Goal: Communication & Community: Answer question/provide support

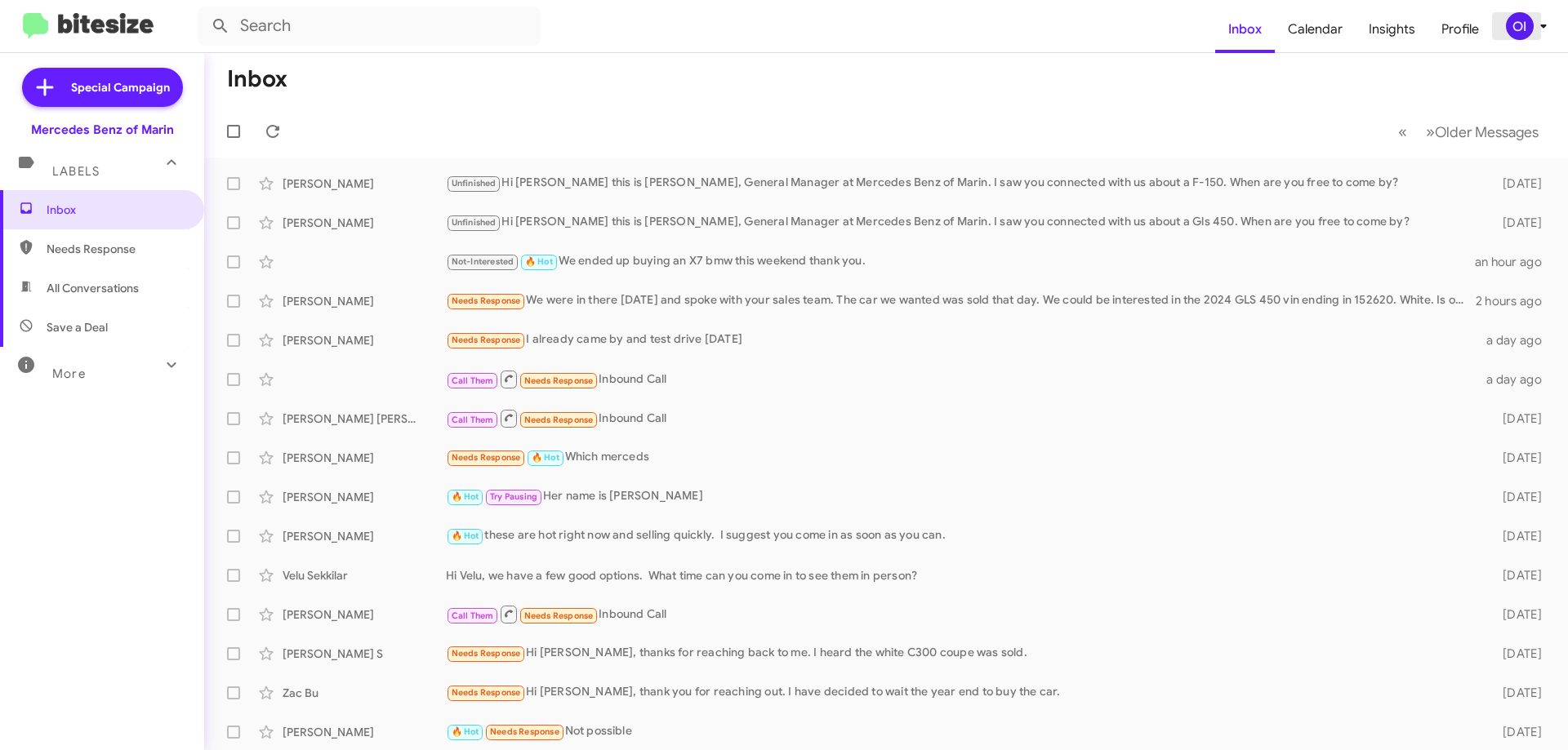
click at [1507, 32] on div "OI" at bounding box center [1520, 26] width 27 height 27
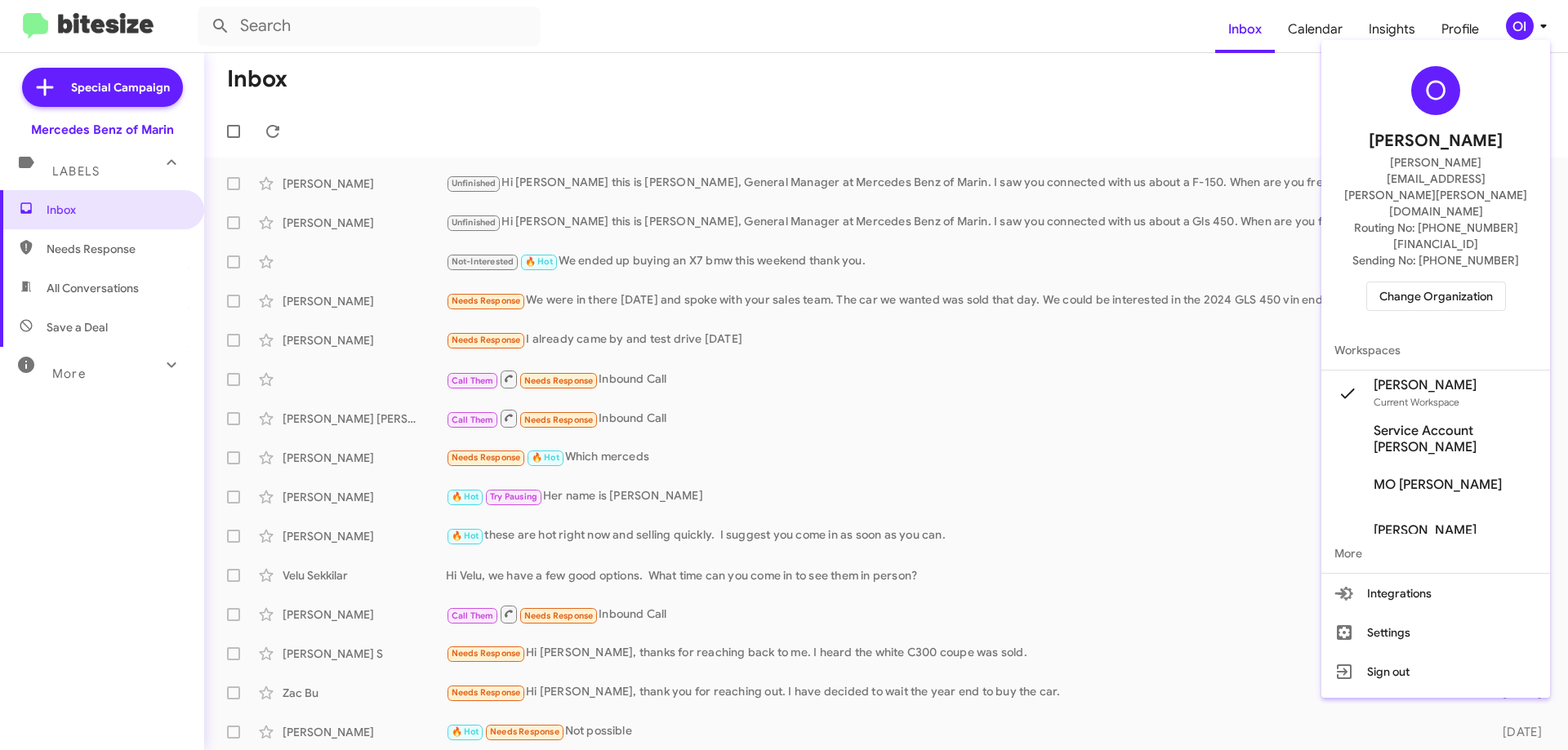
click at [1405, 283] on span "Change Organization" at bounding box center [1436, 296] width 113 height 27
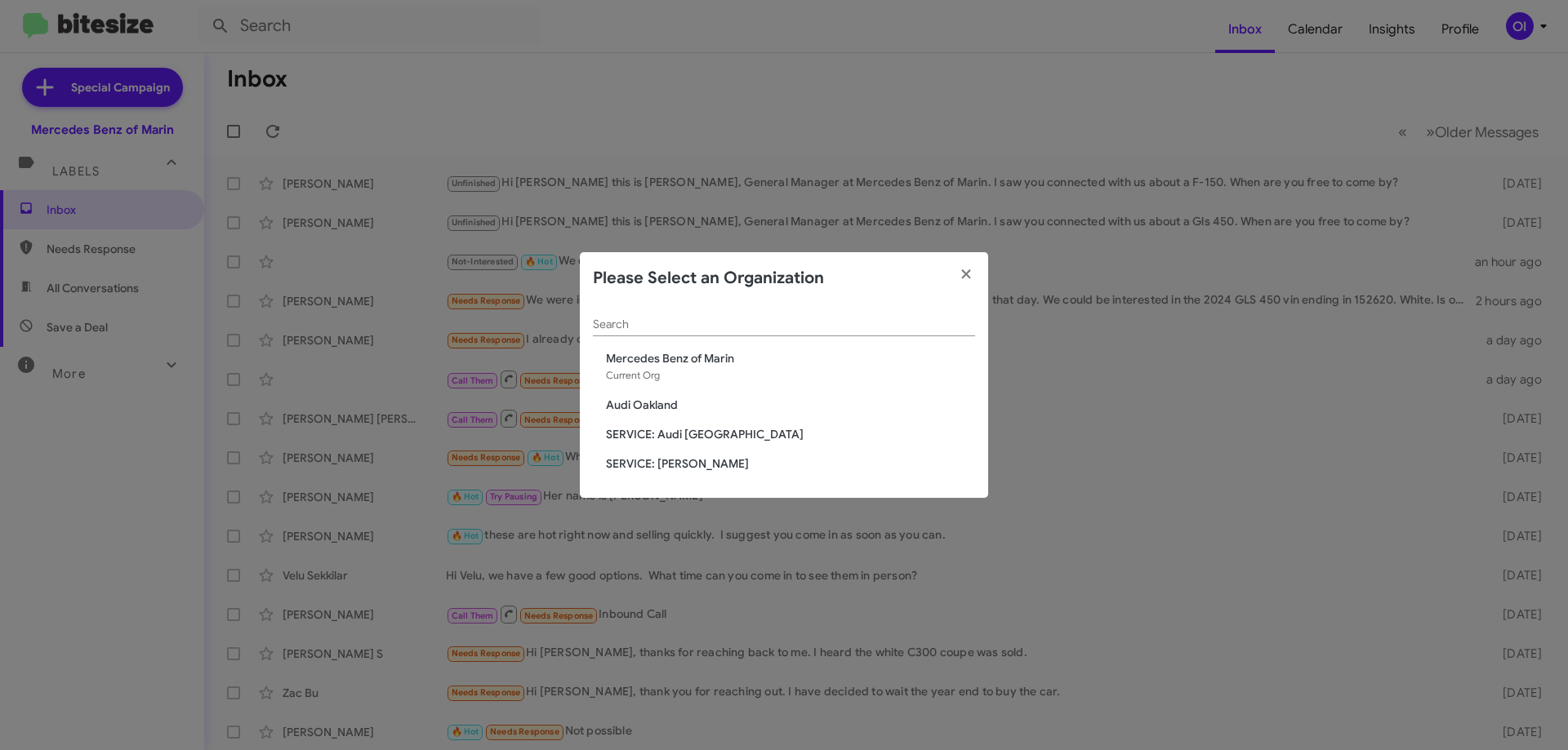
click at [668, 462] on span "SERVICE: [PERSON_NAME]" at bounding box center [790, 463] width 369 height 16
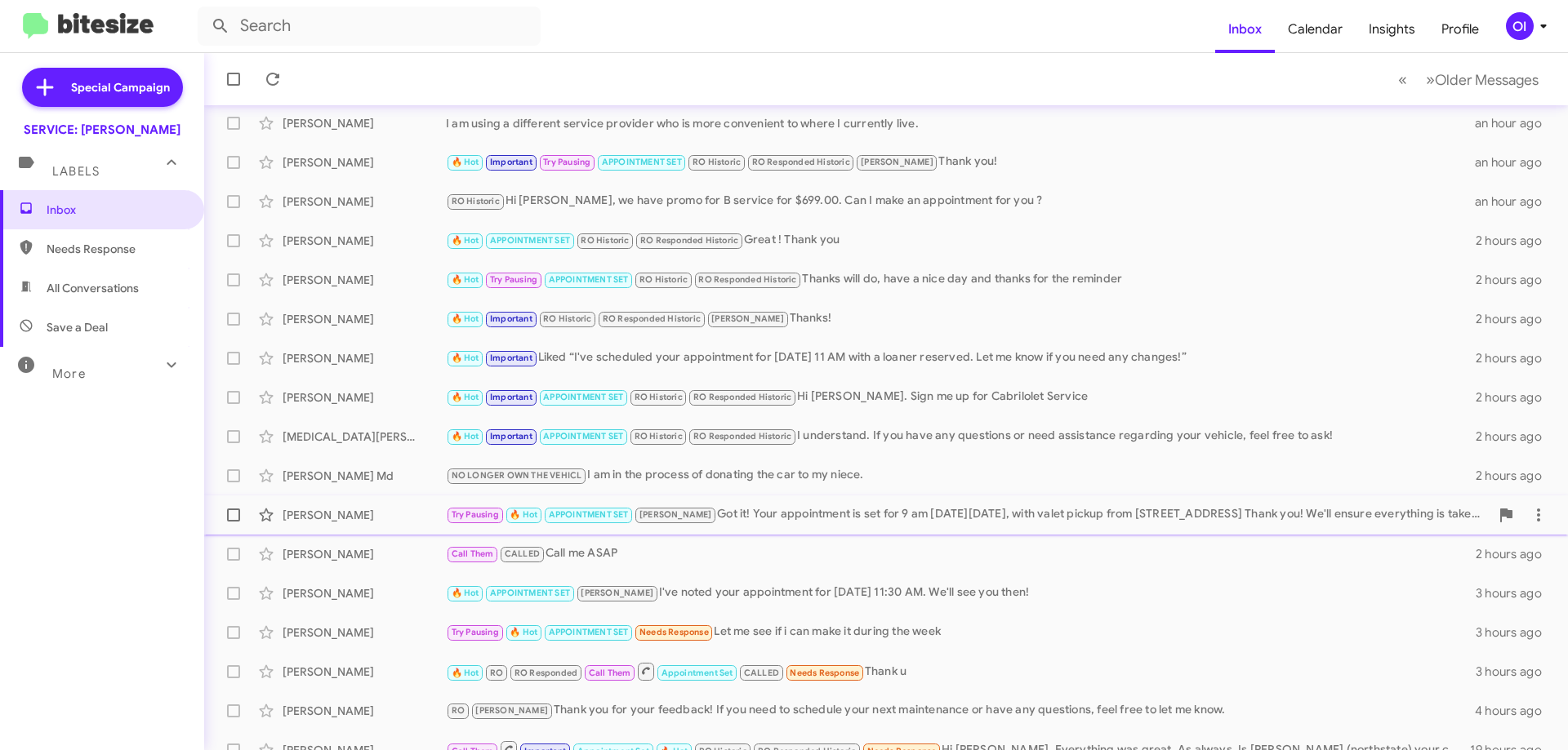
scroll to position [198, 0]
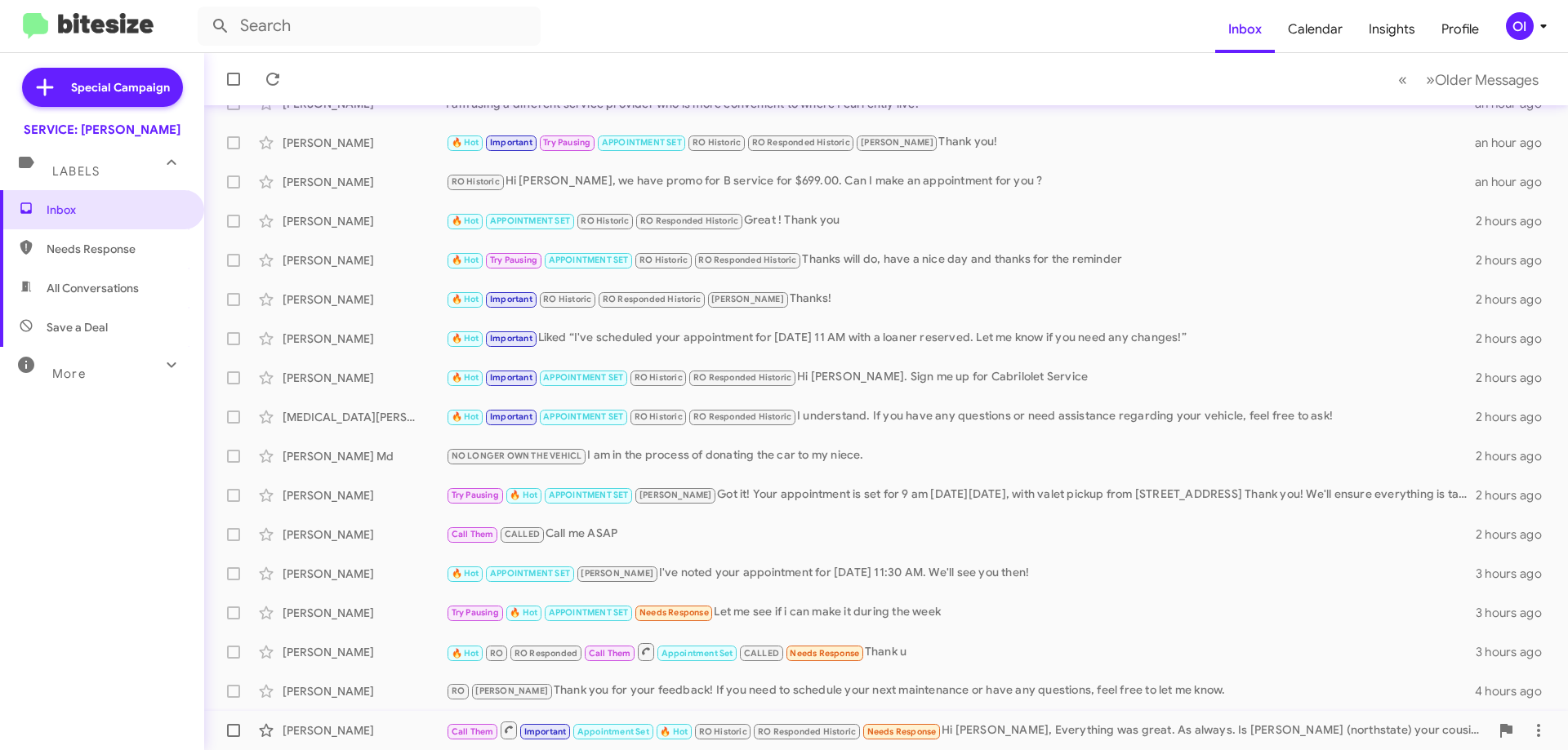
click at [659, 724] on small "🔥 Hot" at bounding box center [674, 732] width 35 height 15
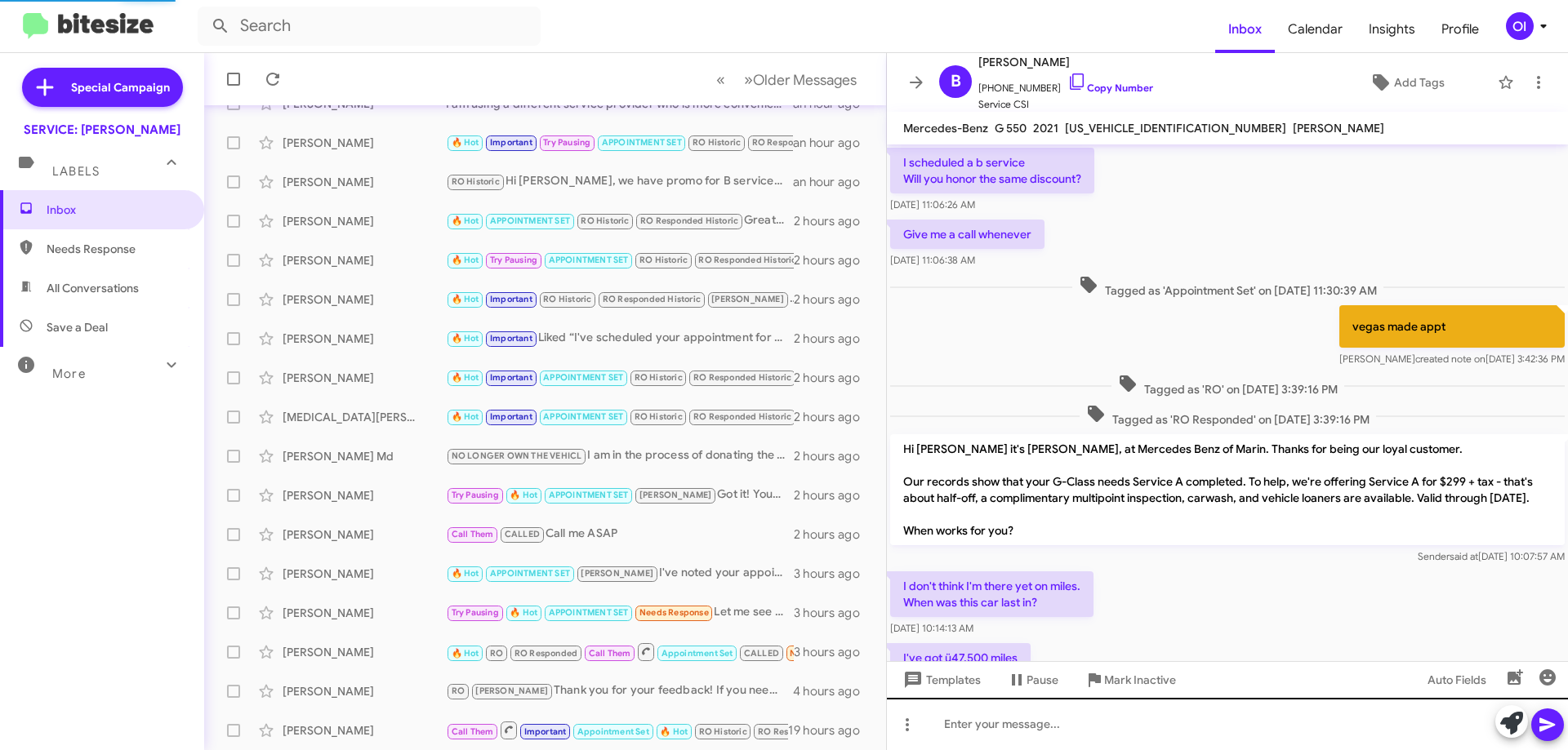
scroll to position [939, 0]
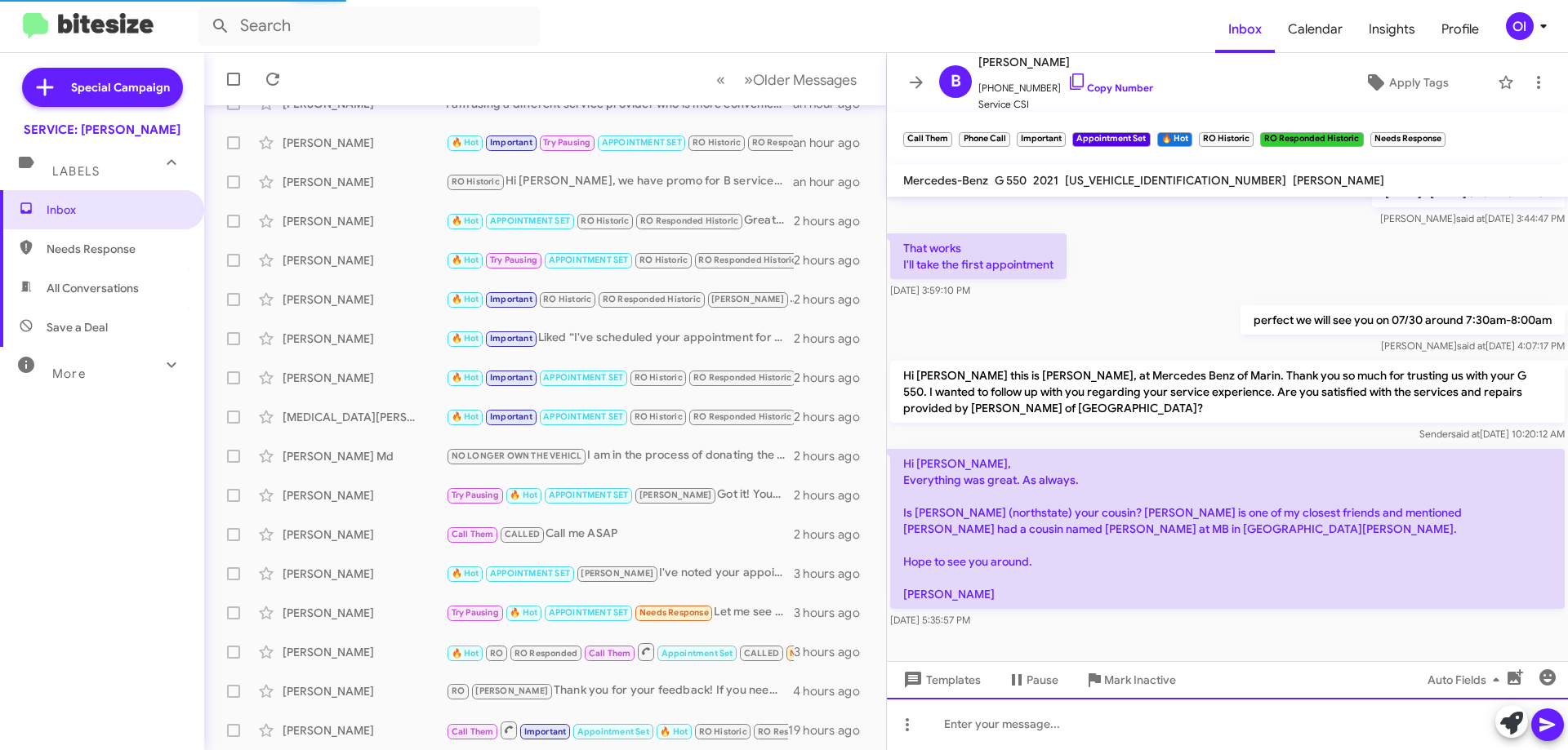
click at [1114, 719] on div at bounding box center [1227, 724] width 681 height 52
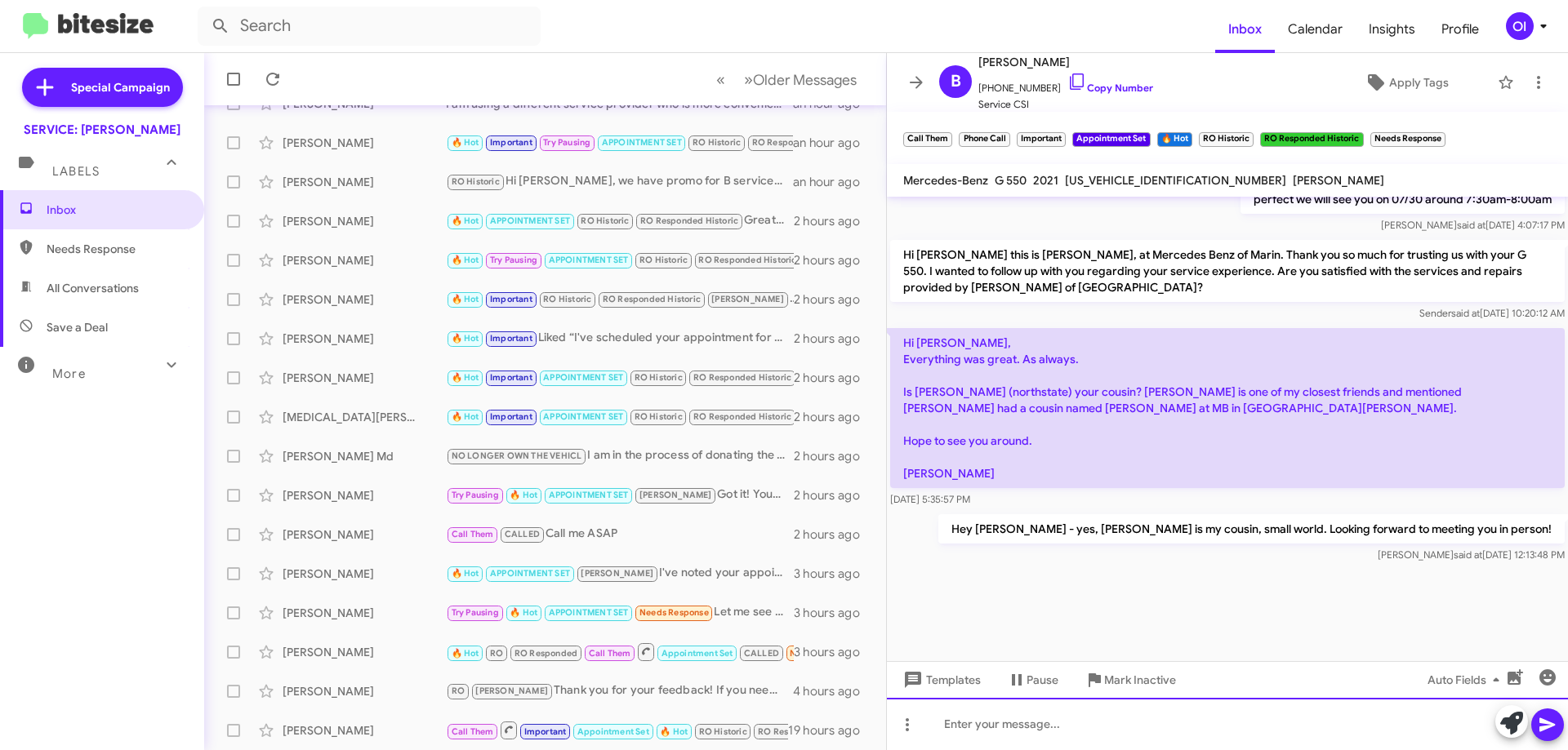
scroll to position [1422, 0]
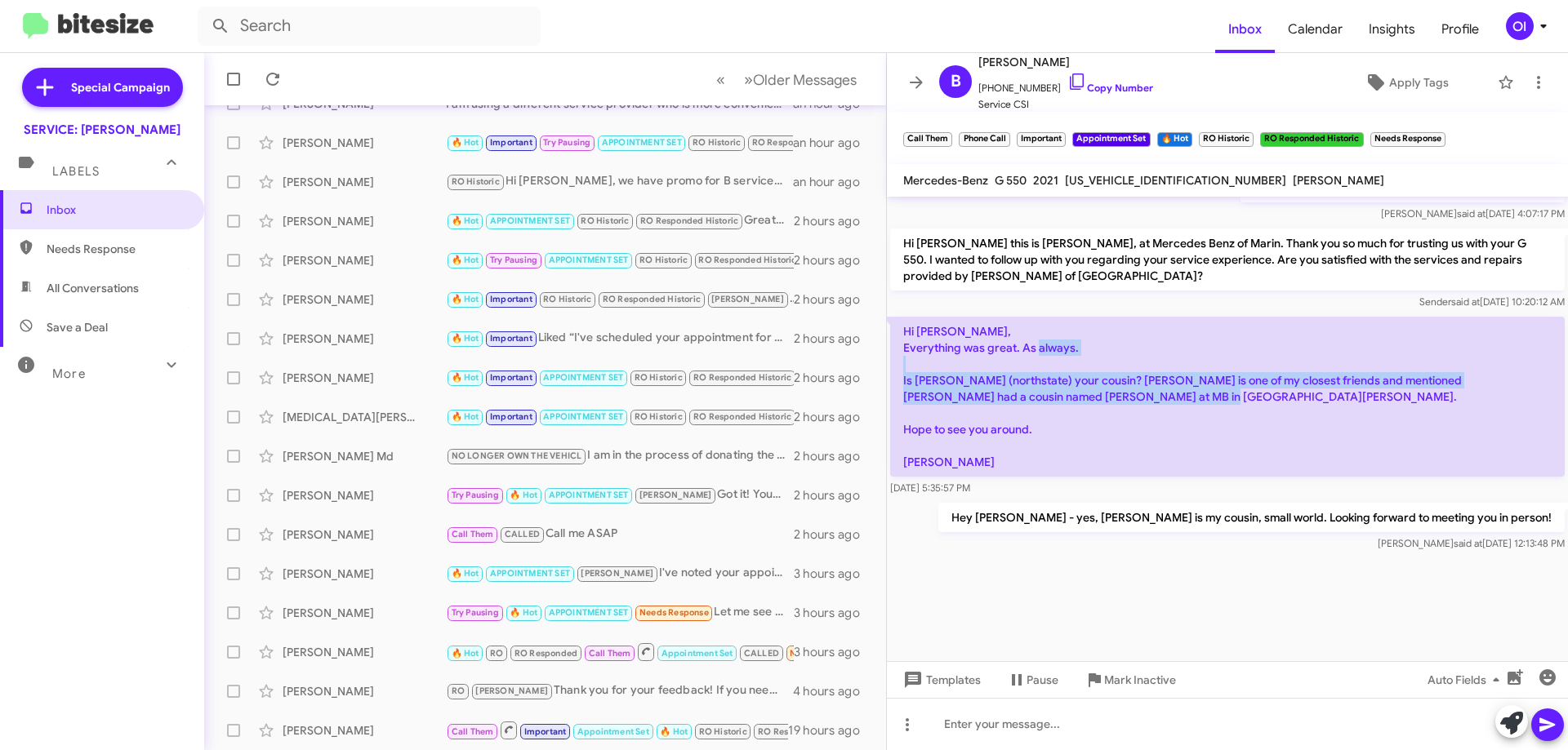
drag, startPoint x: 1126, startPoint y: 463, endPoint x: 1054, endPoint y: 359, distance: 126.5
click at [1055, 360] on p "Hi [PERSON_NAME], Everything was great. As always. Is [PERSON_NAME] (northstate…" at bounding box center [1227, 397] width 674 height 160
click at [1054, 359] on p "Hi [PERSON_NAME], Everything was great. As always. Is [PERSON_NAME] (northstate…" at bounding box center [1227, 397] width 674 height 160
drag, startPoint x: 1065, startPoint y: 473, endPoint x: 1069, endPoint y: 480, distance: 8.1
click at [1069, 479] on div "Hi [PERSON_NAME], Everything was great. As always. Is [PERSON_NAME] (northstate…" at bounding box center [1227, 406] width 674 height 180
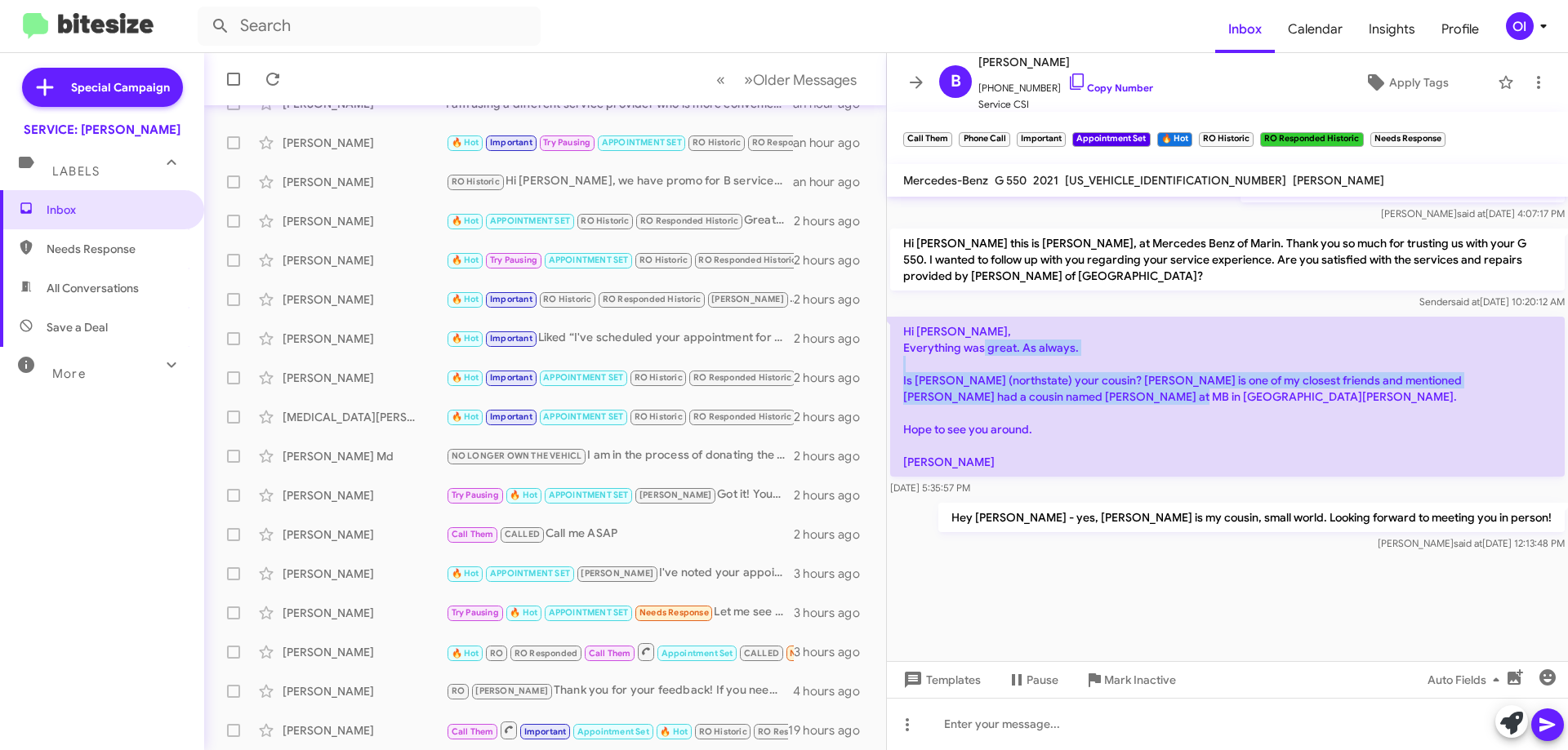
click at [1069, 480] on div "[DATE] 5:35:57 PM" at bounding box center [1227, 488] width 674 height 16
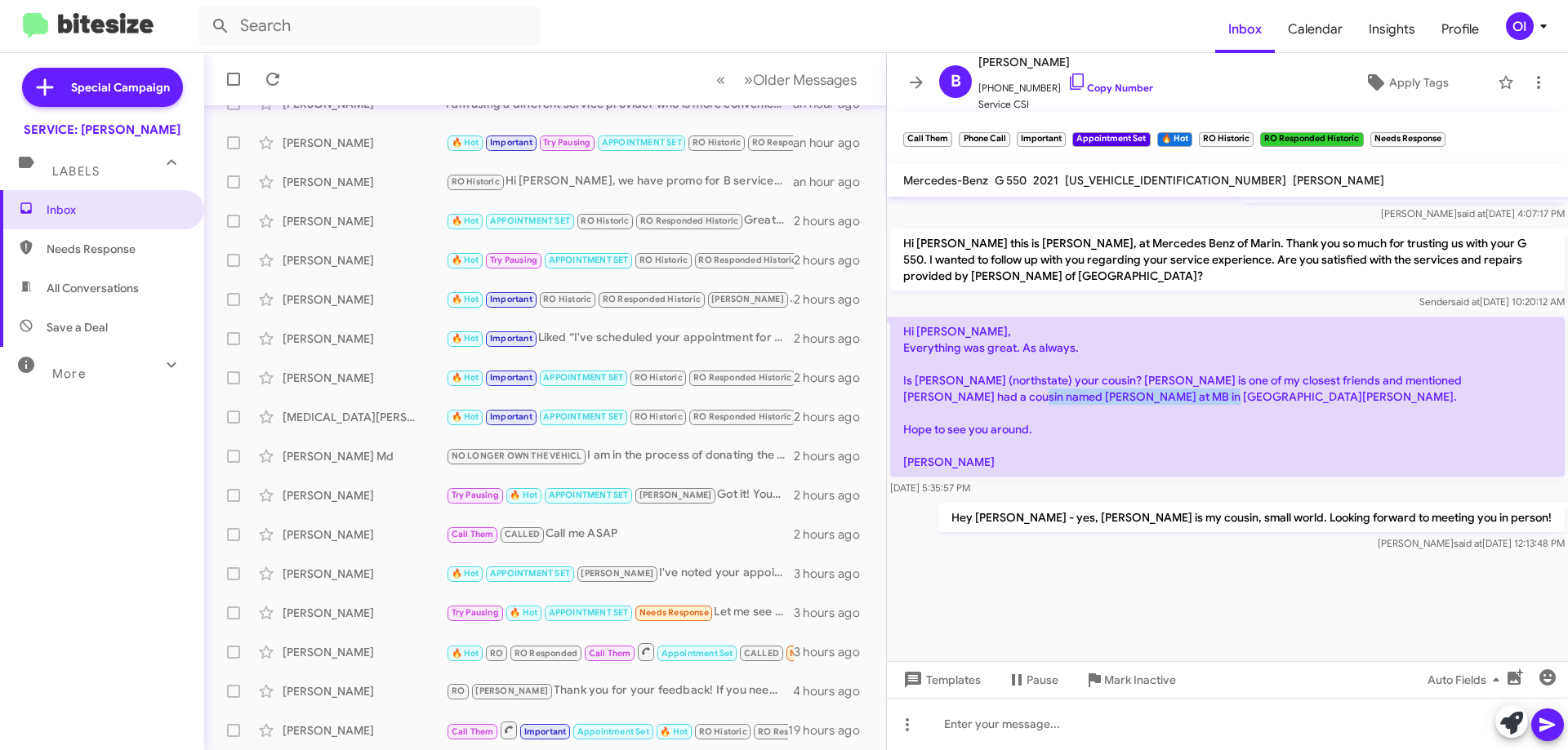
drag, startPoint x: 1059, startPoint y: 425, endPoint x: 1033, endPoint y: 378, distance: 53.7
click at [1034, 380] on p "Hi [PERSON_NAME], Everything was great. As always. Is [PERSON_NAME] (northstate…" at bounding box center [1227, 397] width 674 height 160
click at [1029, 366] on p "Hi [PERSON_NAME], Everything was great. As always. Is [PERSON_NAME] (northstate…" at bounding box center [1227, 397] width 674 height 160
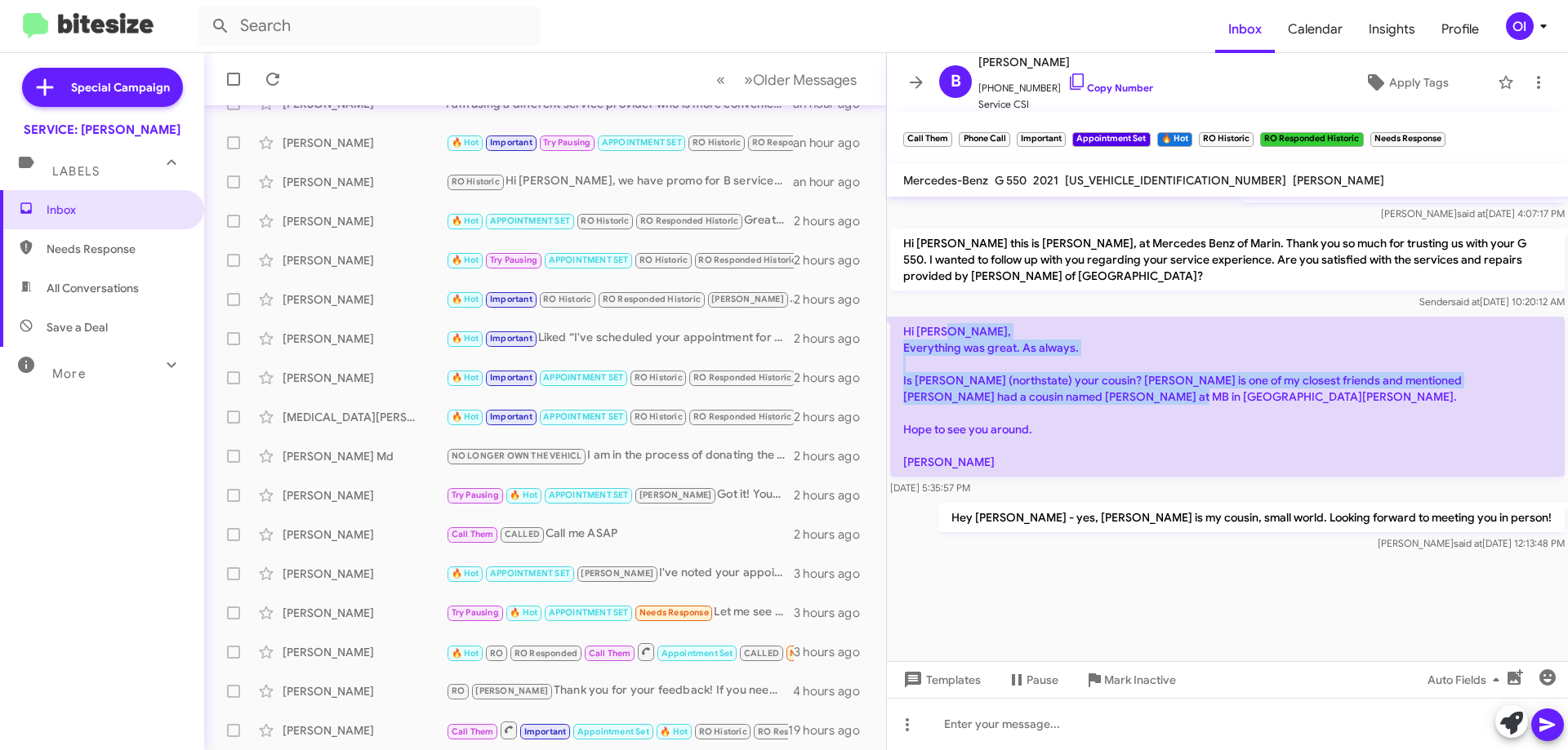
drag, startPoint x: 1006, startPoint y: 338, endPoint x: 1112, endPoint y: 492, distance: 187.0
click at [1112, 492] on div "Hi [PERSON_NAME], Everything was great. As always. Is [PERSON_NAME] (northstate…" at bounding box center [1227, 406] width 674 height 180
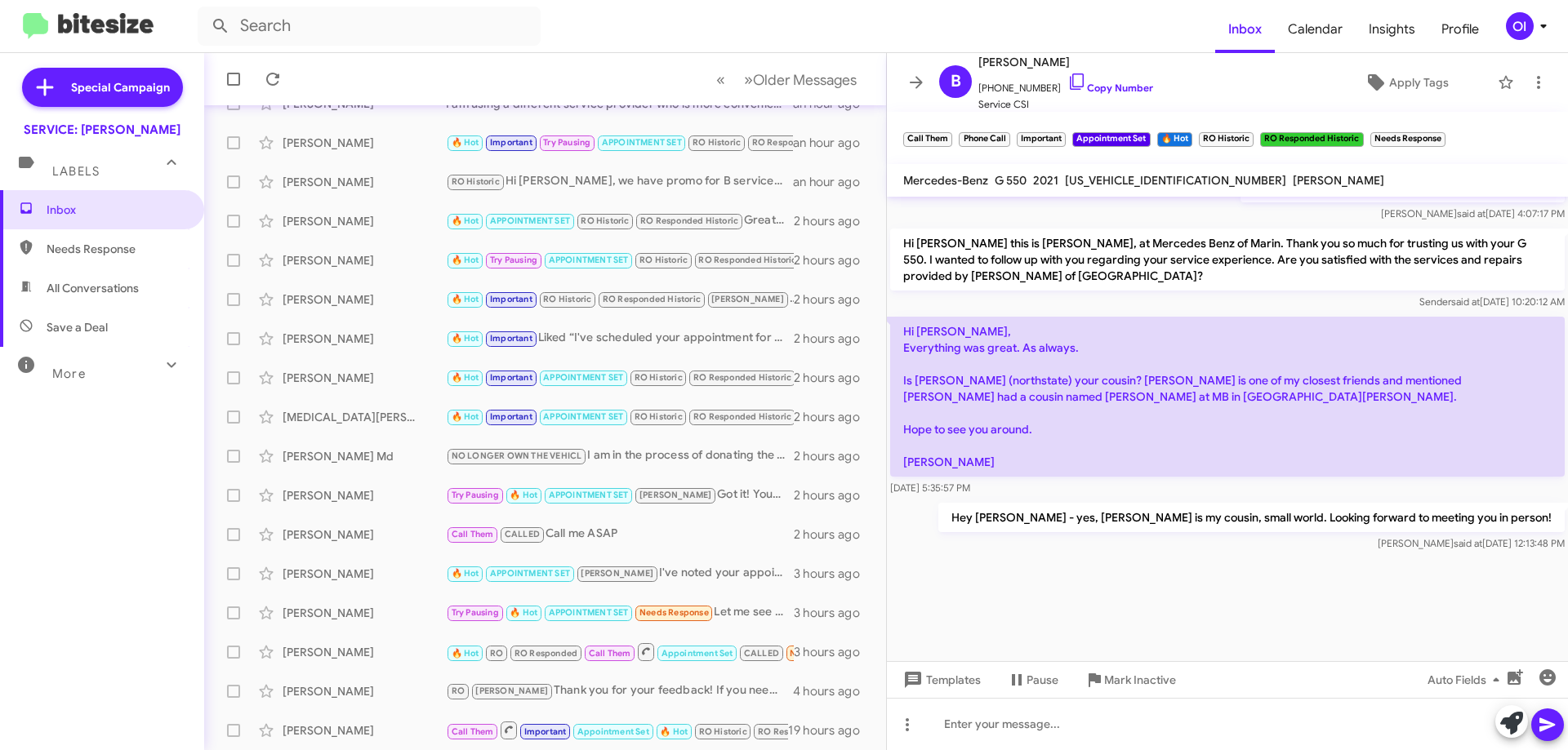
click at [1120, 503] on div "Hey [PERSON_NAME] - yes, [PERSON_NAME] is my cousin, small world. Looking forwa…" at bounding box center [1227, 527] width 681 height 56
drag, startPoint x: 1169, startPoint y: 495, endPoint x: 1064, endPoint y: 354, distance: 175.8
click at [1067, 357] on div "Hi [PERSON_NAME], Everything was great. As always. Is [PERSON_NAME] (northstate…" at bounding box center [1227, 406] width 674 height 180
click at [1063, 353] on p "Hi [PERSON_NAME], Everything was great. As always. Is [PERSON_NAME] (northstate…" at bounding box center [1227, 397] width 674 height 160
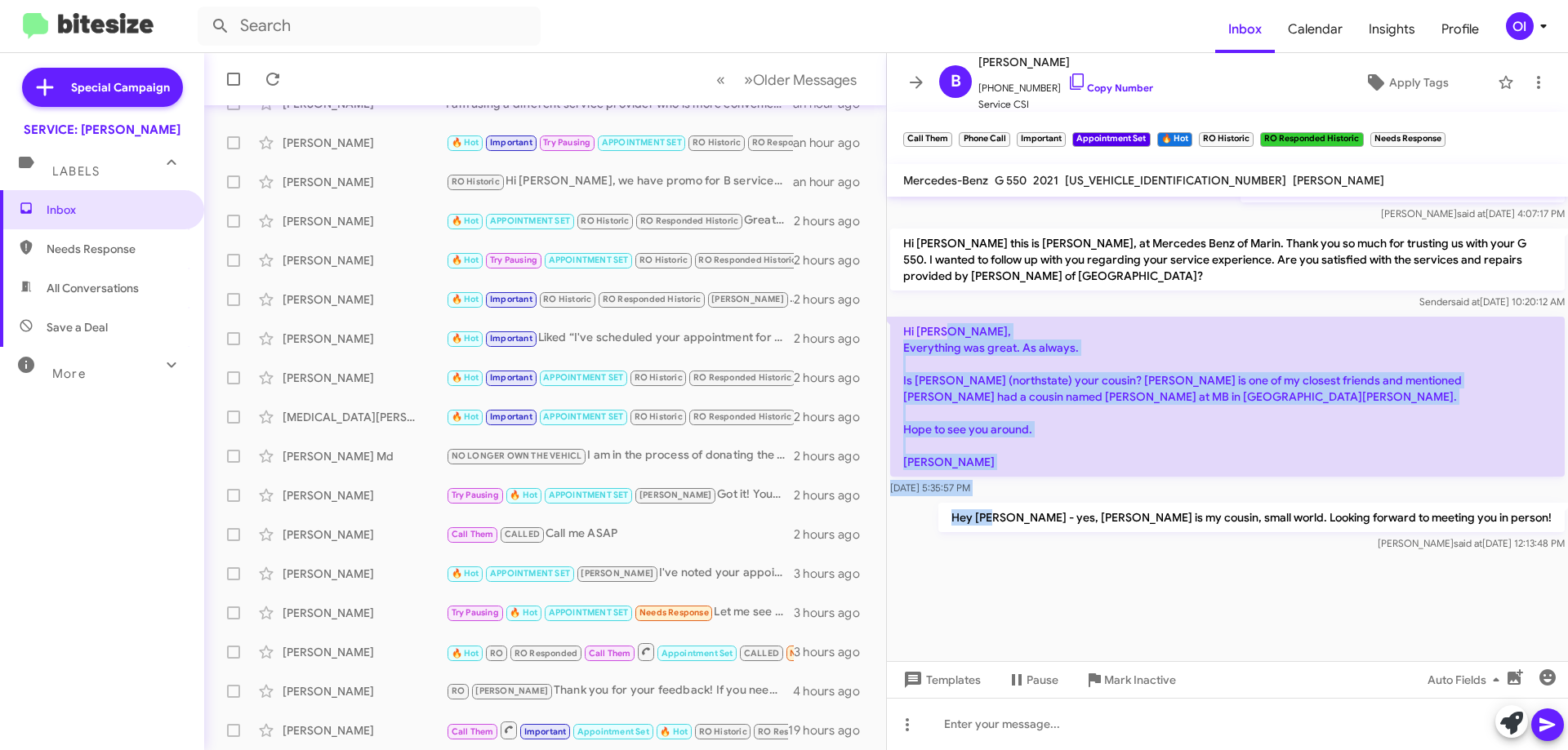
drag, startPoint x: 1039, startPoint y: 338, endPoint x: 1112, endPoint y: 524, distance: 199.8
click at [1112, 524] on p "Hey [PERSON_NAME] - yes, [PERSON_NAME] is my cousin, small world. Looking forwa…" at bounding box center [1251, 517] width 626 height 29
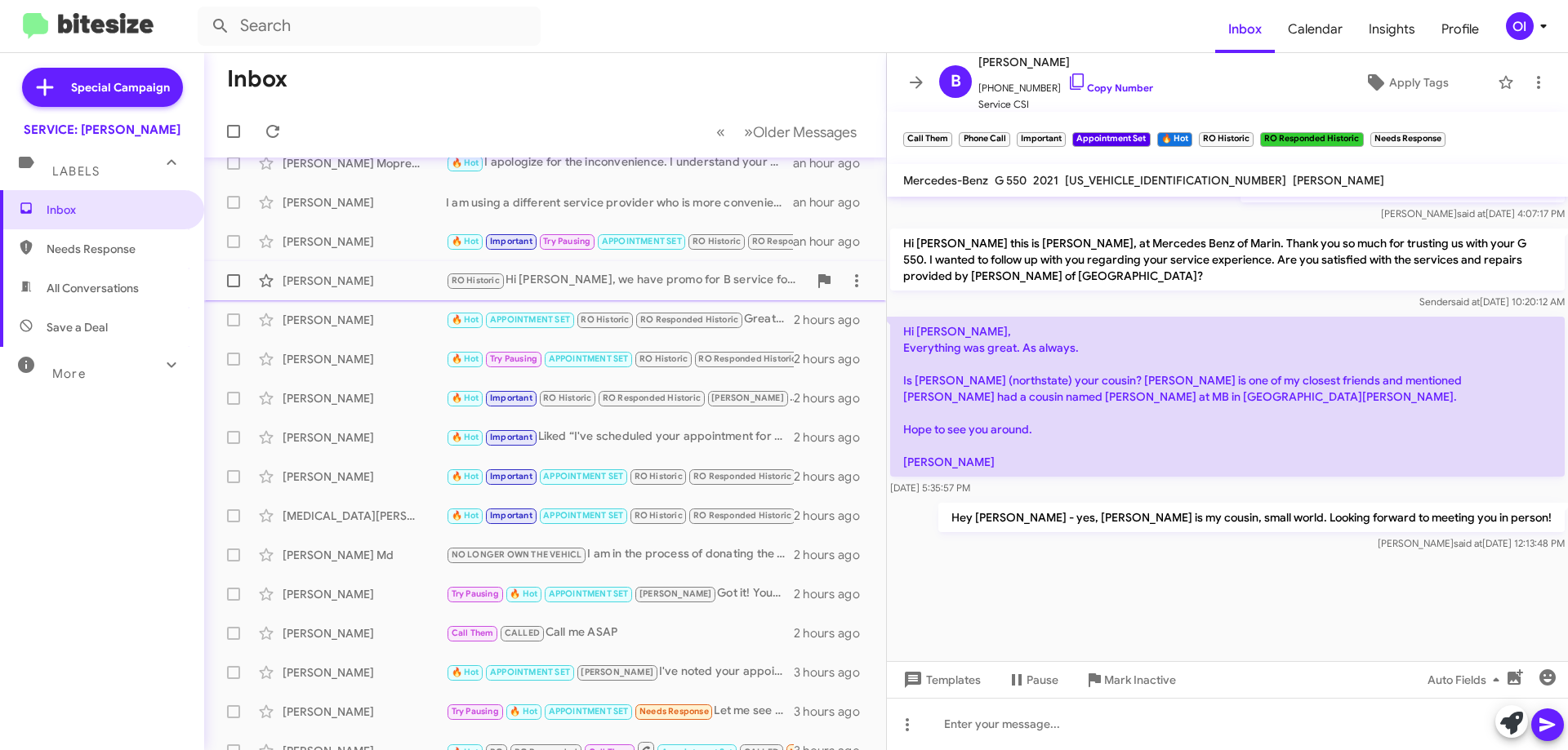
scroll to position [0, 0]
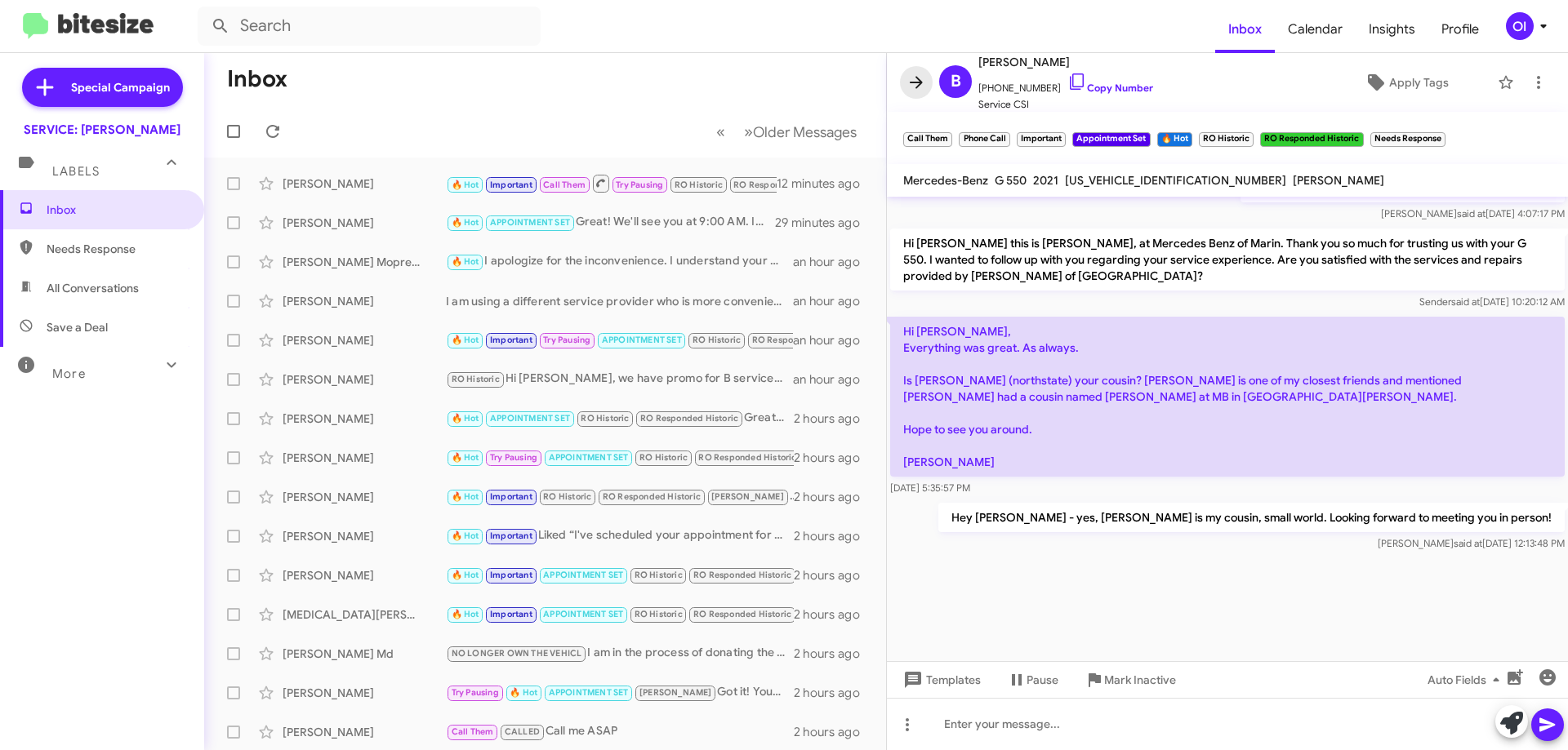
click at [909, 76] on icon at bounding box center [916, 82] width 20 height 20
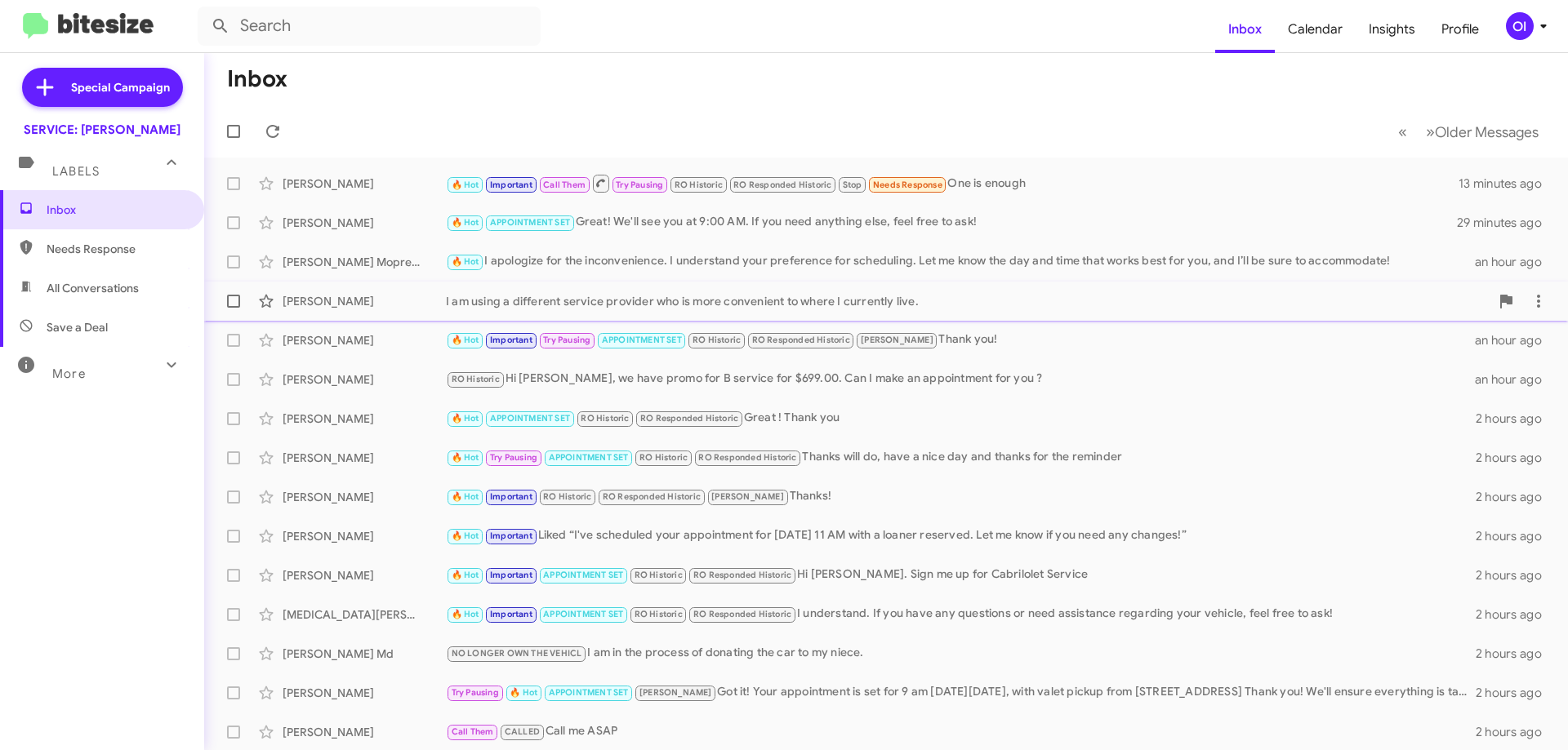
click at [684, 307] on div "I am using a different service provider who is more convenient to where I curre…" at bounding box center [967, 301] width 1044 height 16
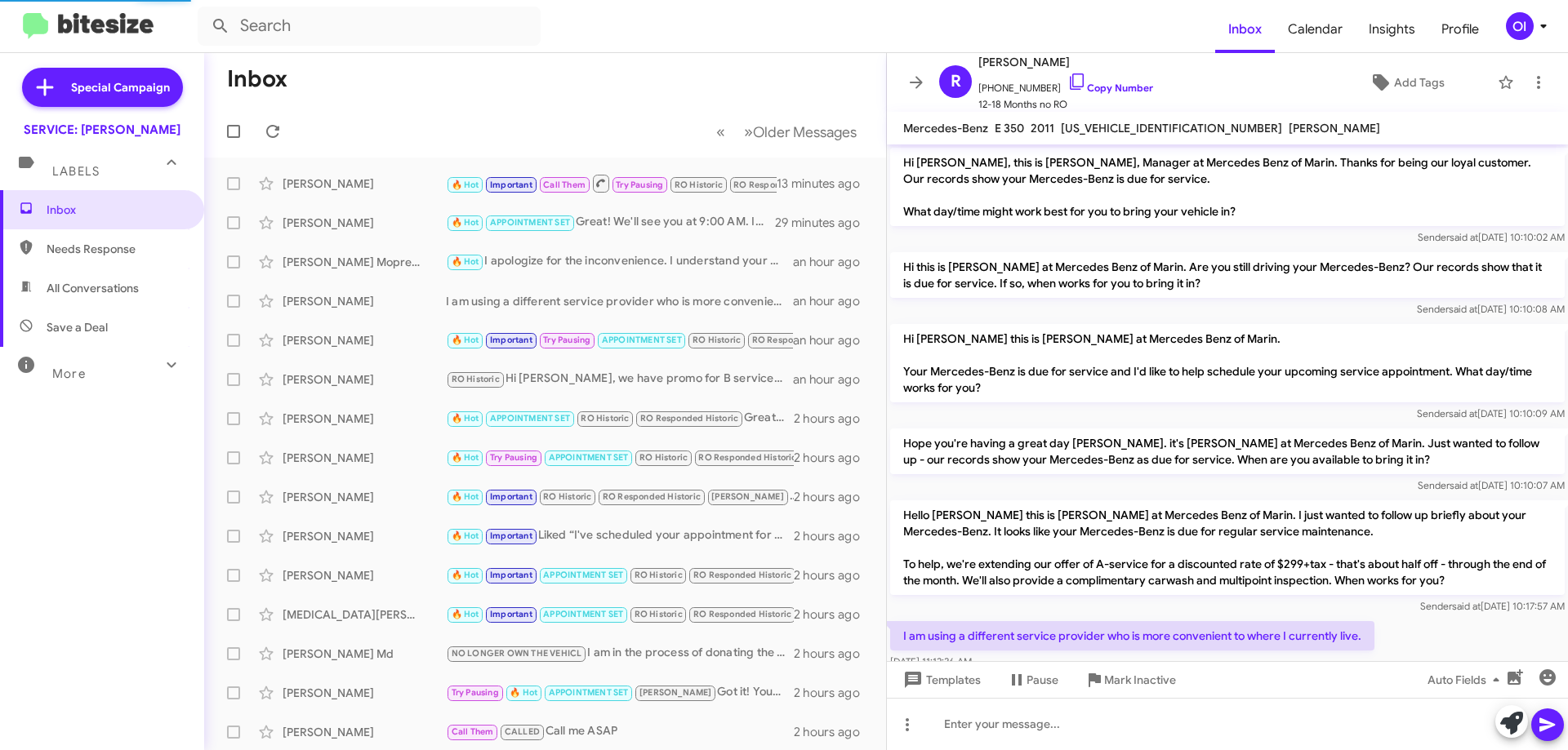
scroll to position [37, 0]
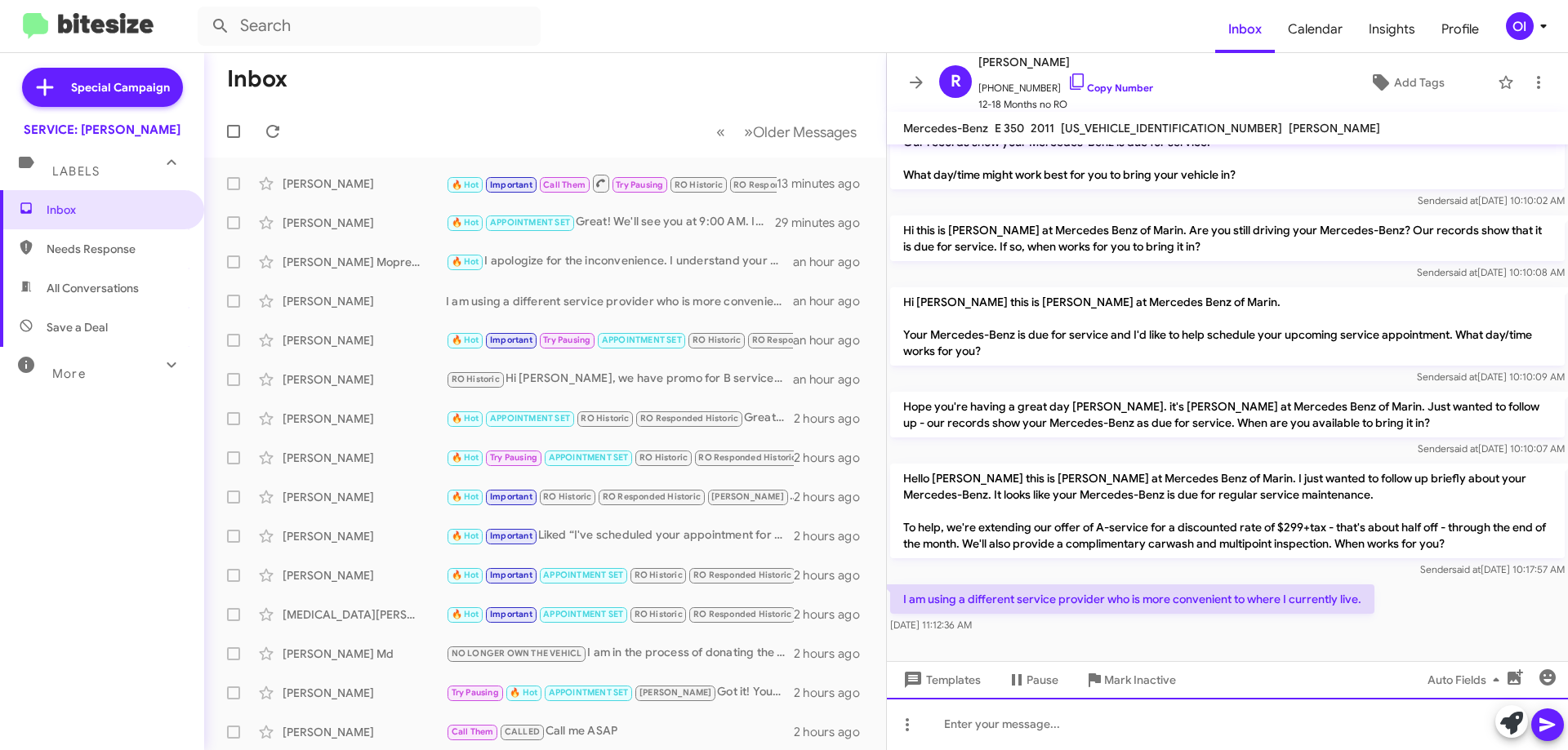
click at [1223, 710] on div at bounding box center [1227, 724] width 681 height 52
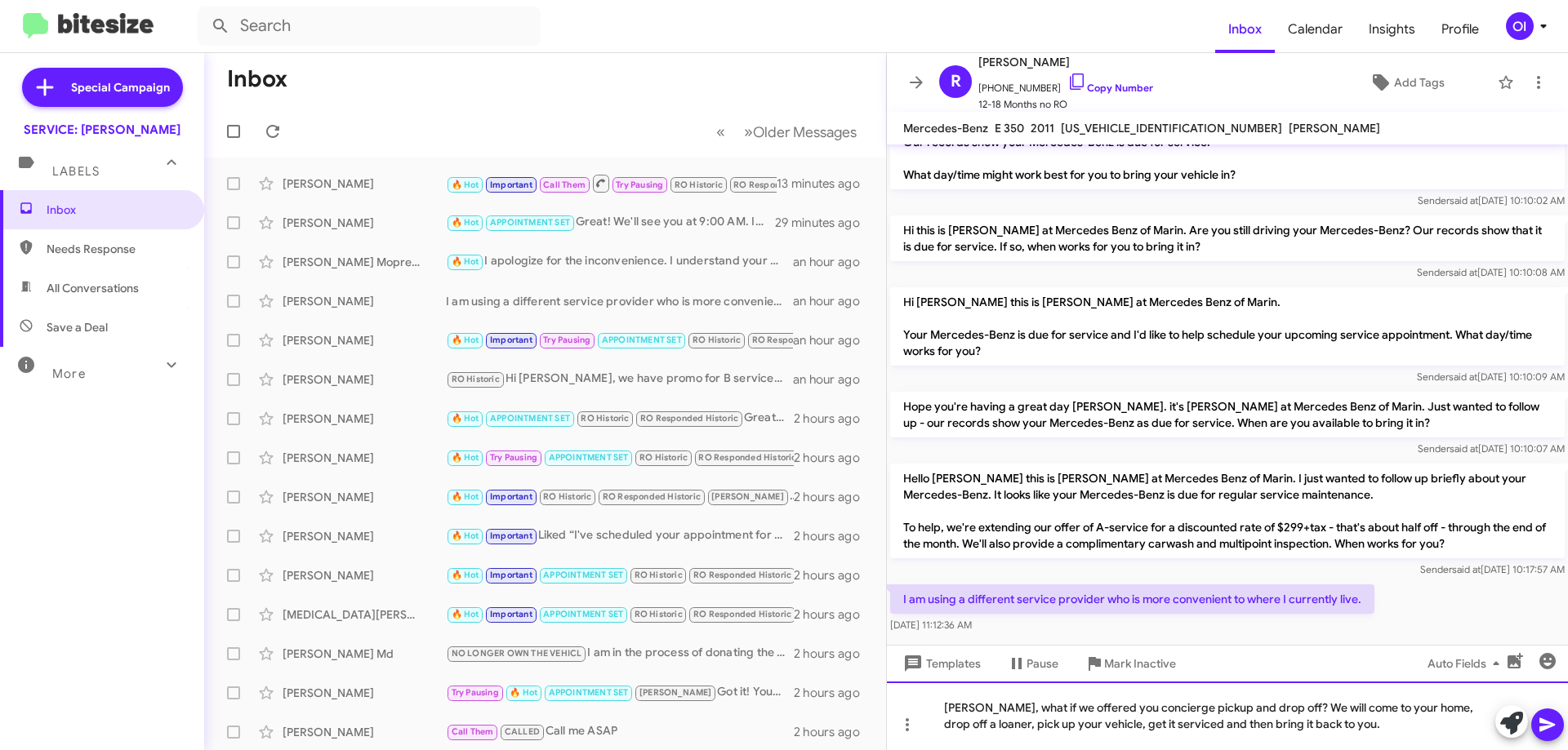
click at [1351, 724] on div "[PERSON_NAME], what if we offered you concierge pickup and drop off? We will co…" at bounding box center [1227, 716] width 681 height 69
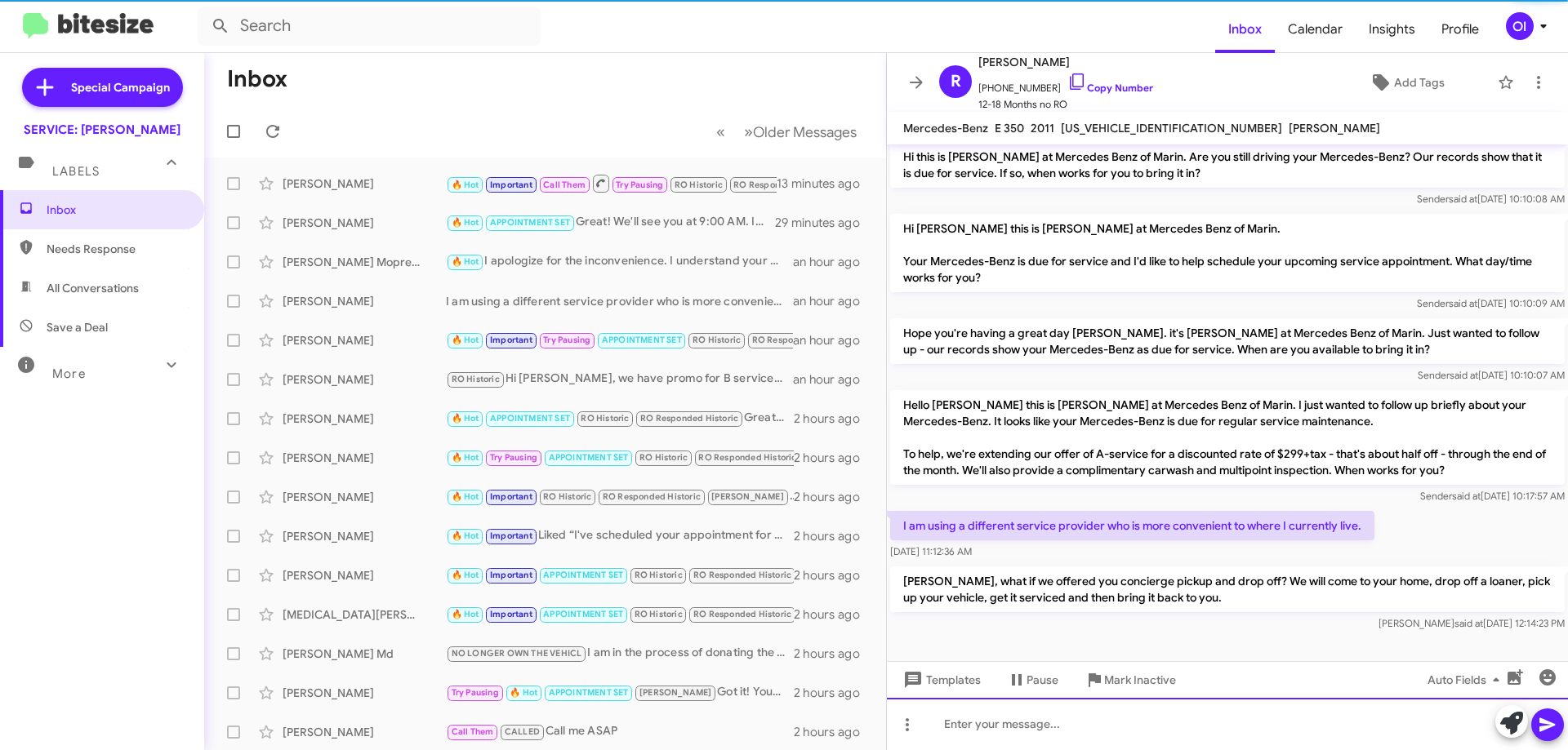
scroll to position [113, 0]
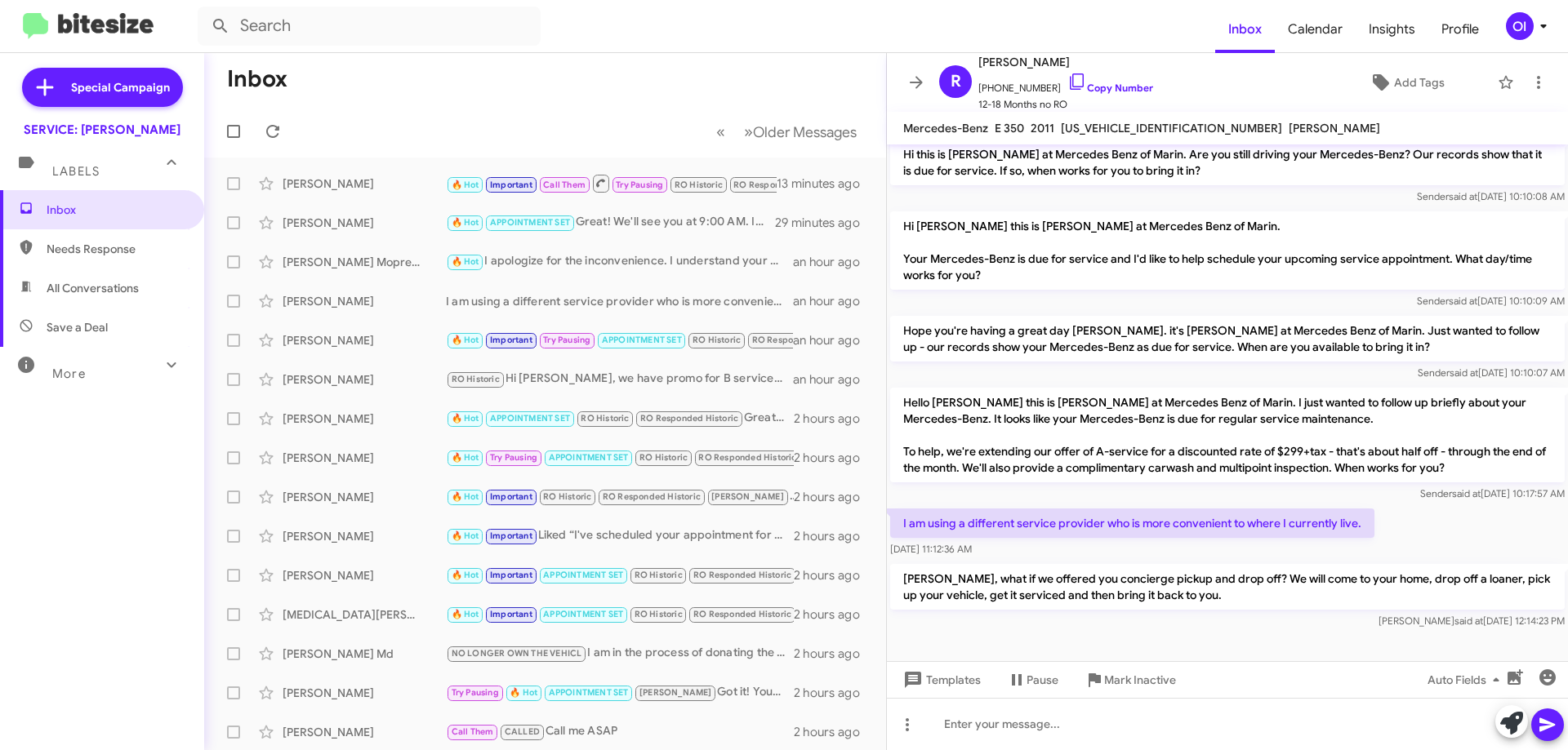
click at [1078, 441] on p "Hello [PERSON_NAME] this is [PERSON_NAME] at Mercedes Benz of Marin. I just wan…" at bounding box center [1227, 435] width 674 height 95
click at [917, 81] on icon at bounding box center [916, 82] width 20 height 20
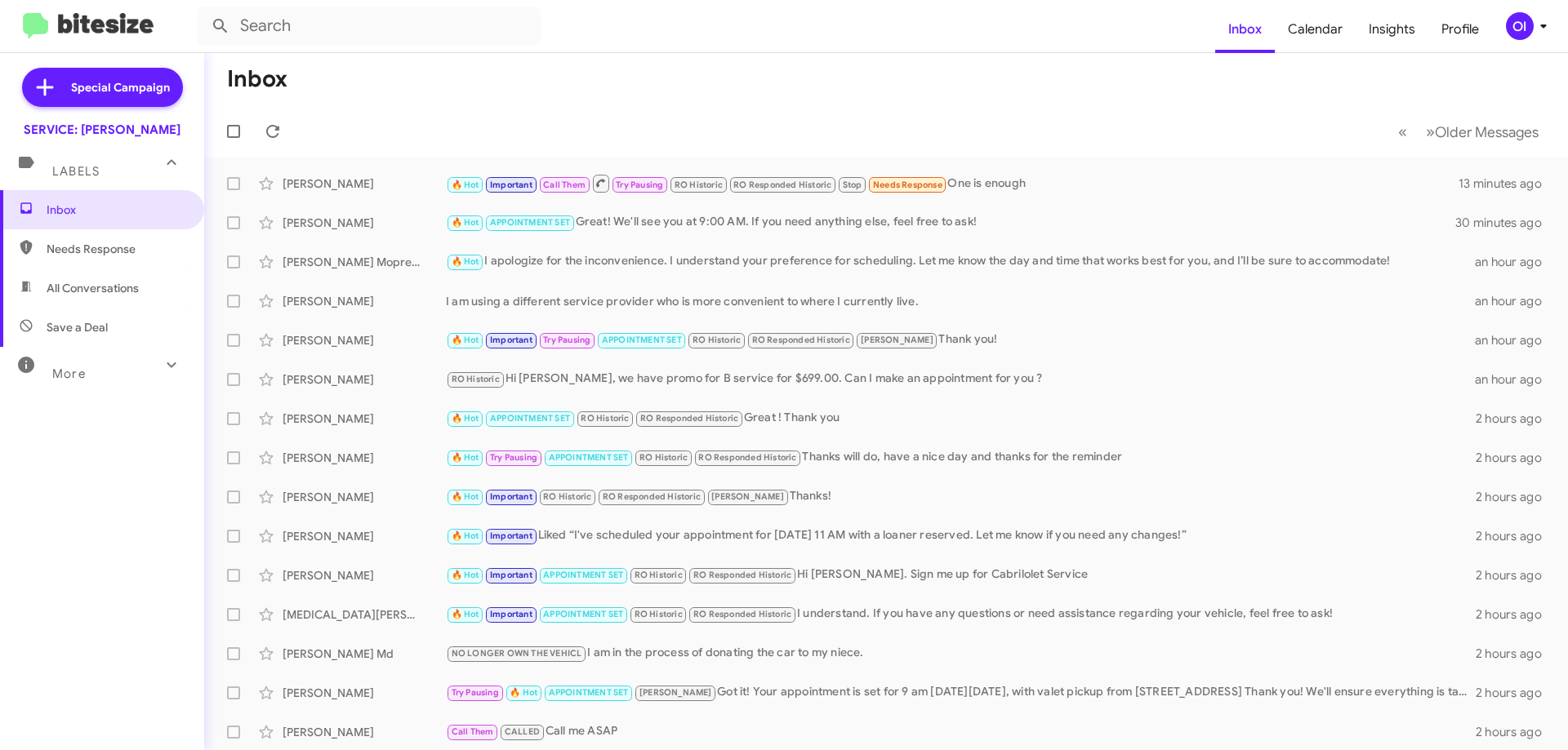
click at [728, 121] on mat-toolbar-row "« Previous » Next Older Messages" at bounding box center [886, 131] width 1364 height 52
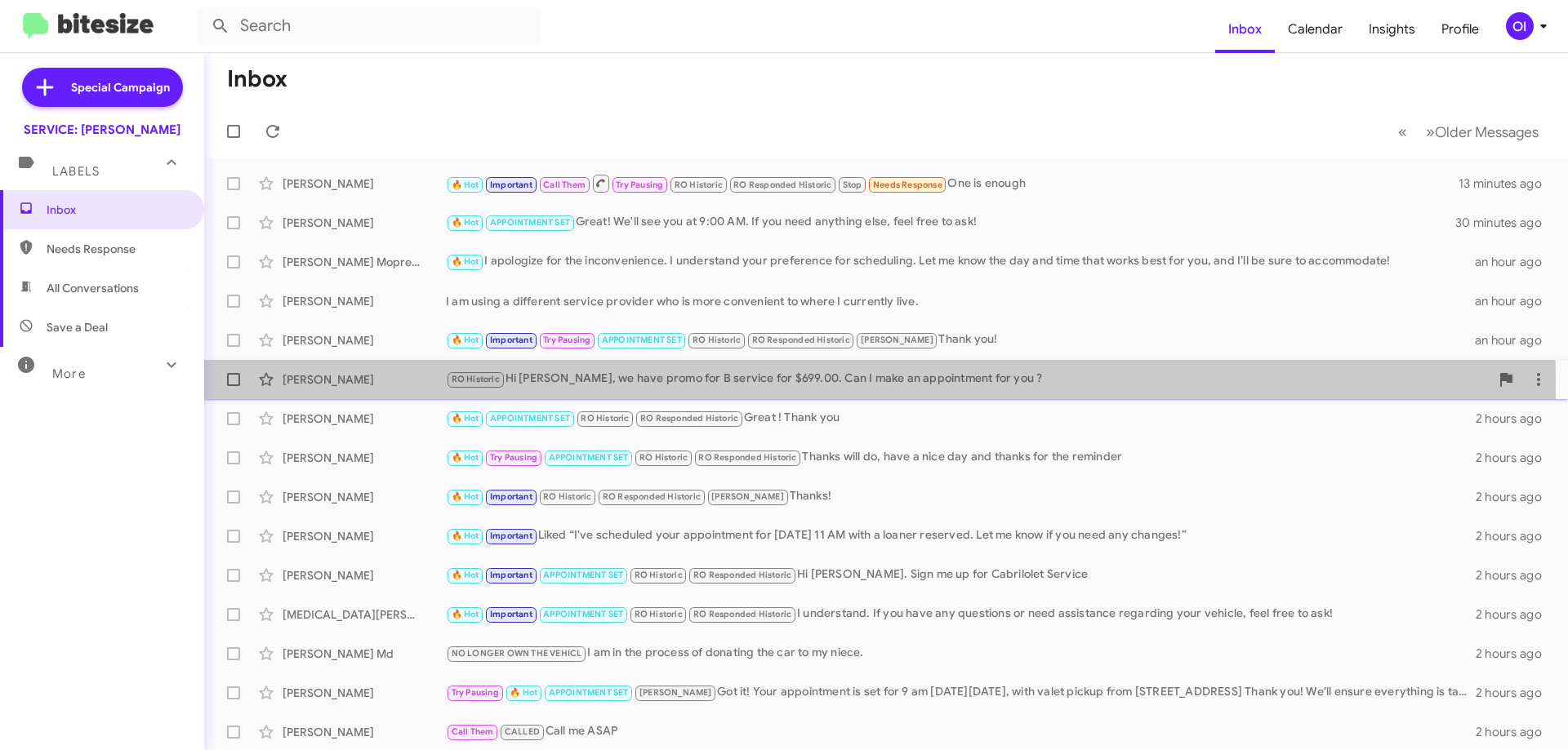
click at [547, 382] on div "RO Historic Hi [PERSON_NAME], we have promo for B service for $699.00. Can I ma…" at bounding box center [967, 380] width 1044 height 19
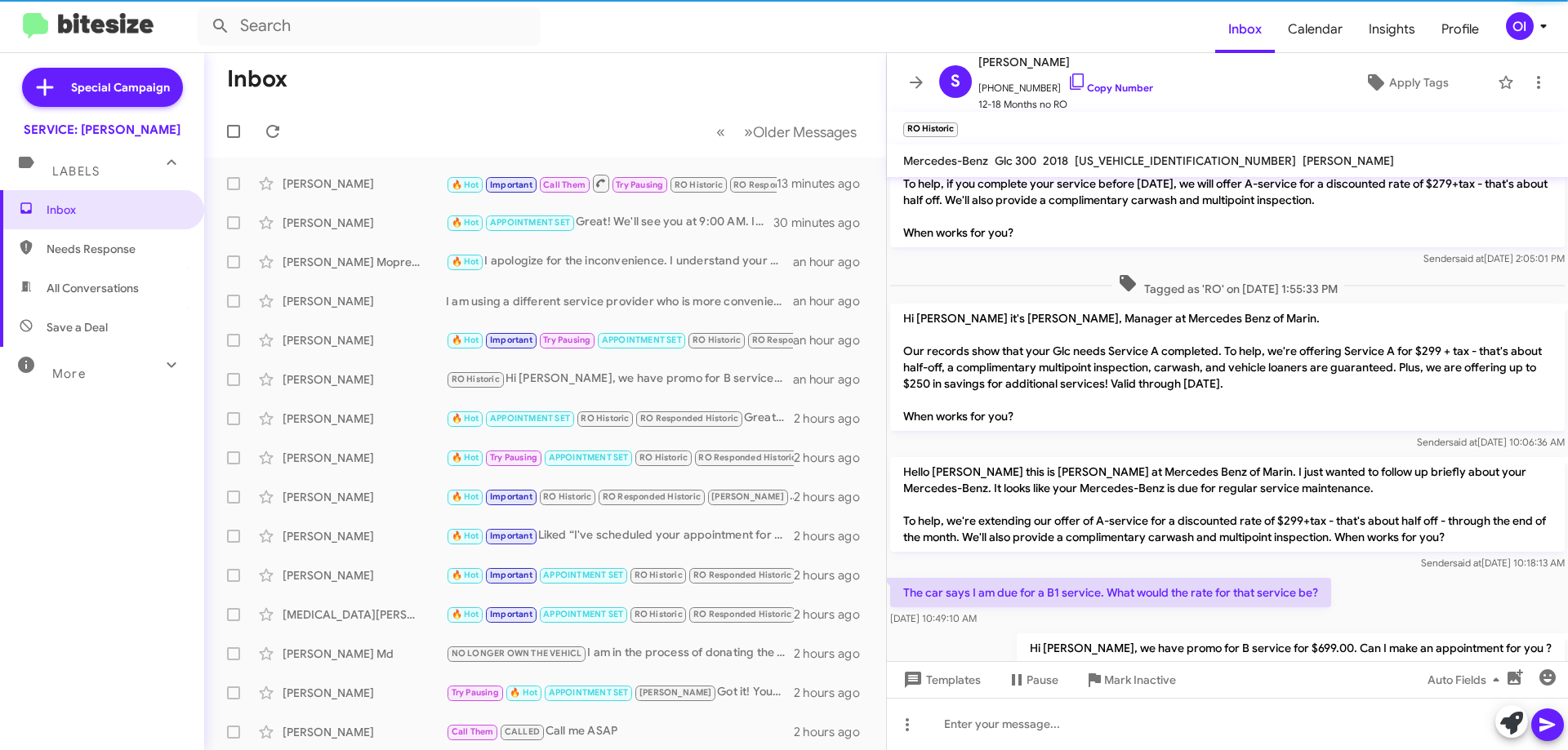
scroll to position [93, 0]
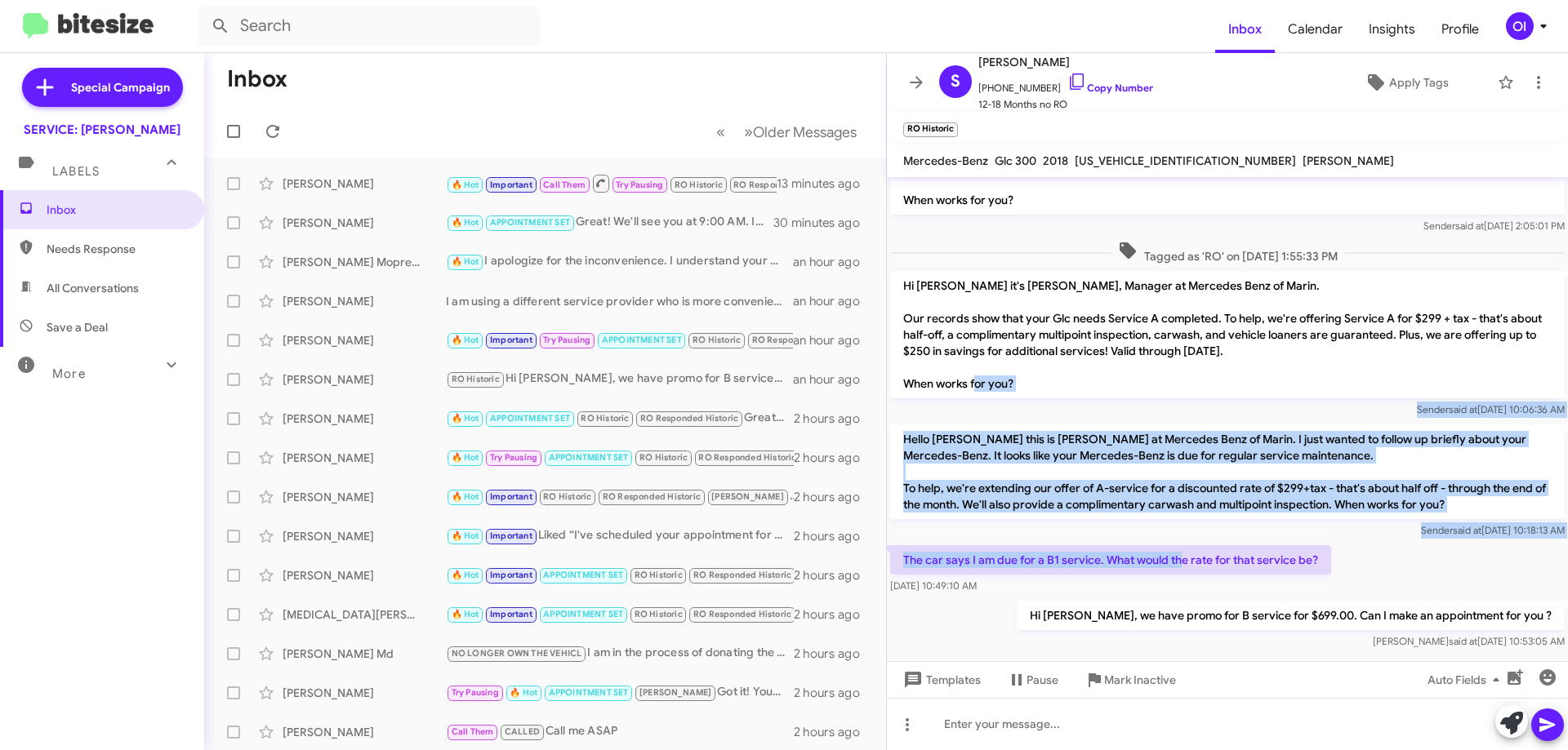
drag, startPoint x: 1074, startPoint y: 396, endPoint x: 1185, endPoint y: 556, distance: 194.7
click at [1185, 556] on div "Hi [PERSON_NAME], this is [PERSON_NAME], Manager at Mercedes Benz of Marin. Our…" at bounding box center [1227, 369] width 681 height 569
click at [1185, 558] on p "The car says I am due for a B1 service. What would the rate for that service be?" at bounding box center [1110, 560] width 441 height 29
drag, startPoint x: 1198, startPoint y: 576, endPoint x: 1099, endPoint y: 439, distance: 169.0
click at [1100, 440] on div "Hi [PERSON_NAME], this is [PERSON_NAME], Manager at Mercedes Benz of Marin. Our…" at bounding box center [1227, 369] width 681 height 569
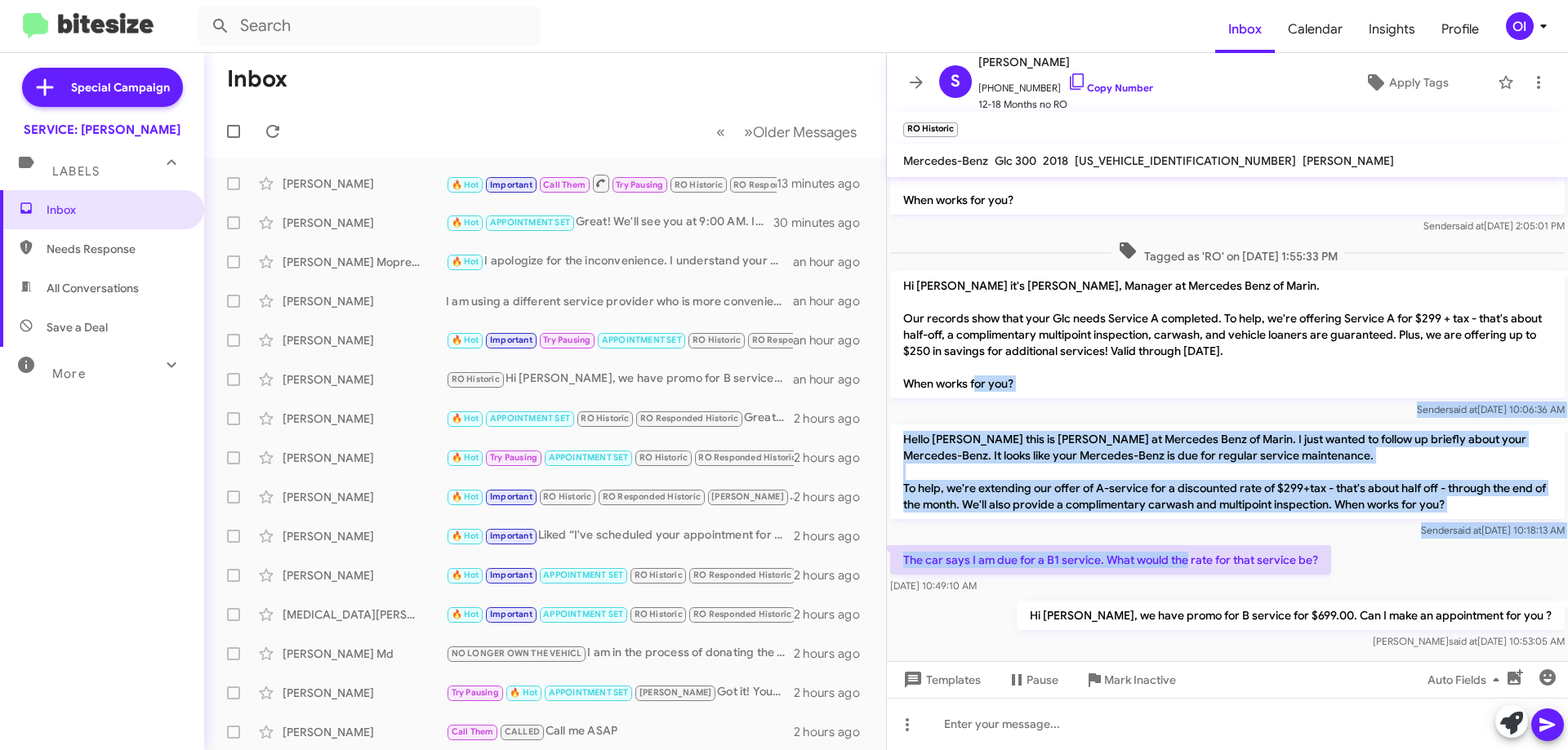
click at [1099, 439] on p "Hello [PERSON_NAME] this is [PERSON_NAME] at Mercedes Benz of Marin. I just wan…" at bounding box center [1227, 472] width 674 height 95
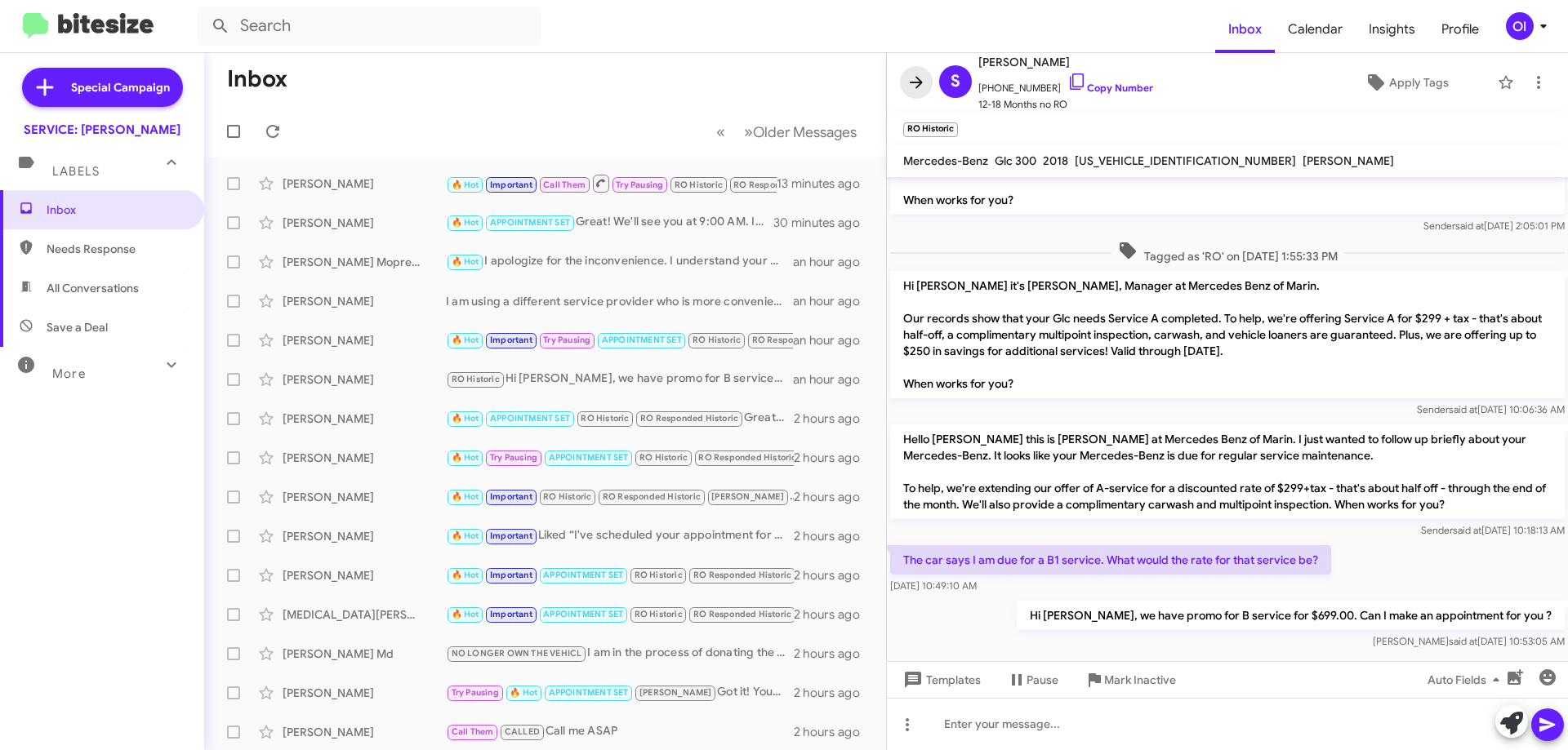
click at [915, 98] on button at bounding box center [916, 82] width 33 height 33
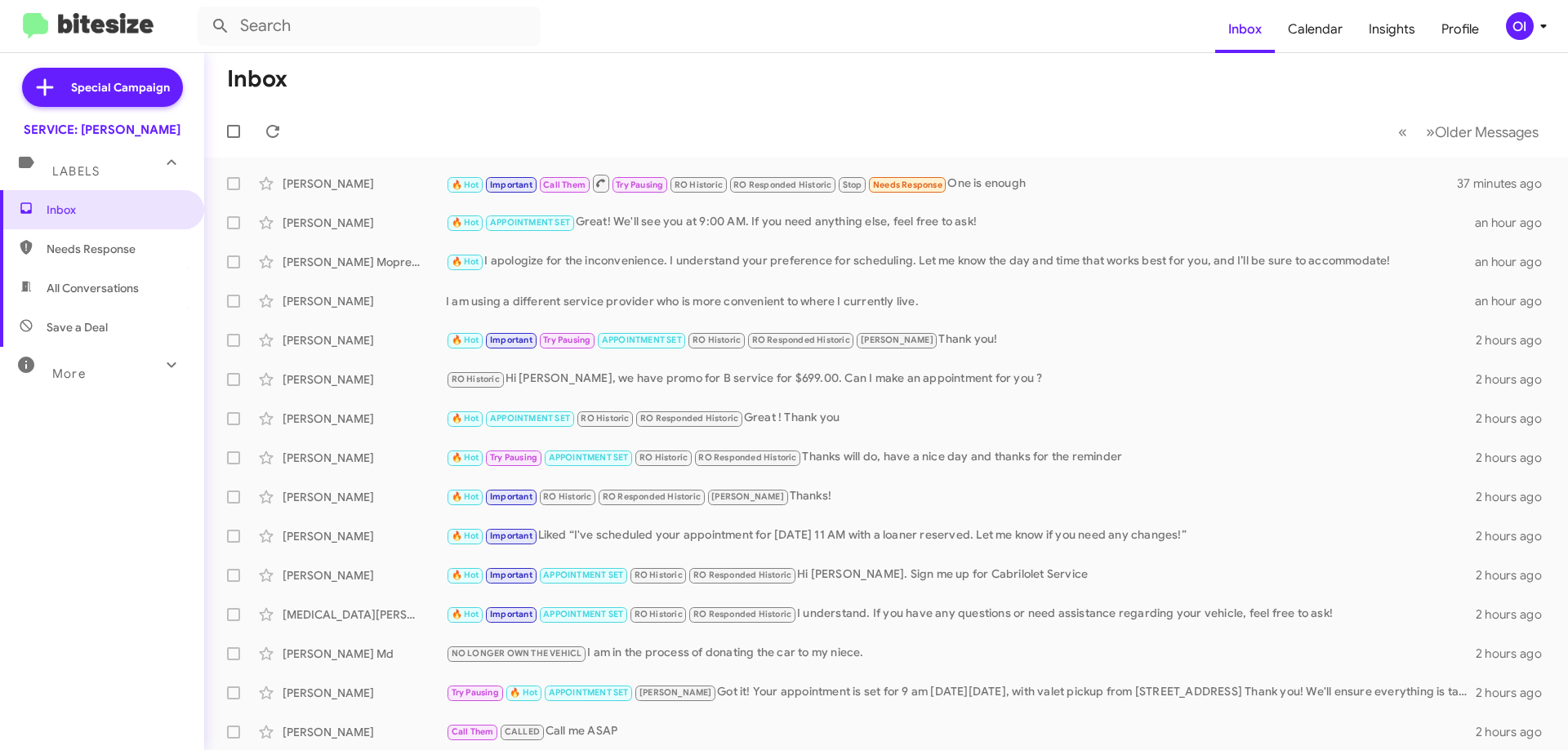
click at [102, 283] on span "All Conversations" at bounding box center [92, 288] width 92 height 16
type input "in:all-conversations"
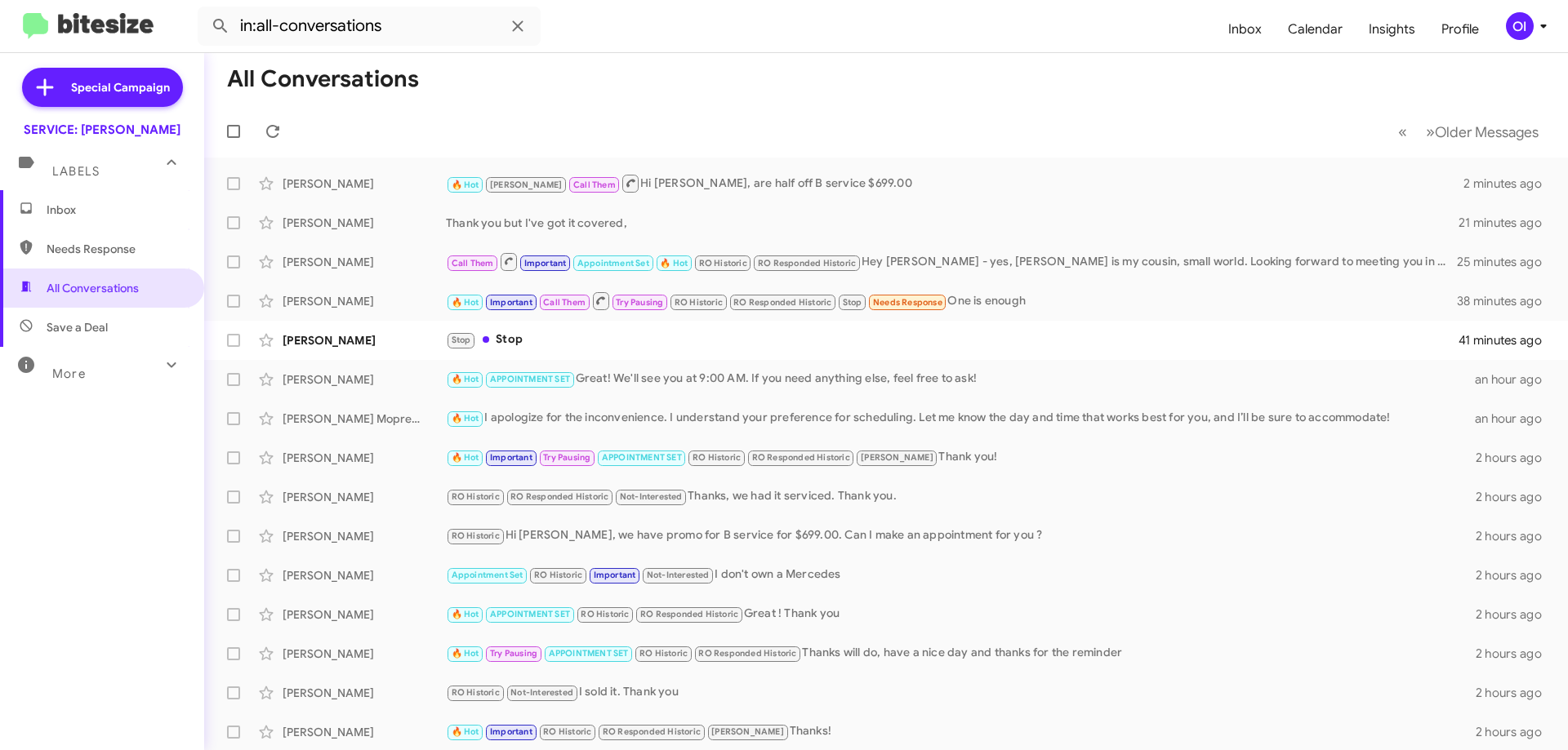
click at [79, 217] on span "Inbox" at bounding box center [116, 210] width 139 height 16
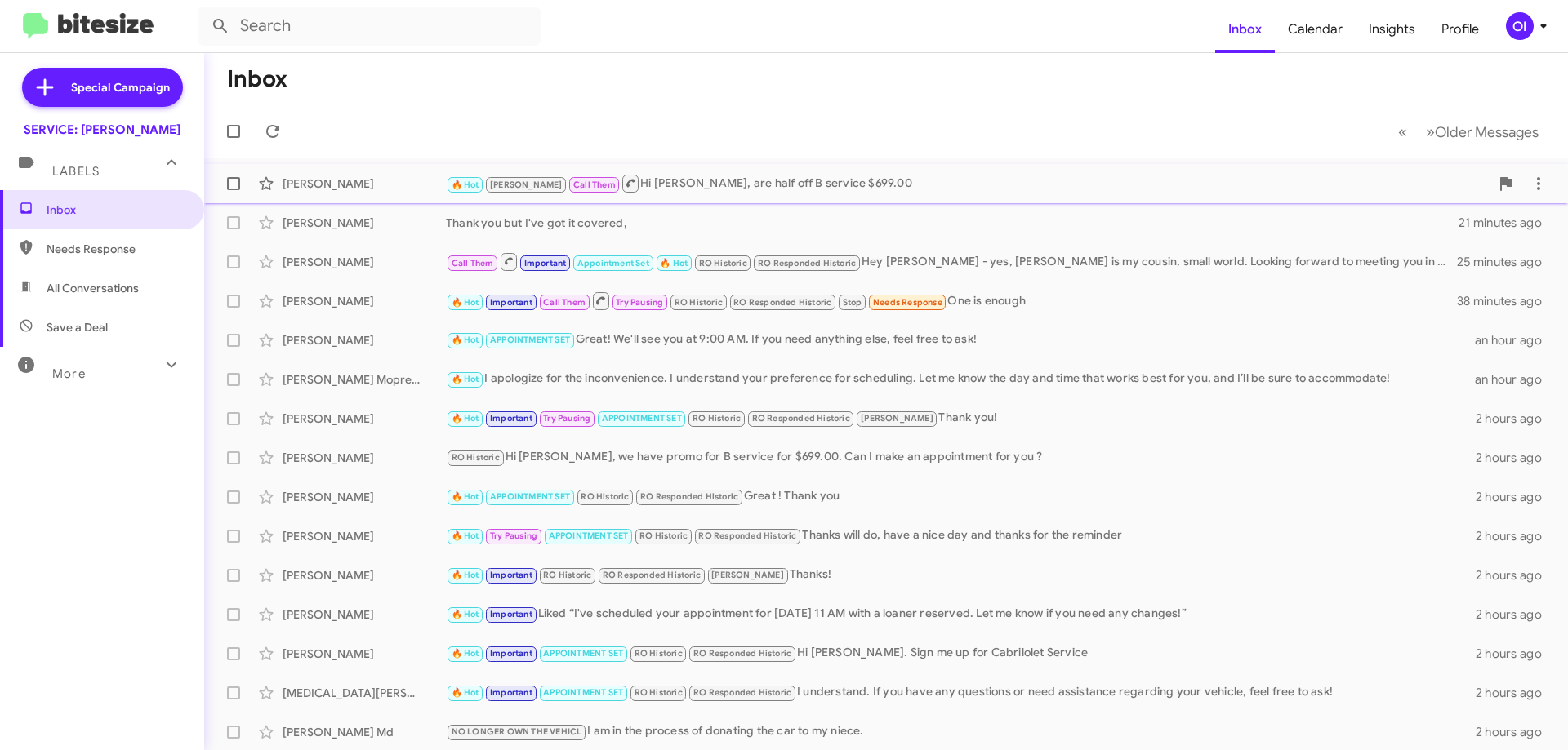
click at [756, 177] on div "🔥 Hot [PERSON_NAME] Call Them Hi [PERSON_NAME], are half off B service $699.00" at bounding box center [967, 183] width 1044 height 21
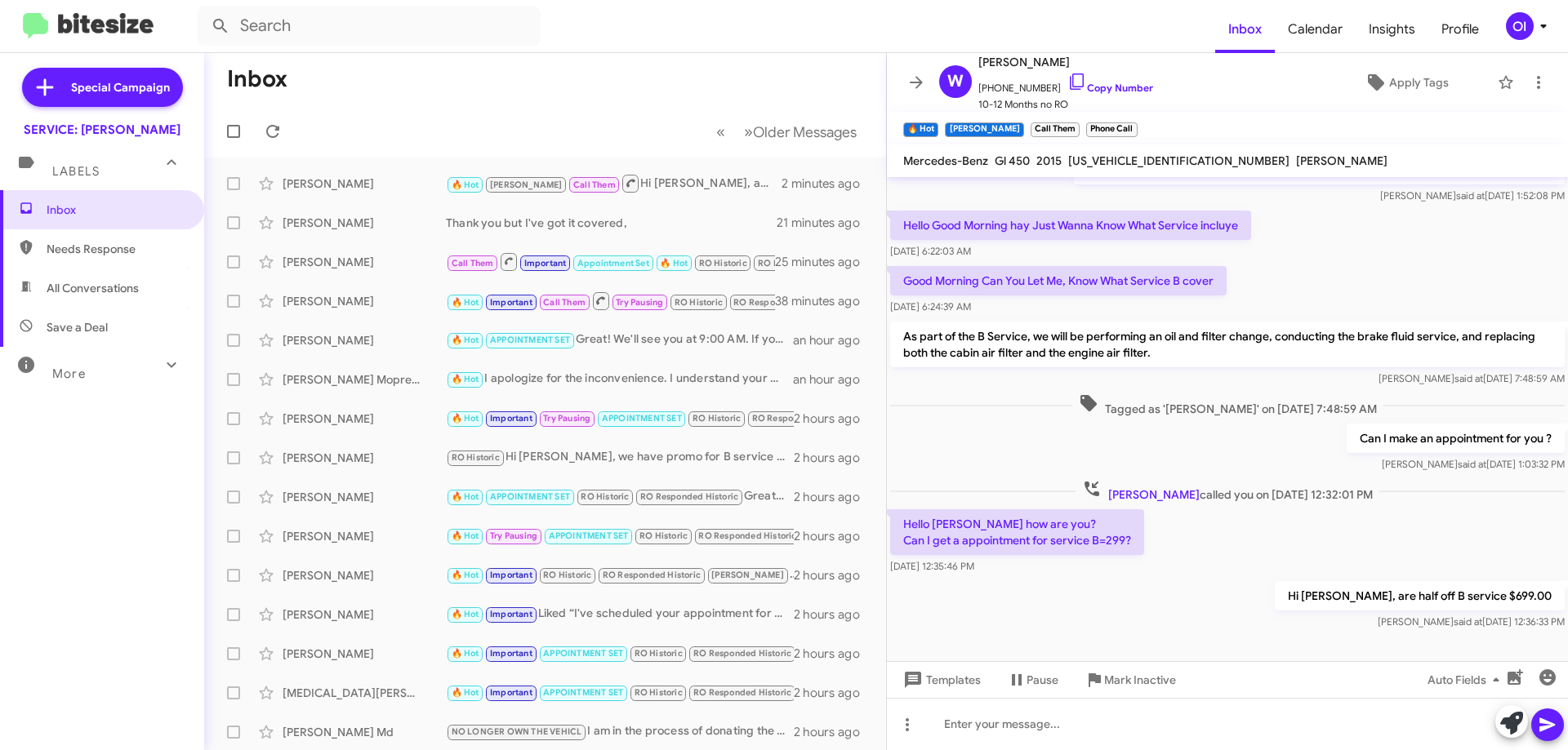
scroll to position [404, 0]
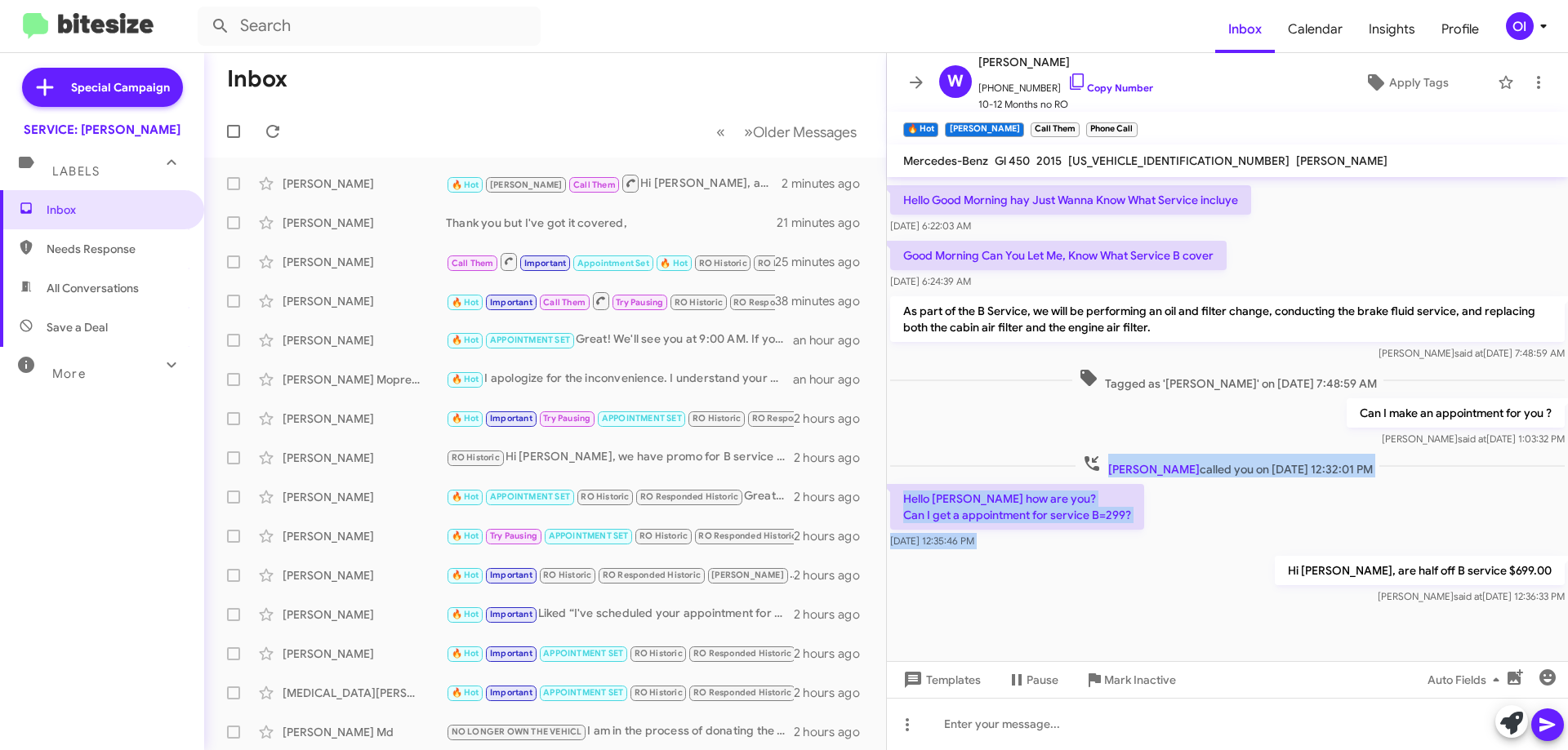
drag, startPoint x: 974, startPoint y: 480, endPoint x: 1114, endPoint y: 572, distance: 167.5
click at [1114, 572] on div "Hi [PERSON_NAME], this is [PERSON_NAME], Manager at Mercedes Benz of Marin. Tha…" at bounding box center [1227, 199] width 681 height 818
click at [1114, 572] on div "Hi [PERSON_NAME], are half off B service $699.00 [PERSON_NAME] said at [DATE] 1…" at bounding box center [1227, 580] width 681 height 56
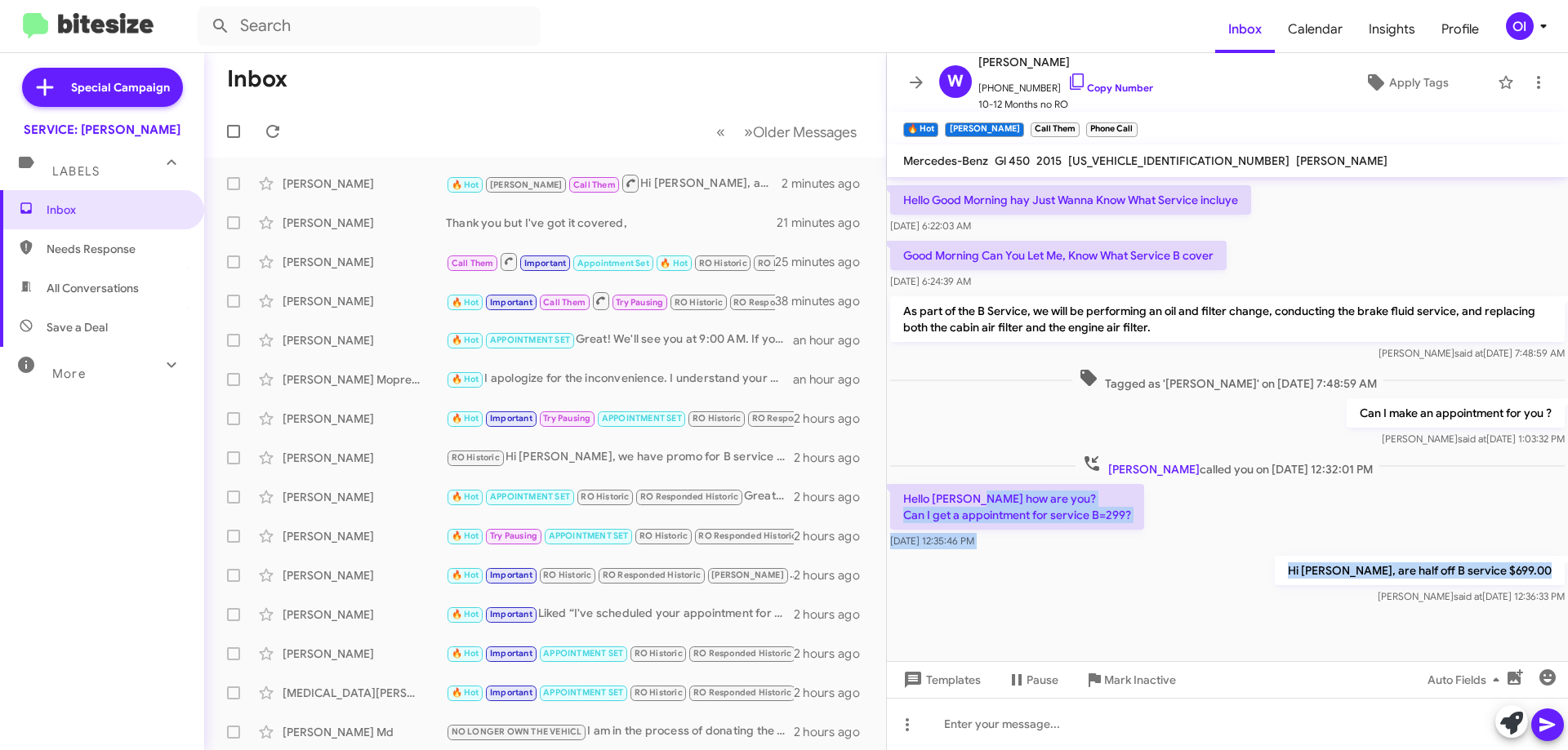
drag, startPoint x: 1148, startPoint y: 585, endPoint x: 989, endPoint y: 494, distance: 183.2
click at [989, 494] on div "Hi [PERSON_NAME], this is [PERSON_NAME], Manager at Mercedes Benz of Marin. Tha…" at bounding box center [1227, 199] width 681 height 818
click at [1124, 581] on div "Hi [PERSON_NAME], are half off B service $699.00 [PERSON_NAME] said at [DATE] 1…" at bounding box center [1227, 580] width 681 height 56
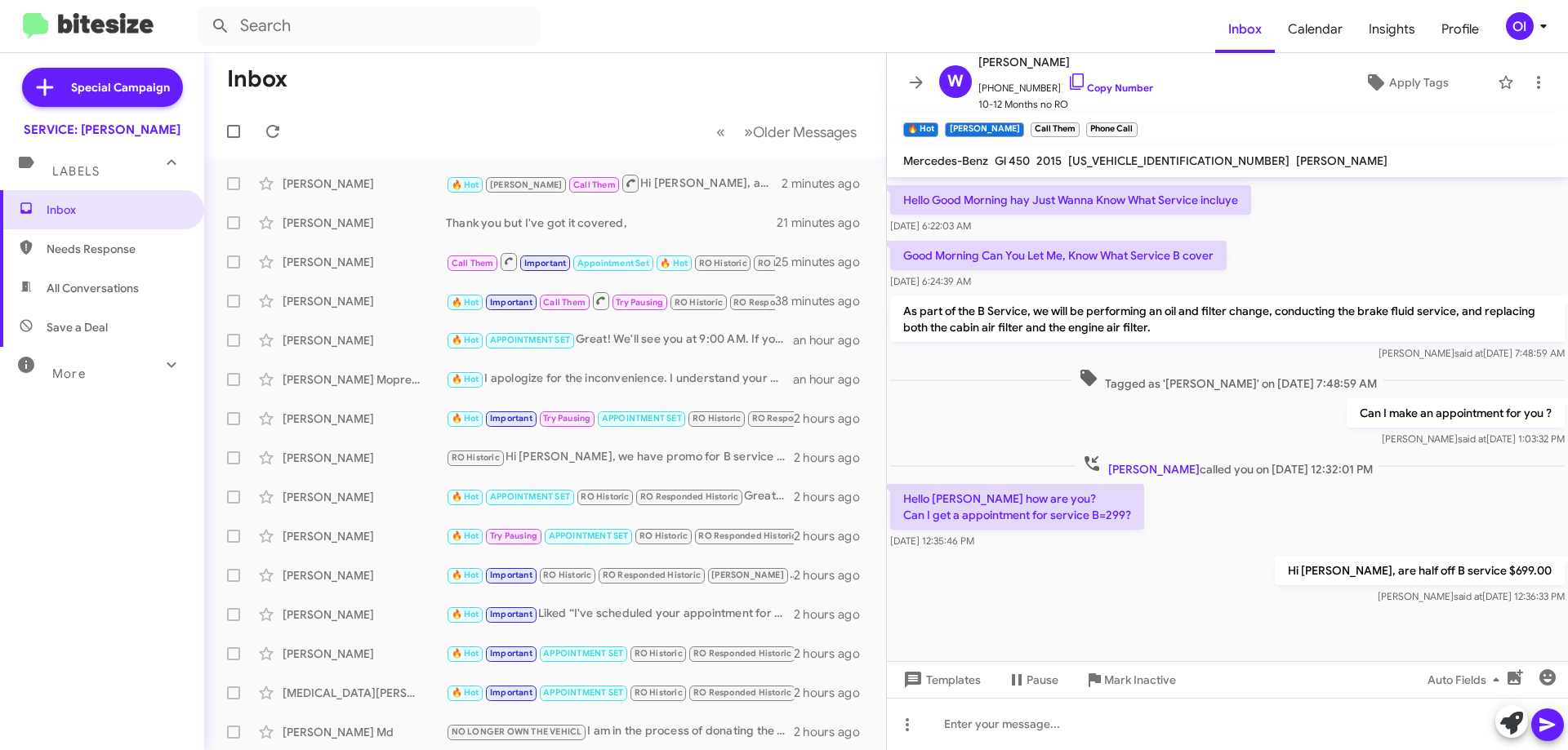
drag, startPoint x: 1083, startPoint y: 552, endPoint x: 906, endPoint y: 502, distance: 183.9
click at [906, 502] on div "Hello [PERSON_NAME] how are you? Can I get a appointment for service B=299? [DA…" at bounding box center [1227, 517] width 681 height 72
click at [1059, 555] on div "Hi [PERSON_NAME], are half off B service $699.00 [PERSON_NAME] said at [DATE] 1…" at bounding box center [1227, 580] width 681 height 56
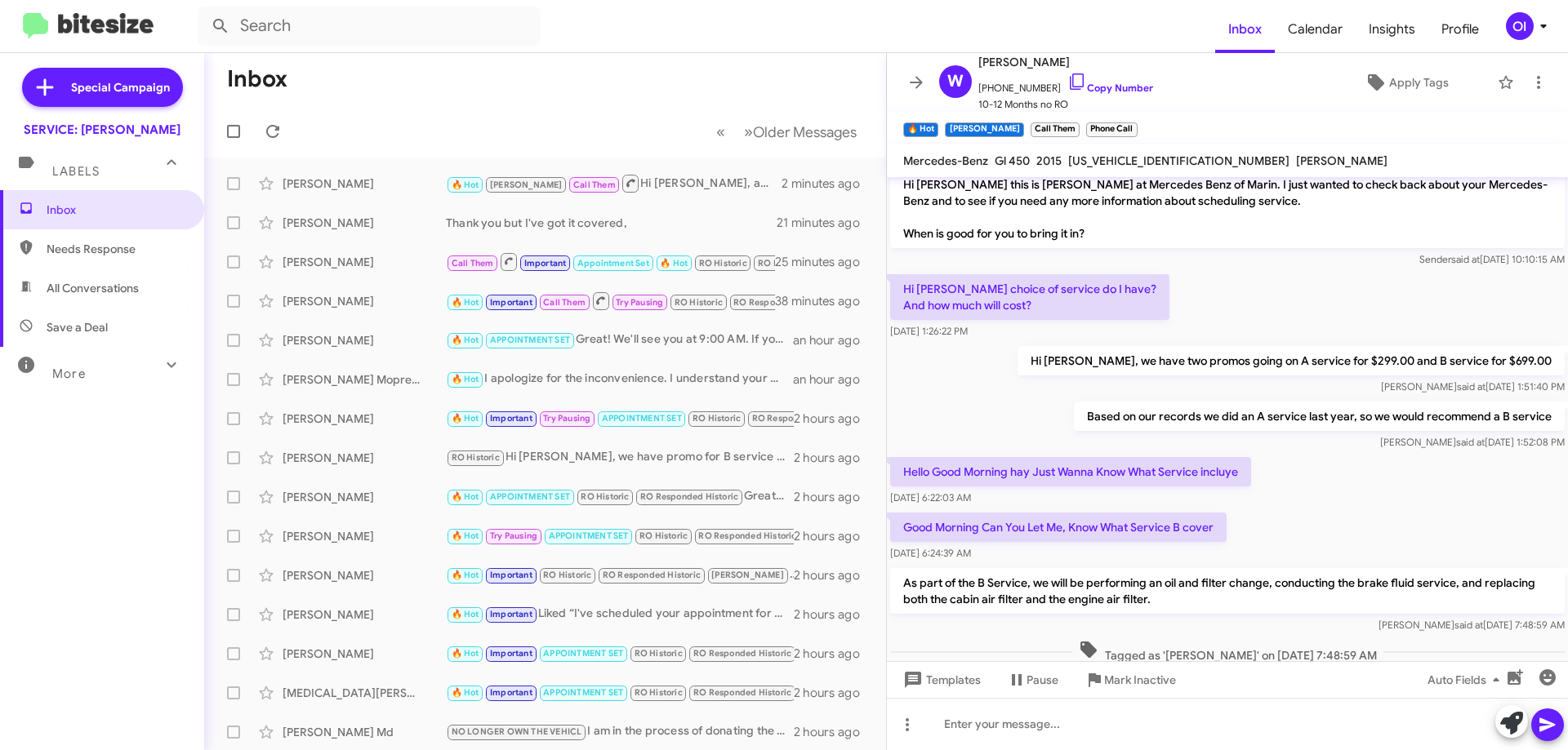
scroll to position [0, 0]
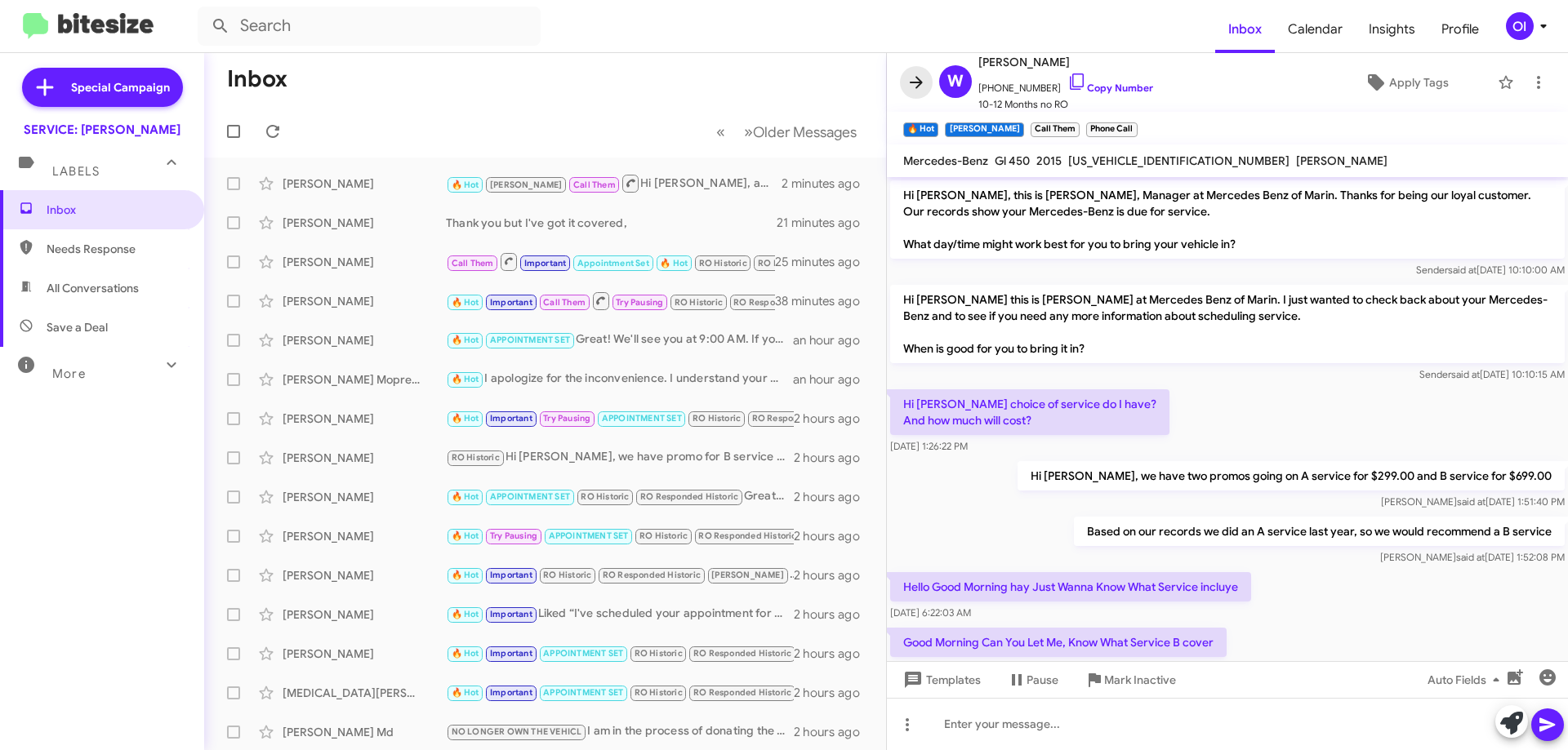
click at [919, 91] on icon at bounding box center [916, 82] width 20 height 20
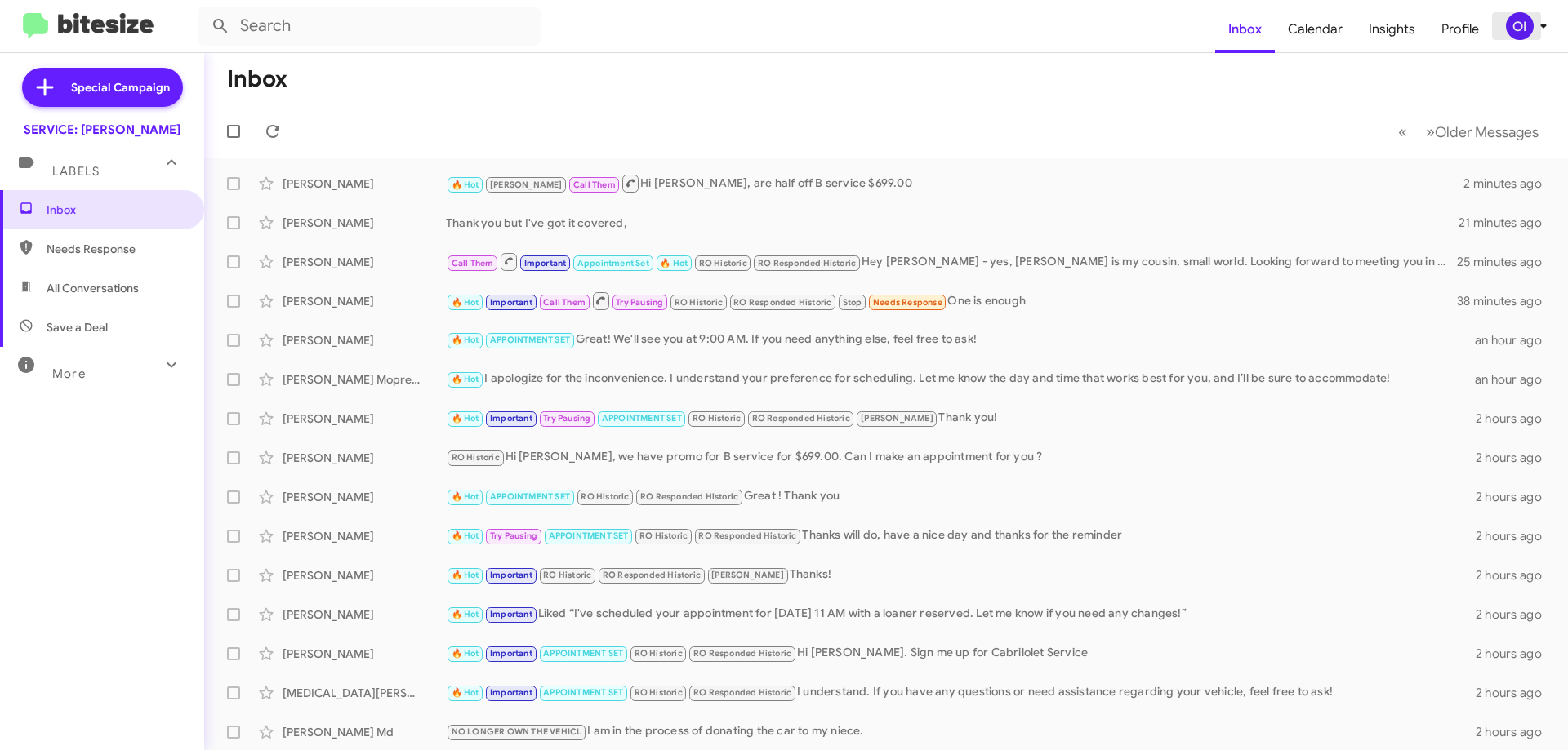
click at [1532, 40] on span "OI" at bounding box center [1529, 26] width 49 height 27
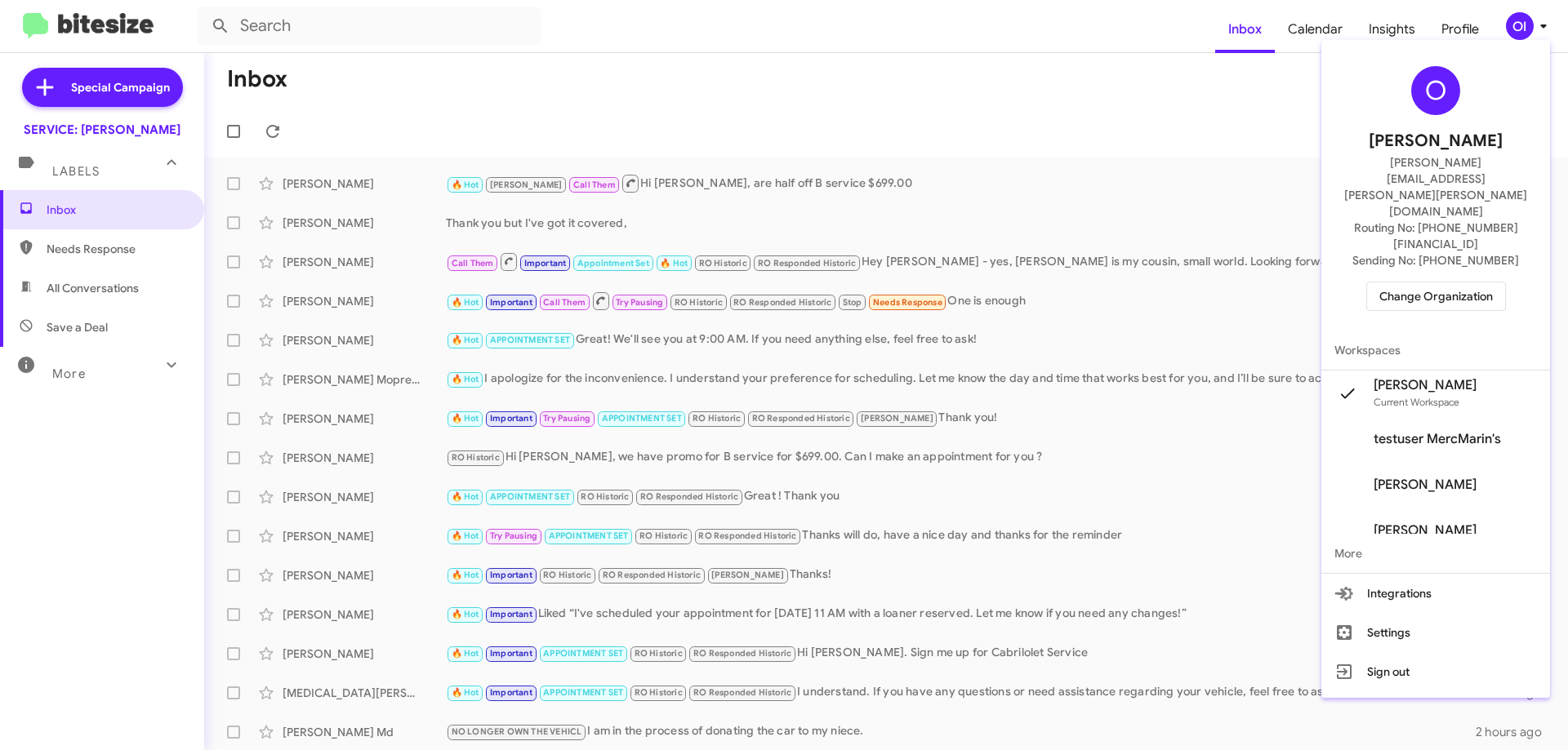
click at [846, 82] on div at bounding box center [784, 375] width 1568 height 750
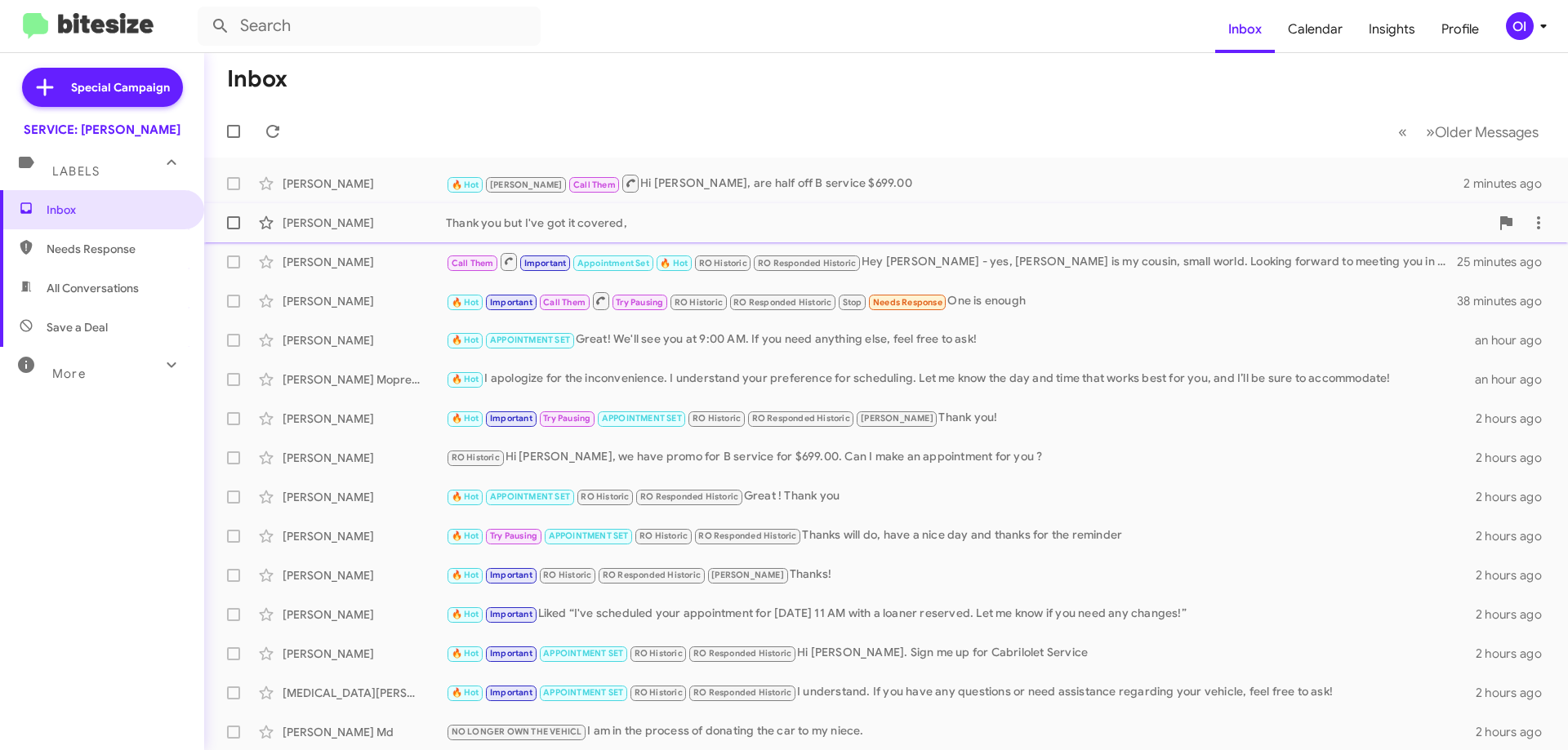
drag, startPoint x: 786, startPoint y: 195, endPoint x: 782, endPoint y: 217, distance: 22.4
click at [782, 217] on mat-action-list "[PERSON_NAME] 🔥 Hot [PERSON_NAME] Call Them Hi [PERSON_NAME], are half off B se…" at bounding box center [886, 552] width 1364 height 790
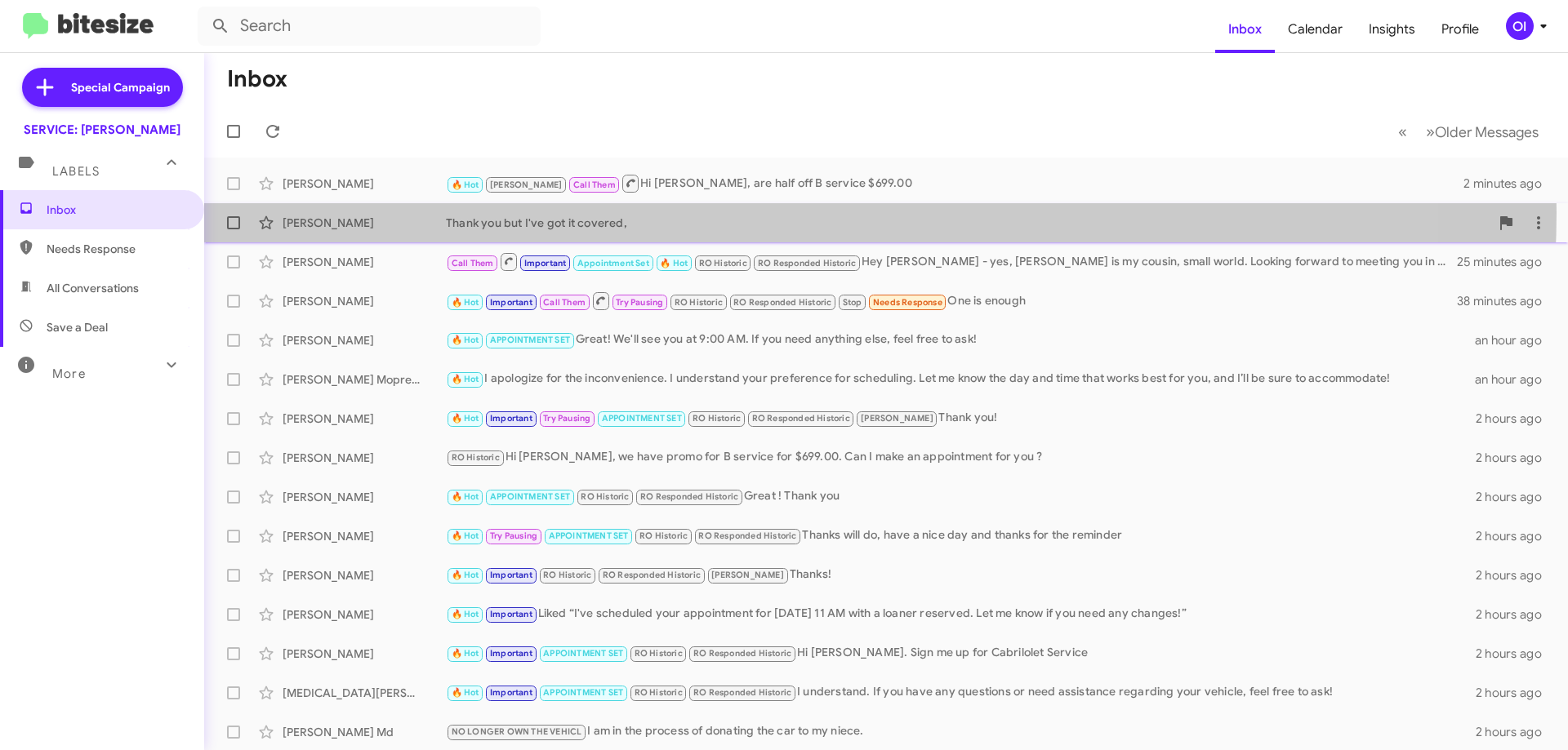
click at [771, 212] on div "[PERSON_NAME] Thank you but I've got it covered, 21 minutes ago" at bounding box center [886, 223] width 1338 height 33
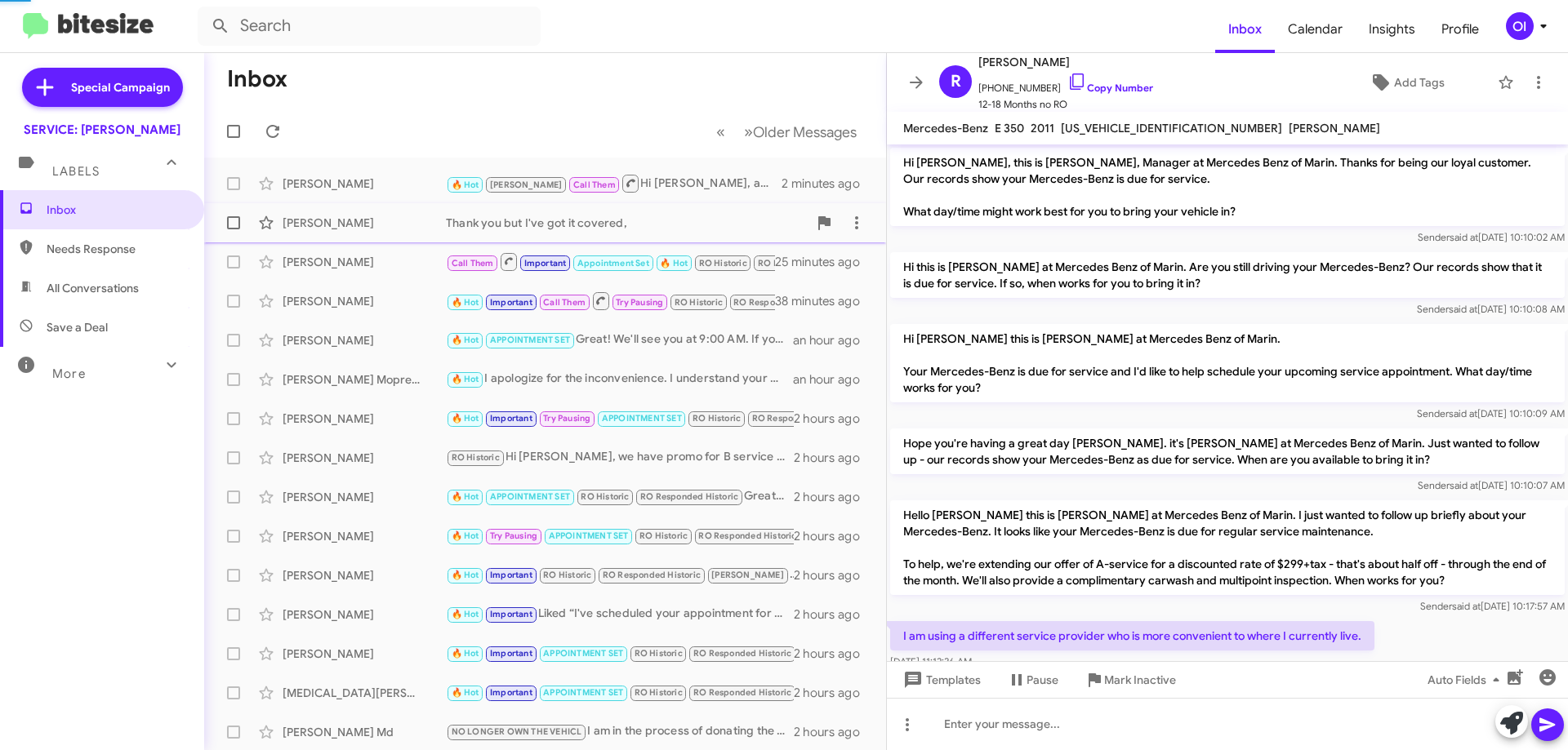
scroll to position [173, 0]
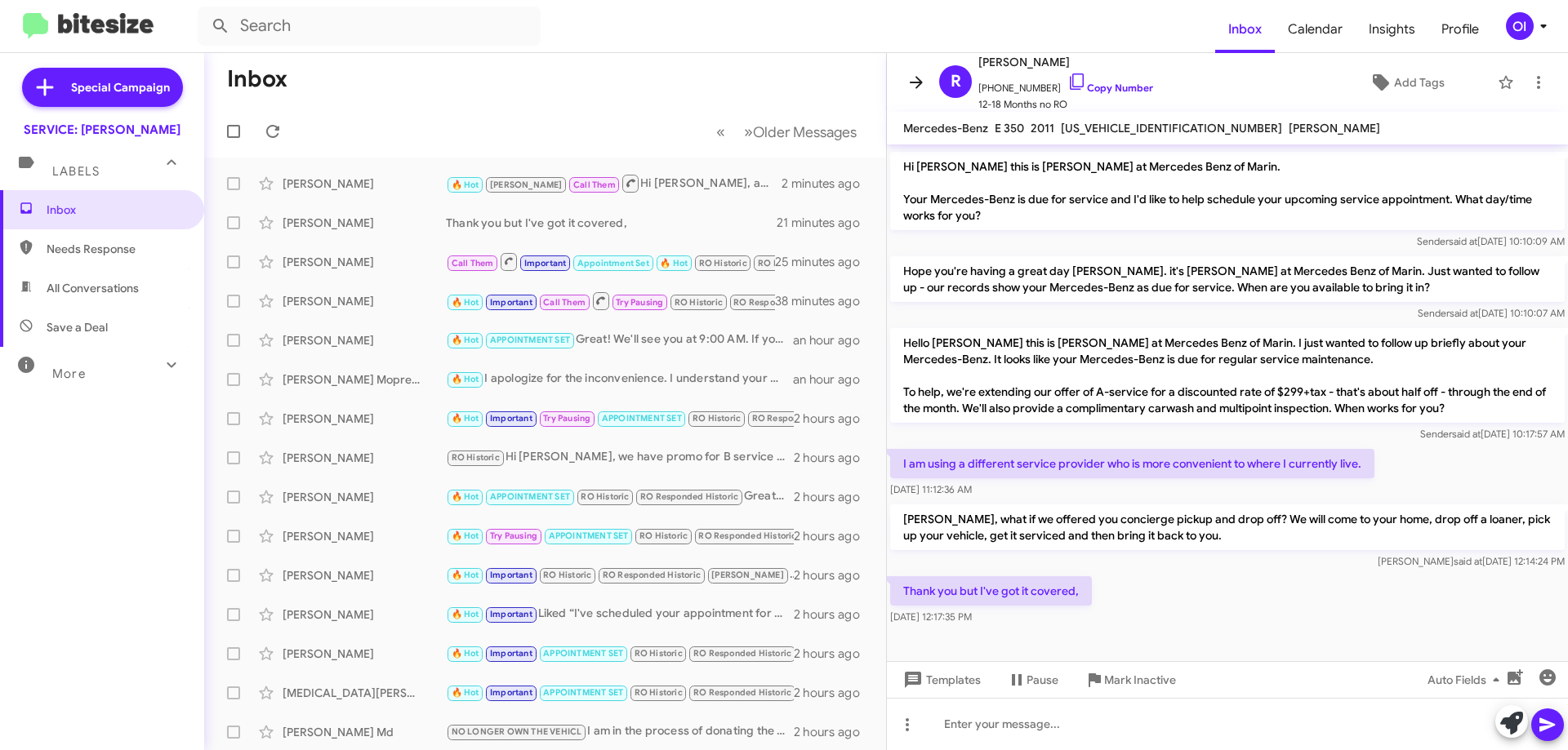
click at [918, 76] on icon at bounding box center [916, 82] width 20 height 20
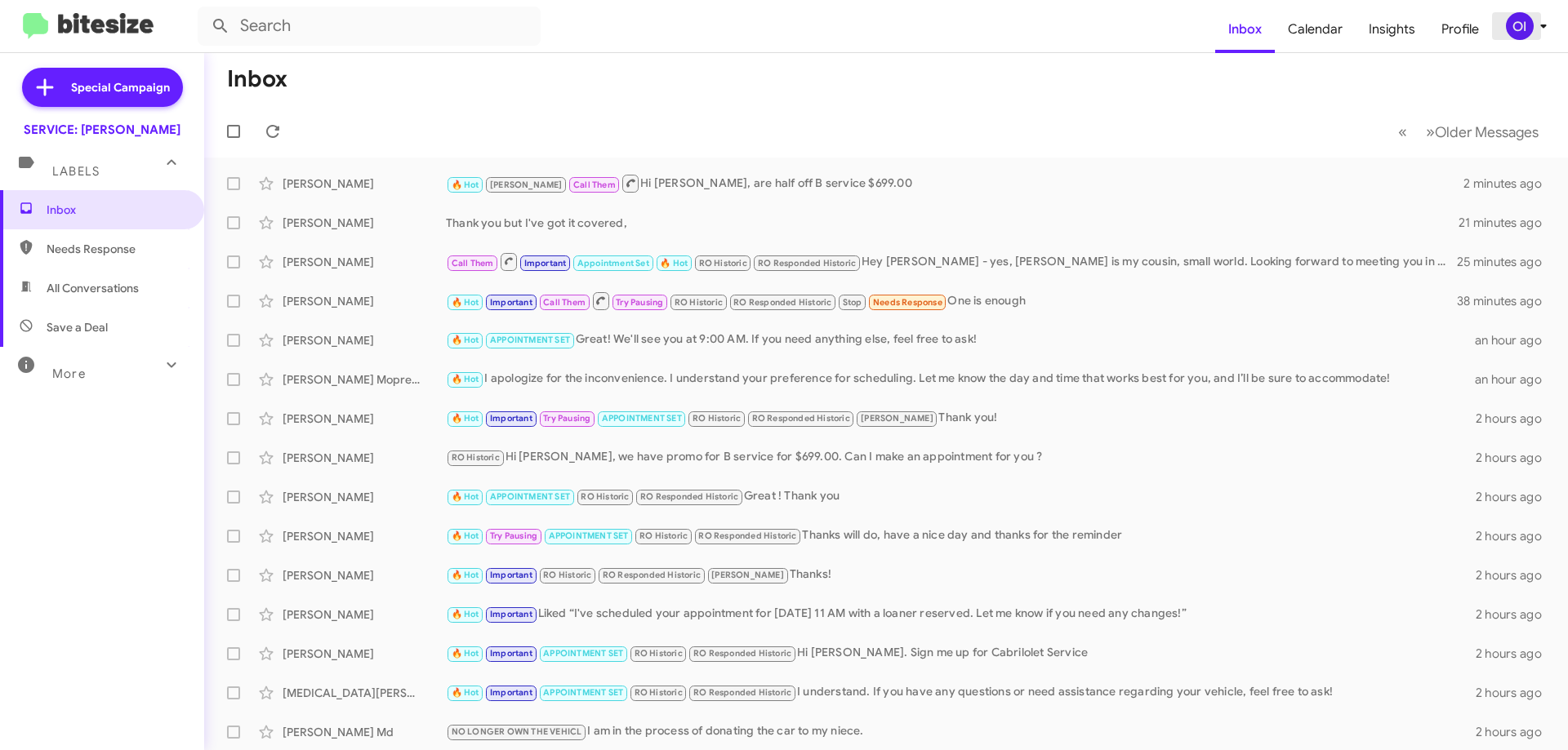
click at [1534, 27] on icon at bounding box center [1543, 26] width 20 height 20
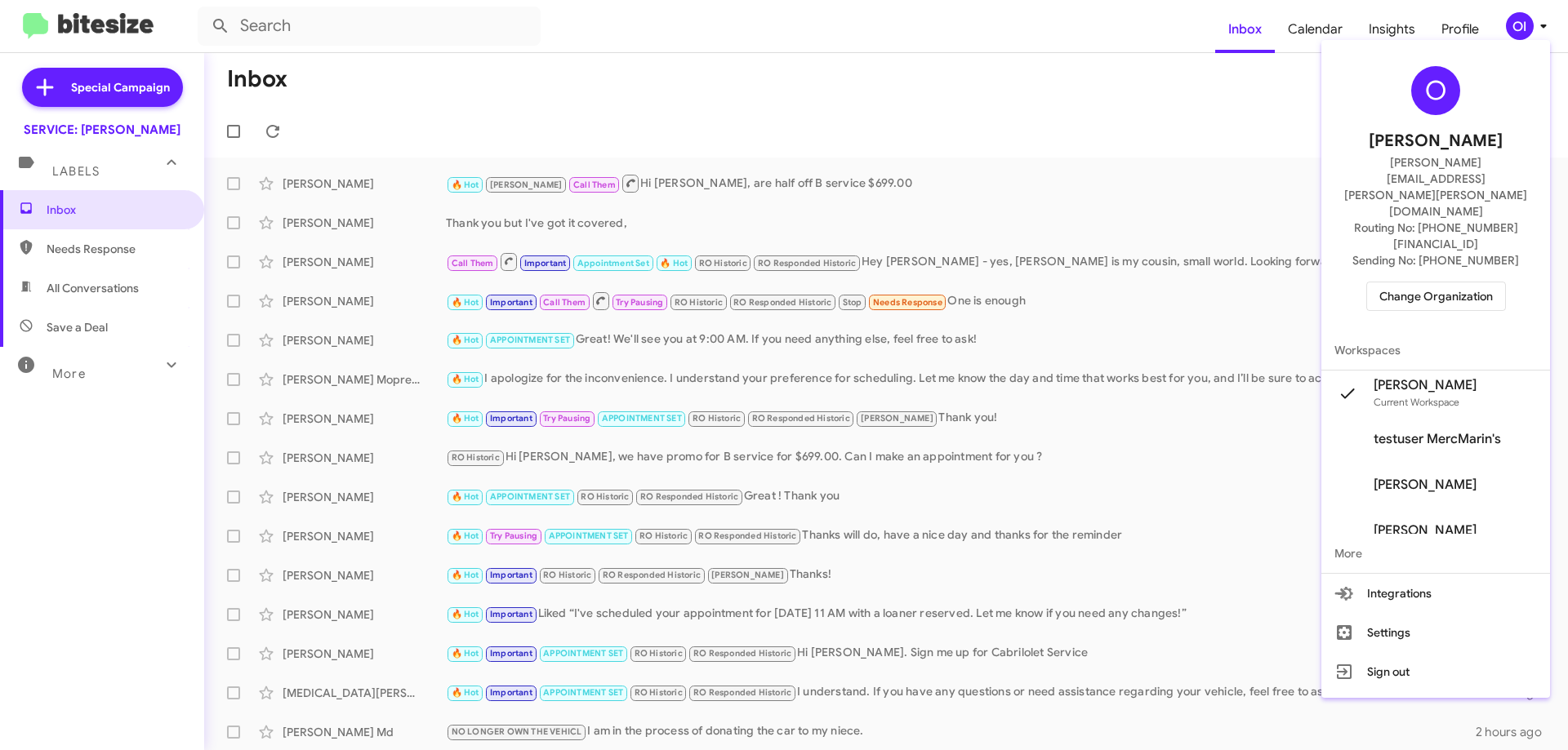
click at [1457, 283] on span "Change Organization" at bounding box center [1436, 296] width 113 height 27
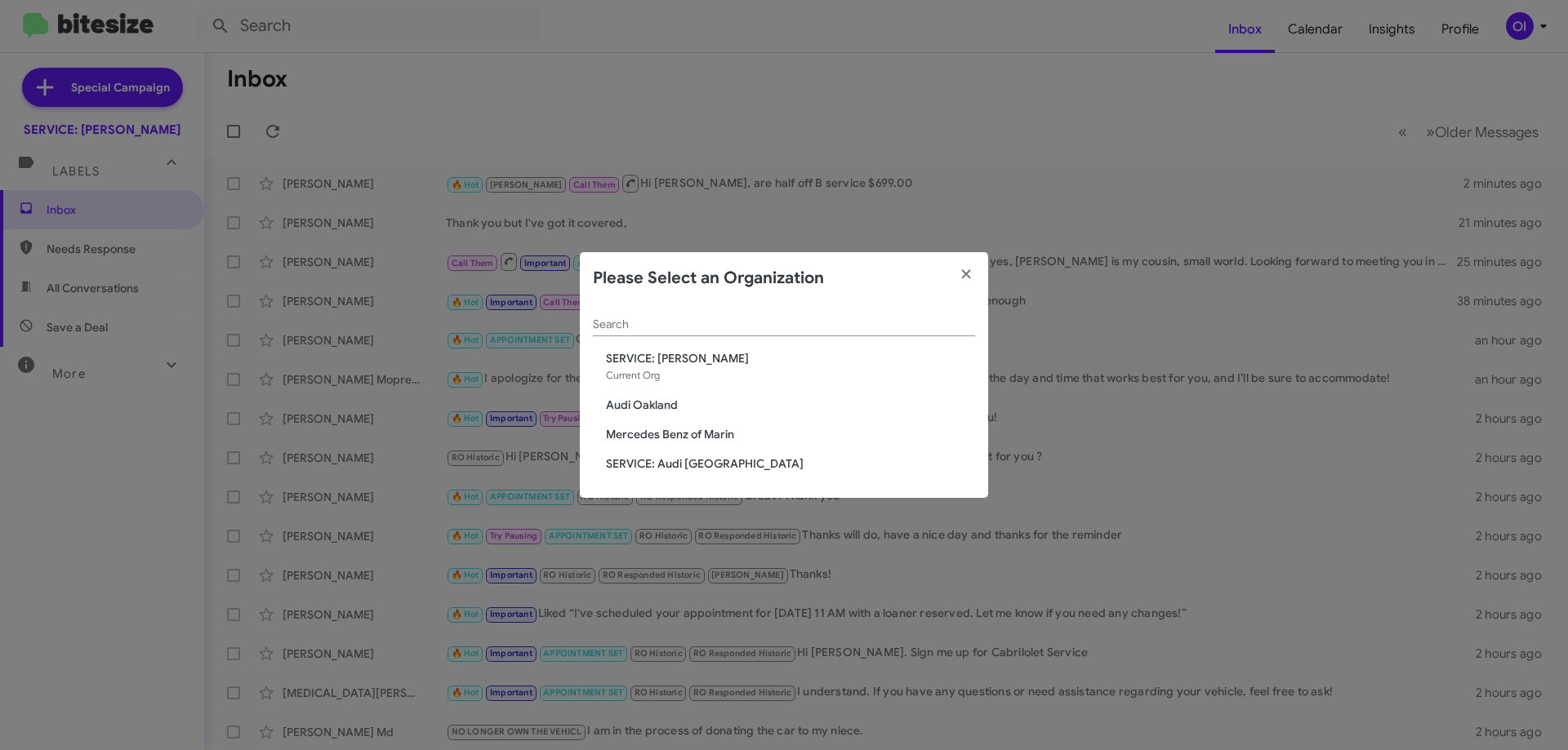
click at [703, 428] on span "Mercedes Benz of Marin" at bounding box center [790, 434] width 369 height 16
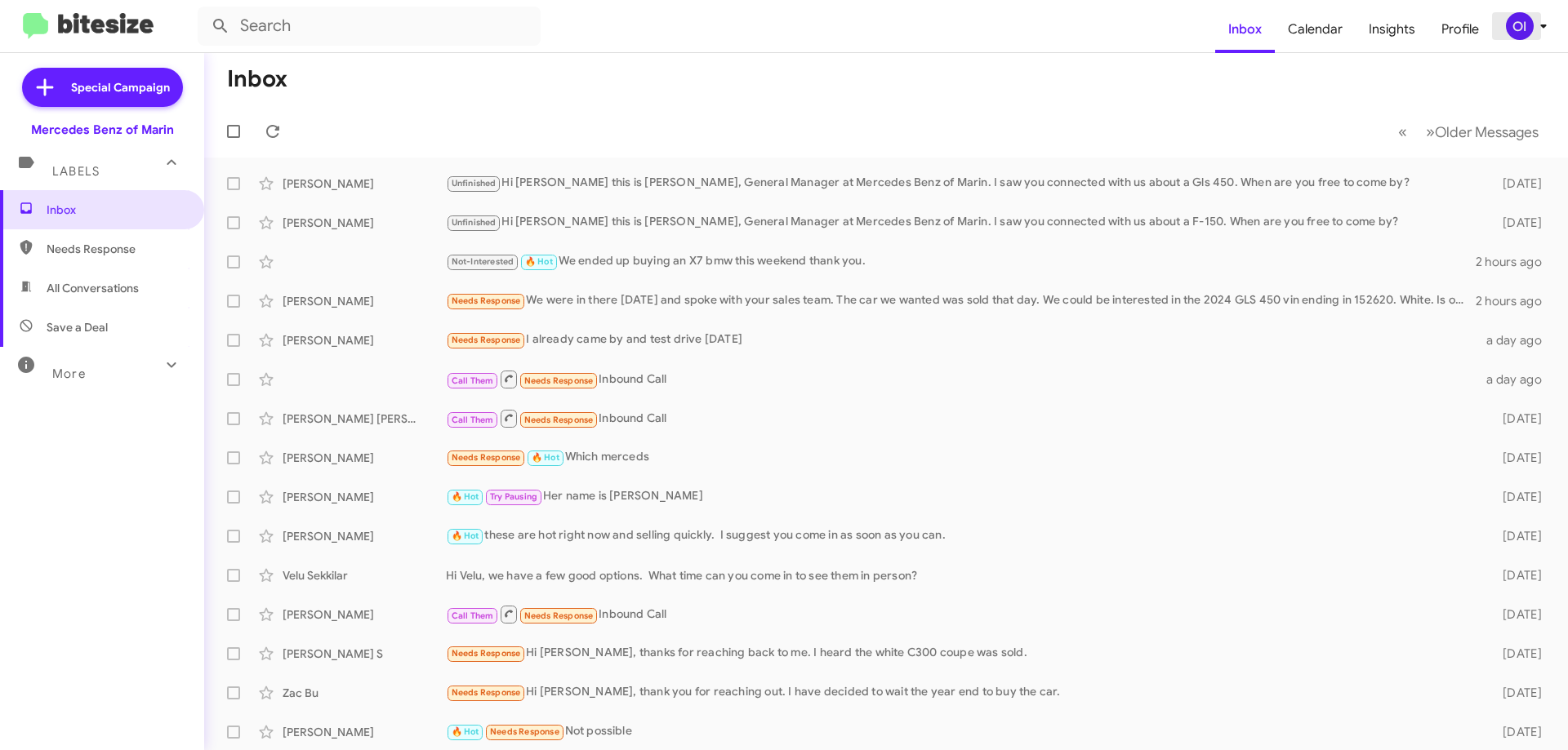
click at [1534, 30] on icon at bounding box center [1543, 26] width 20 height 20
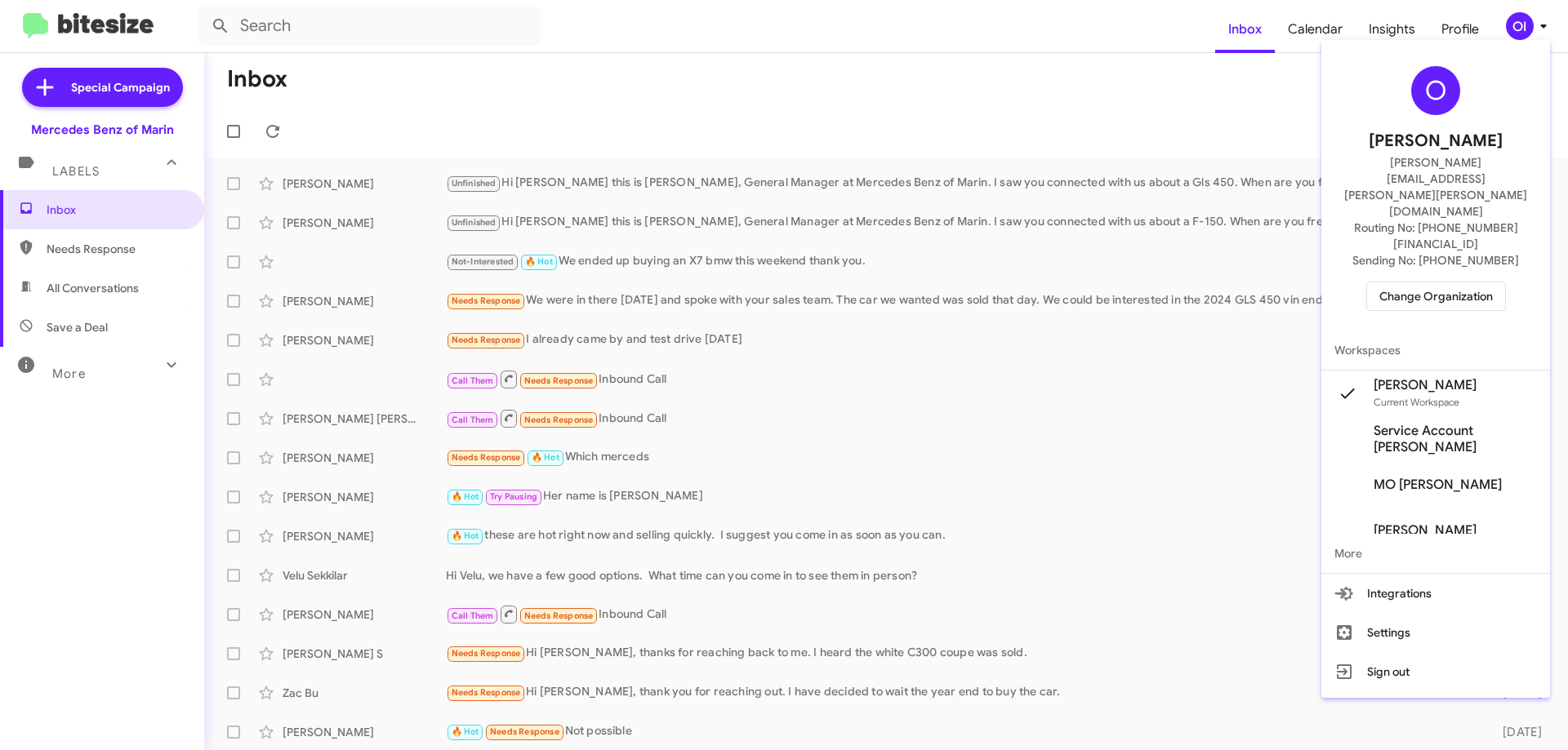
click at [912, 81] on div at bounding box center [784, 375] width 1568 height 750
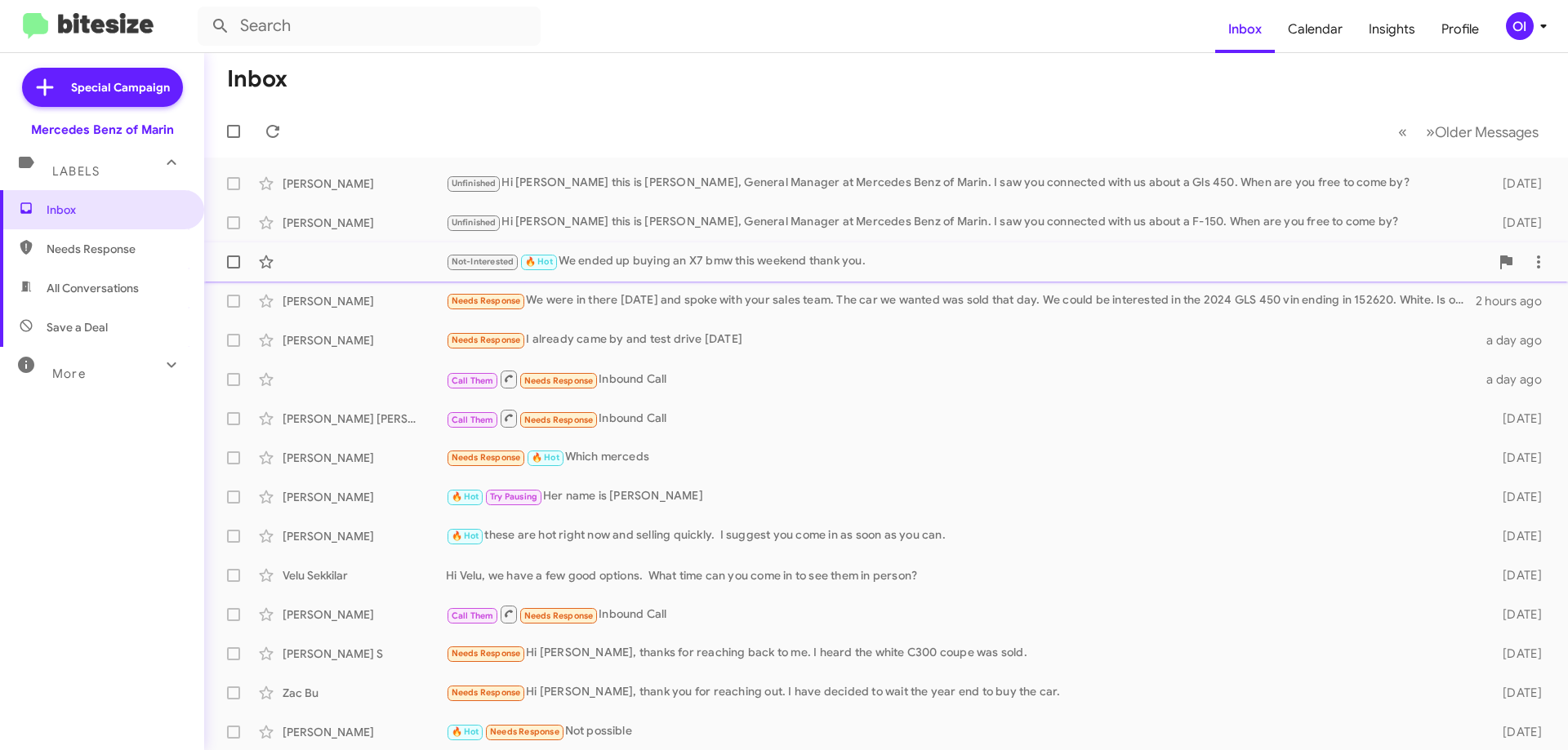
click at [650, 259] on div "Not-Interested 🔥 Hot We ended up buying an X7 bmw this weekend thank you." at bounding box center [967, 262] width 1044 height 19
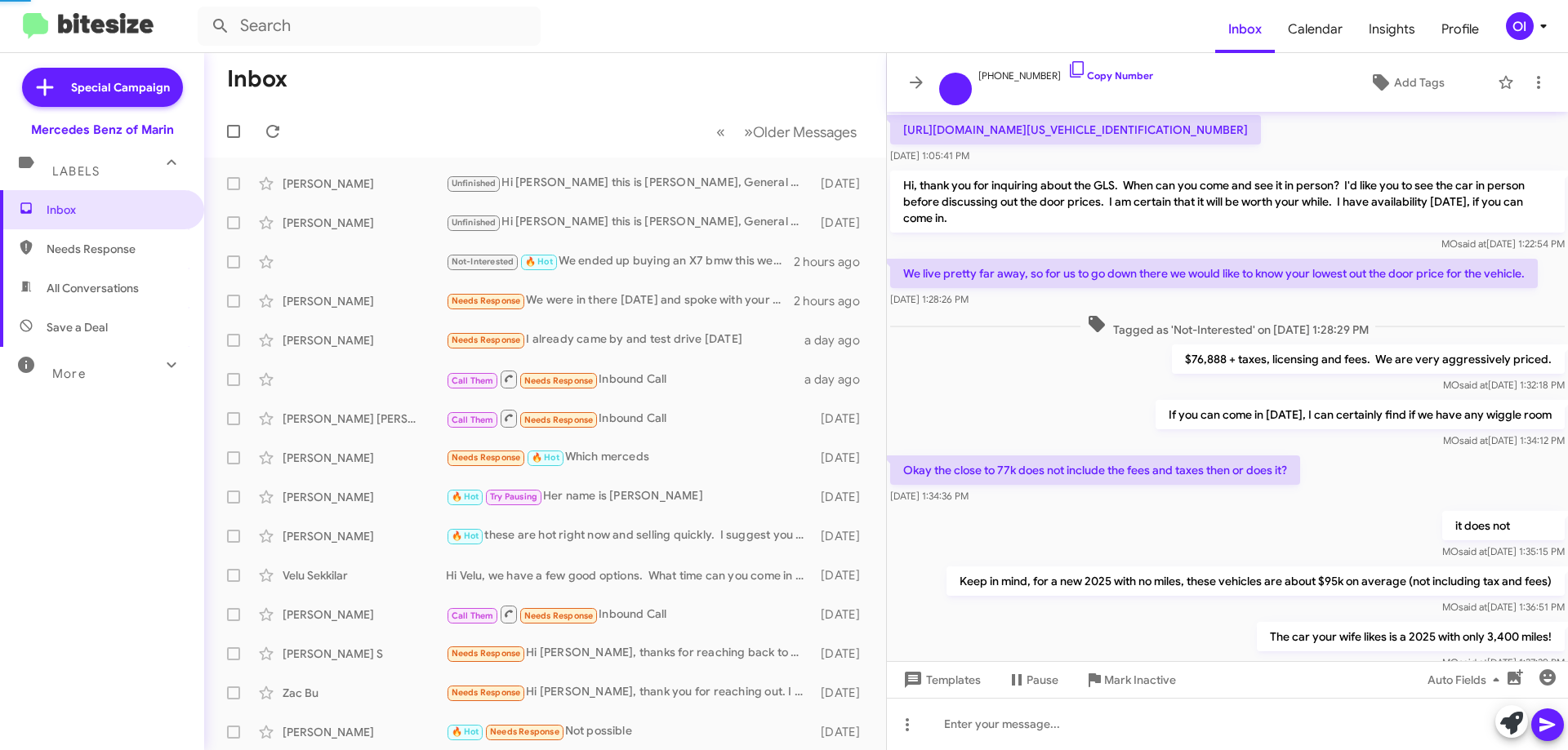
scroll to position [667, 0]
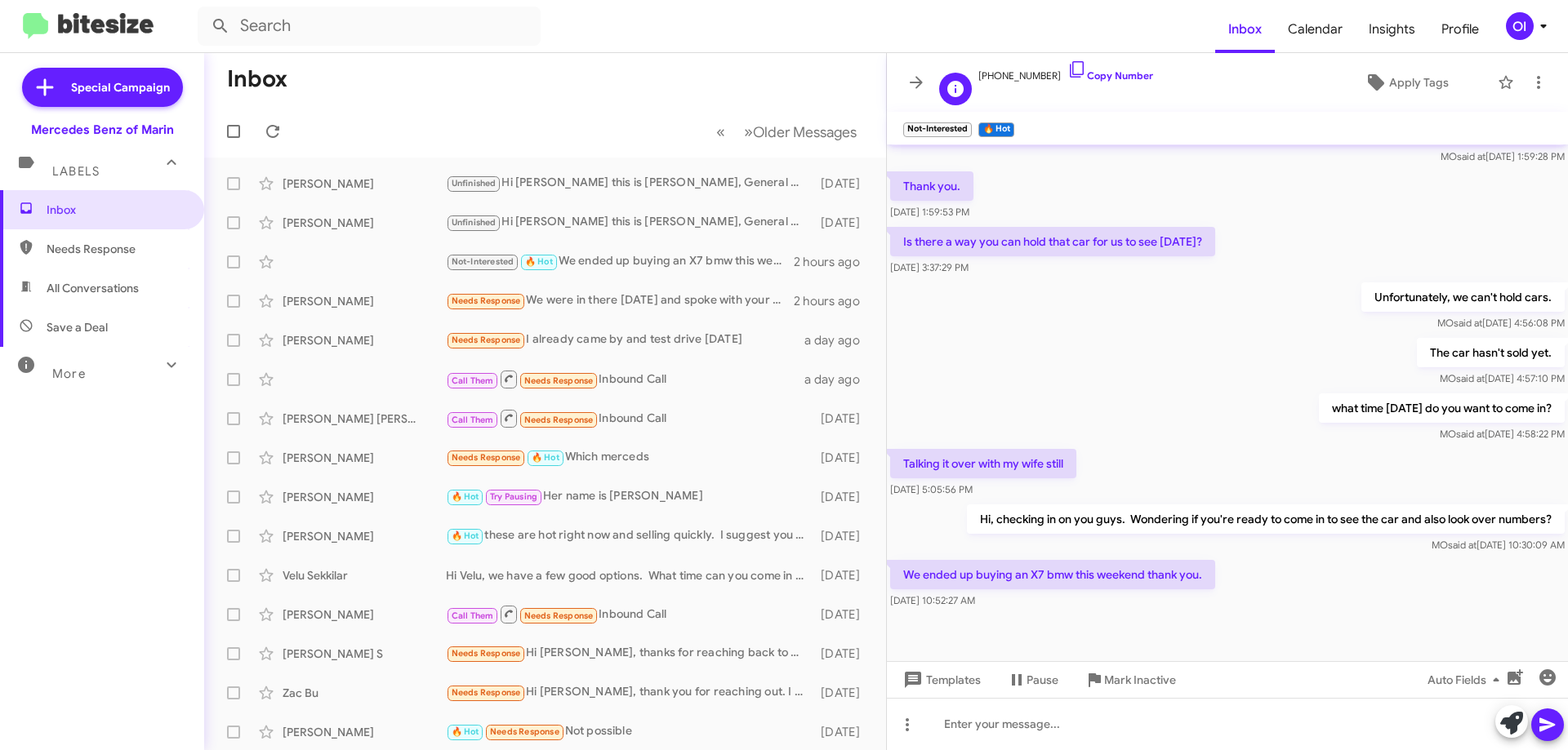
click at [1097, 88] on div "+12098289786 Copy Number" at bounding box center [1065, 82] width 174 height 46
click at [1096, 74] on link "Copy Number" at bounding box center [1110, 76] width 86 height 12
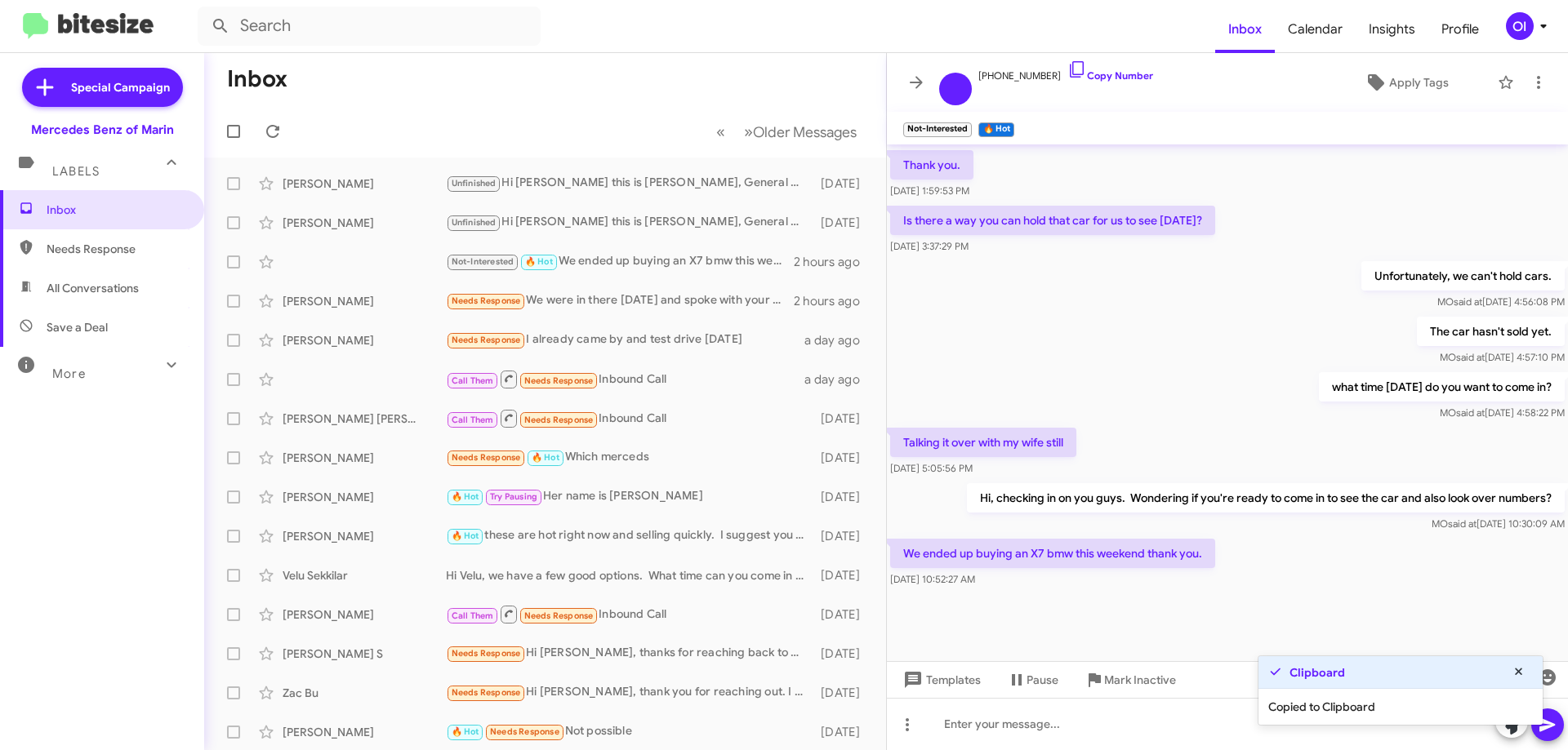
scroll to position [699, 0]
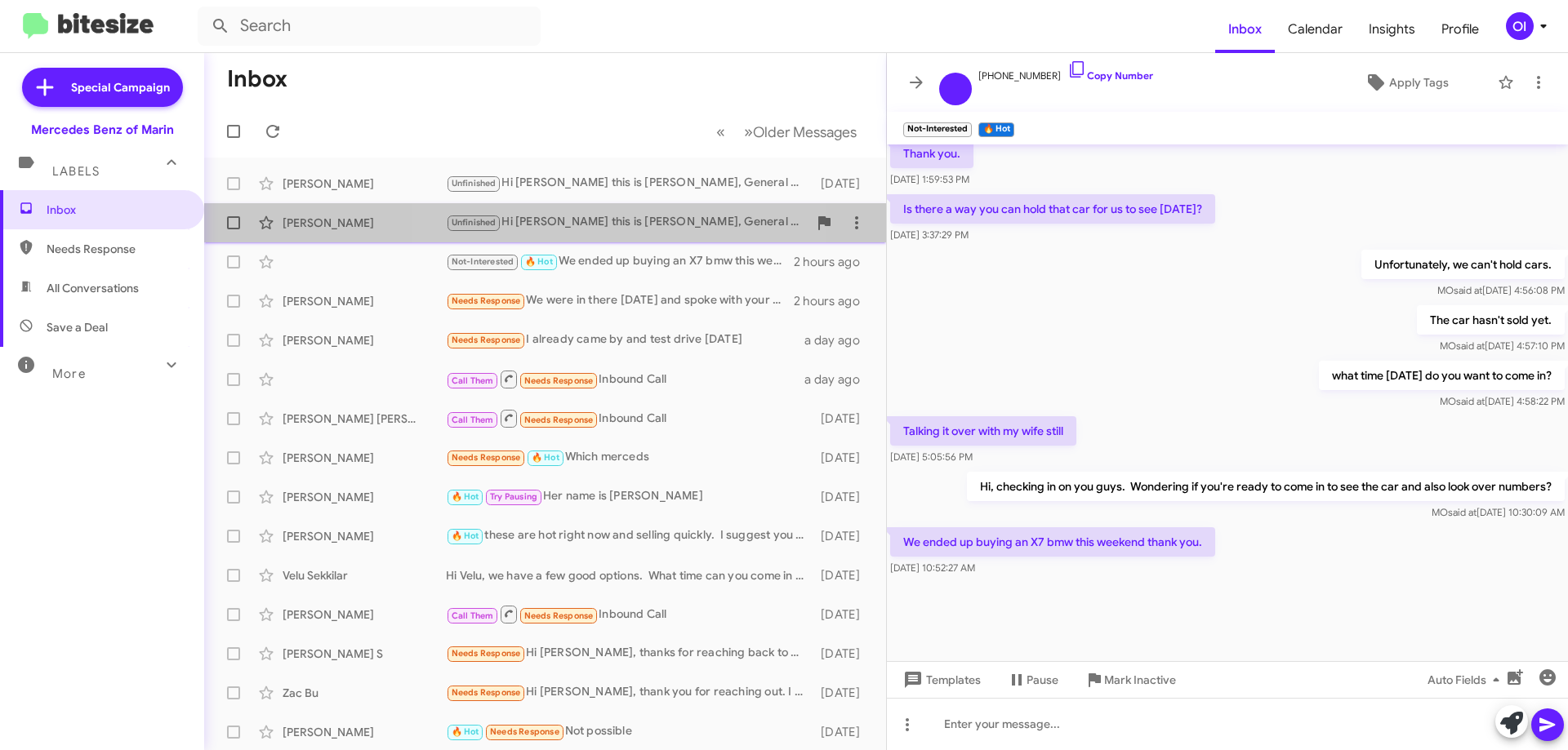
click at [570, 227] on div "Unfinished Hi Fatehdeep this is Omar Ibrahimi, General Manager at Mercedes Benz…" at bounding box center [626, 223] width 362 height 19
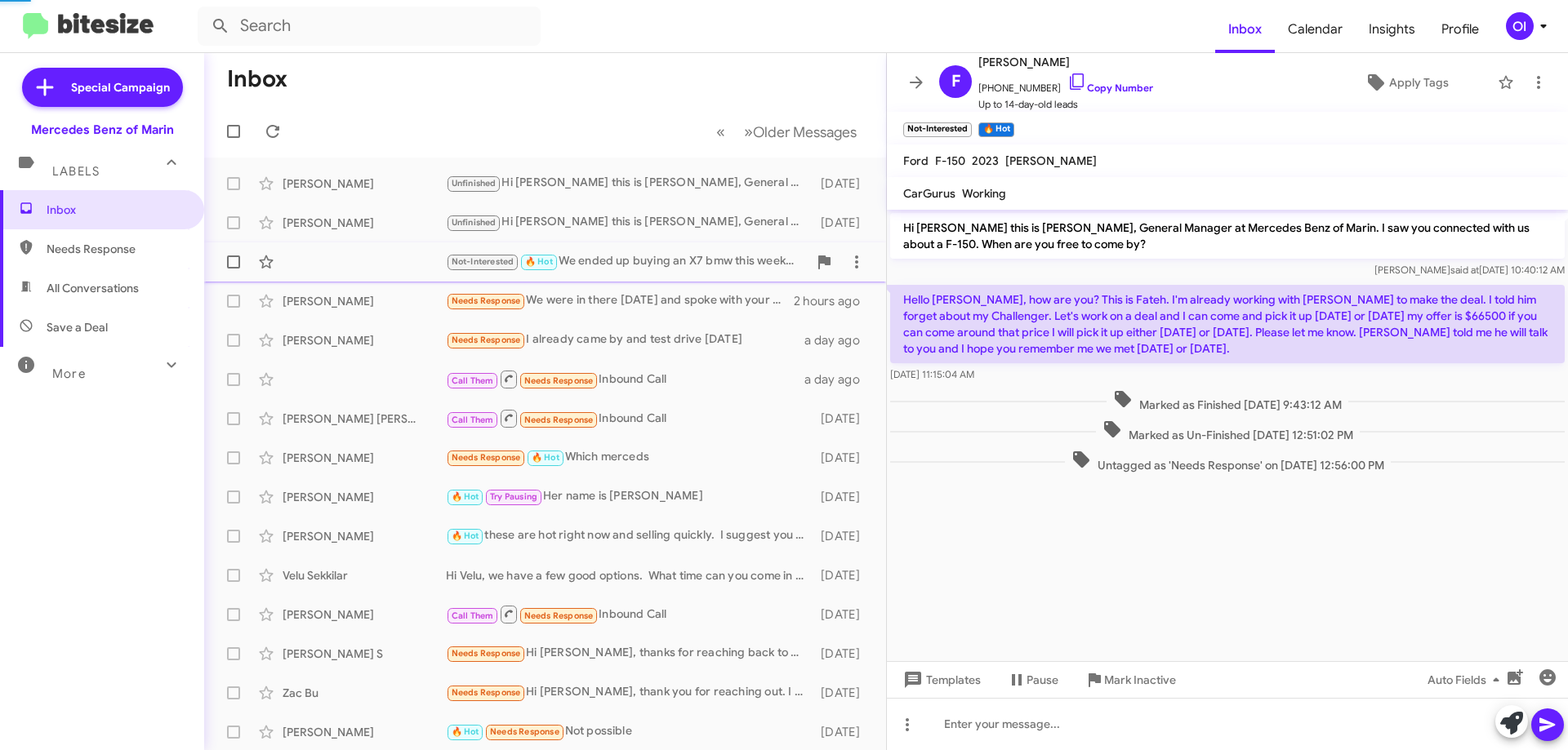
click at [599, 262] on div "Not-Interested 🔥 Hot We ended up buying an X7 bmw this weekend thank you." at bounding box center [626, 262] width 362 height 19
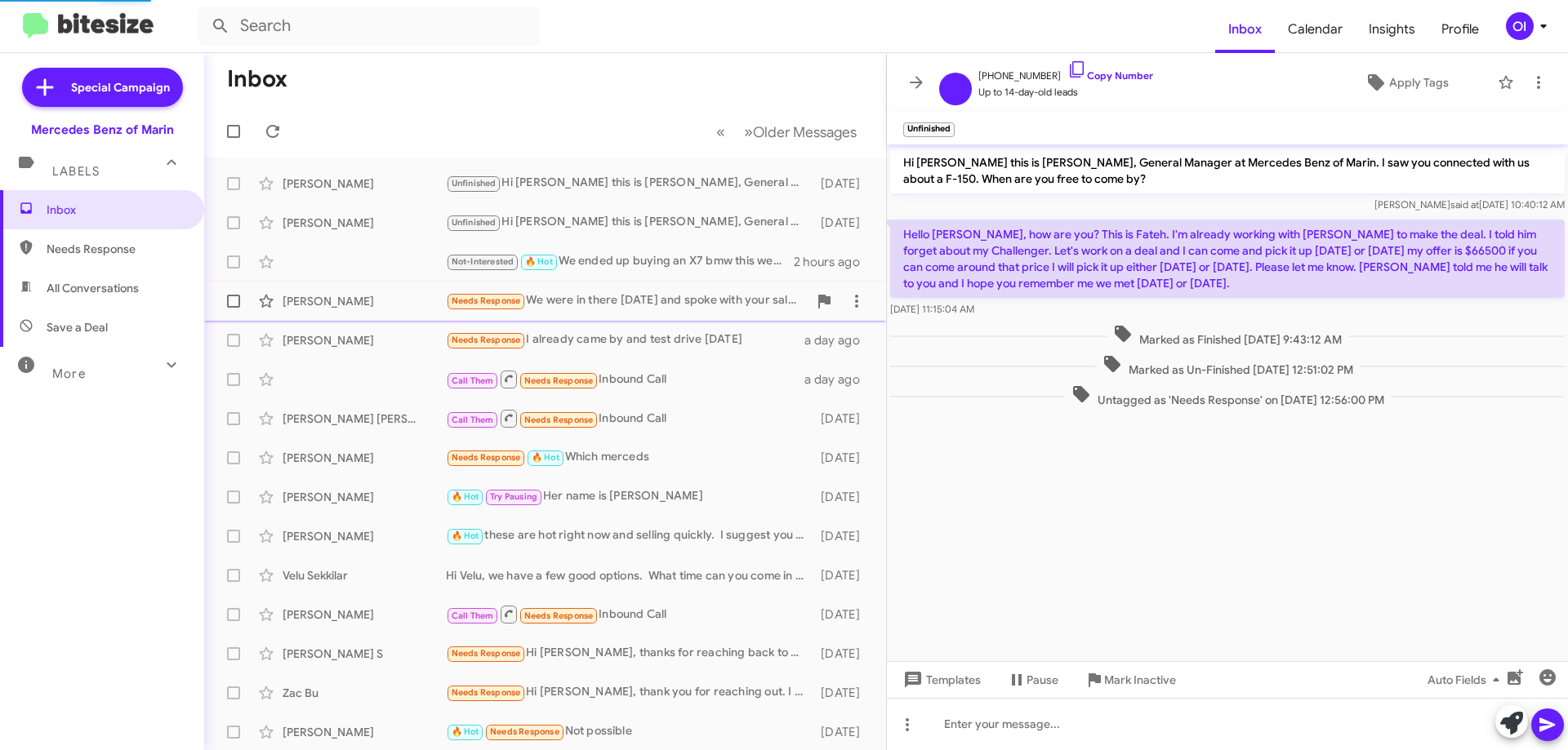
scroll to position [699, 0]
click at [605, 291] on div "Needs Response We were in there on Sunday and spoke with your sales team. The c…" at bounding box center [626, 301] width 362 height 19
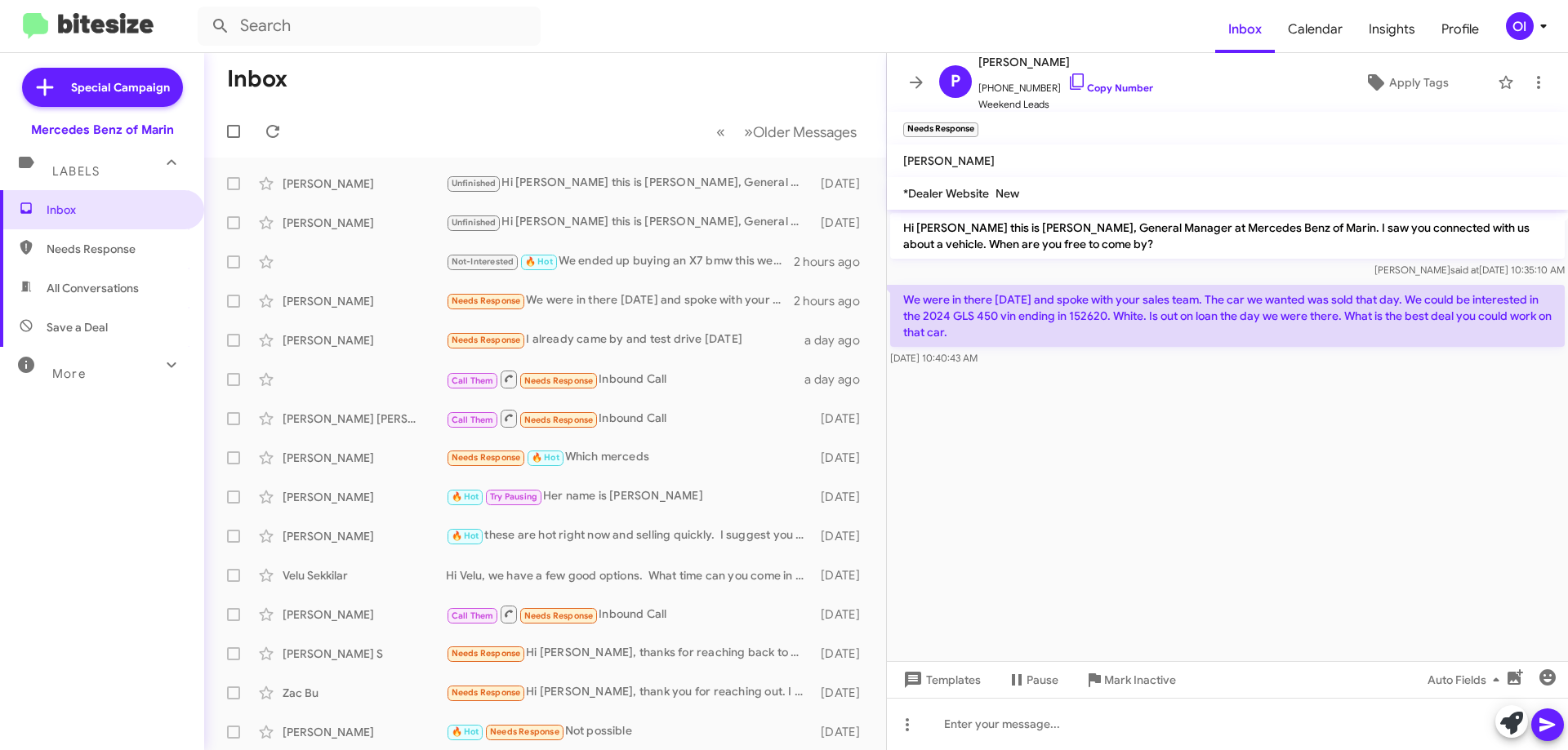
drag, startPoint x: 1088, startPoint y: 359, endPoint x: 945, endPoint y: 332, distance: 145.5
click at [909, 315] on div "We were in there on Sunday and spoke with your sales team. The car we wanted wa…" at bounding box center [1227, 326] width 674 height 82
click at [1089, 366] on div "Aug 12, 2025, 10:40:43 AM" at bounding box center [1227, 358] width 674 height 16
click at [1086, 314] on p "We were in there on Sunday and spoke with your sales team. The car we wanted wa…" at bounding box center [1227, 316] width 674 height 62
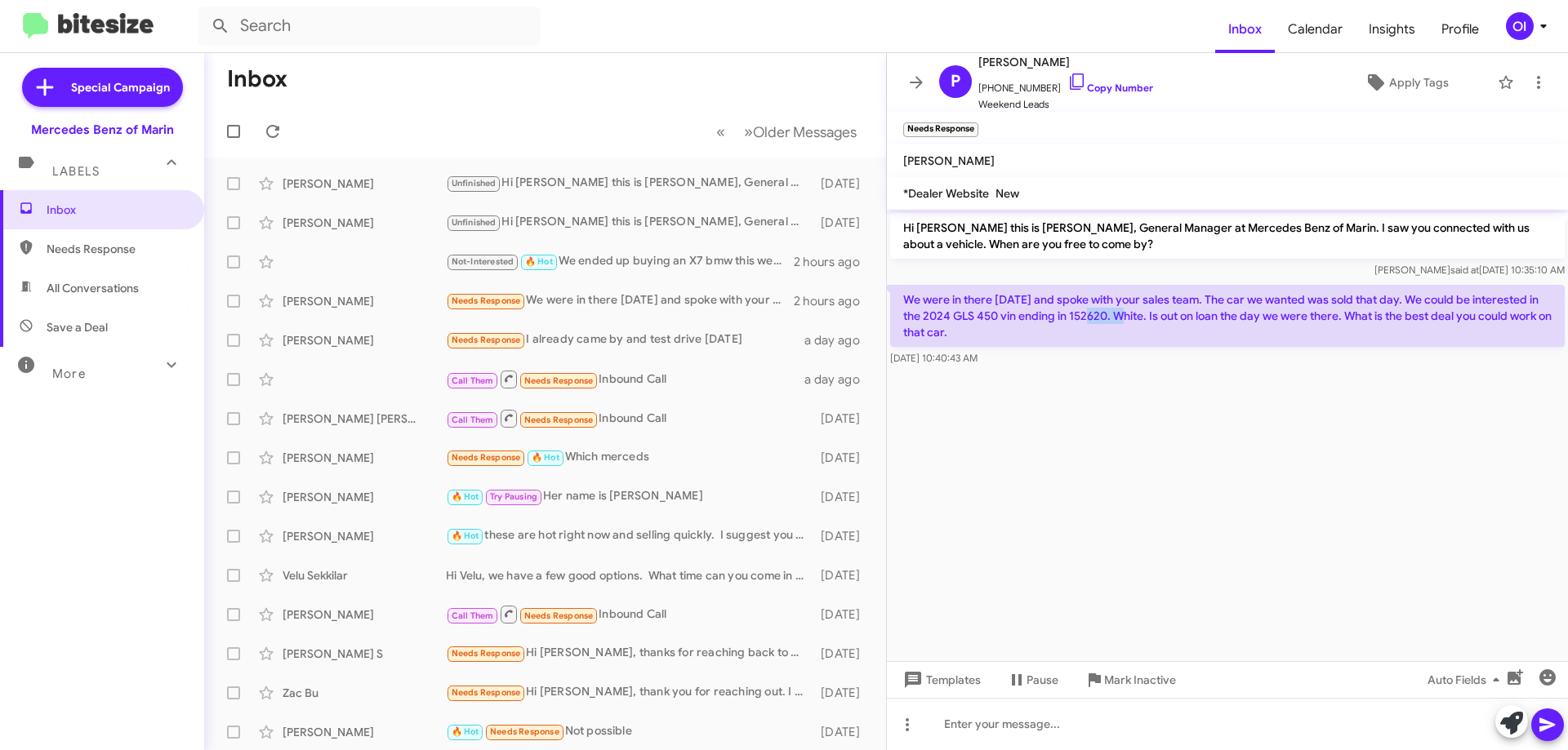
copy p "152620"
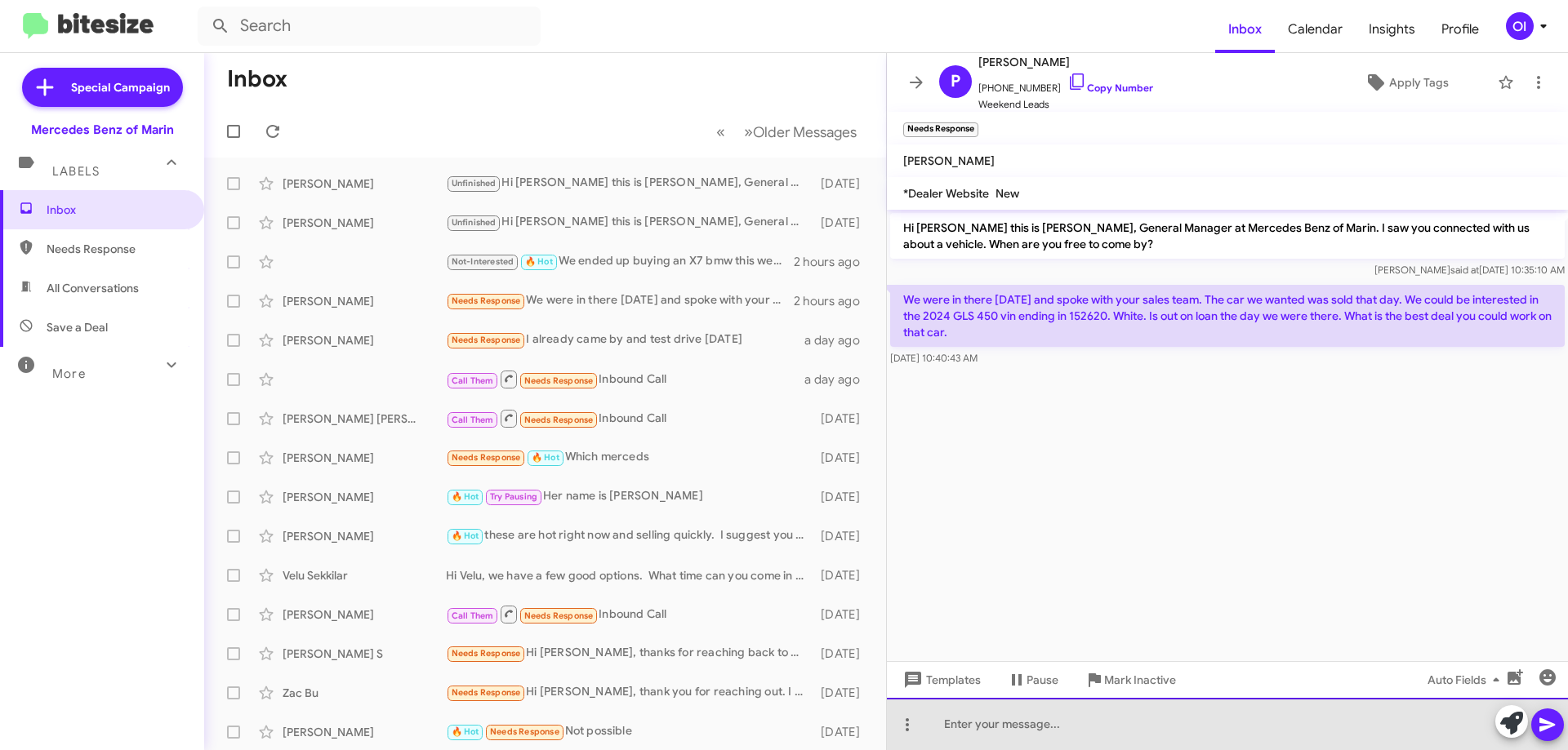
click at [1030, 747] on div at bounding box center [1227, 724] width 681 height 52
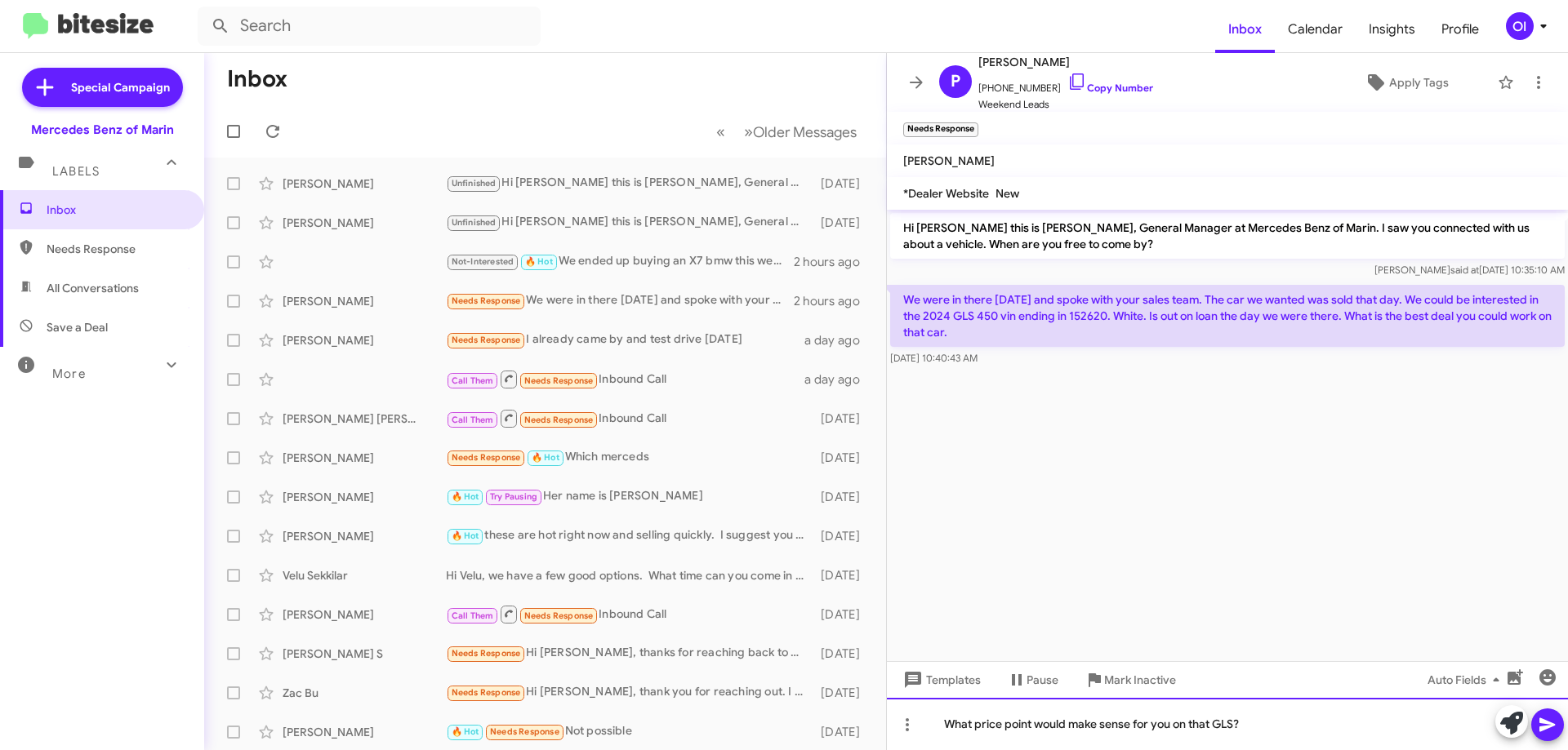
click at [1346, 725] on div "What price point would make sense for you on that GLS?" at bounding box center [1227, 724] width 681 height 52
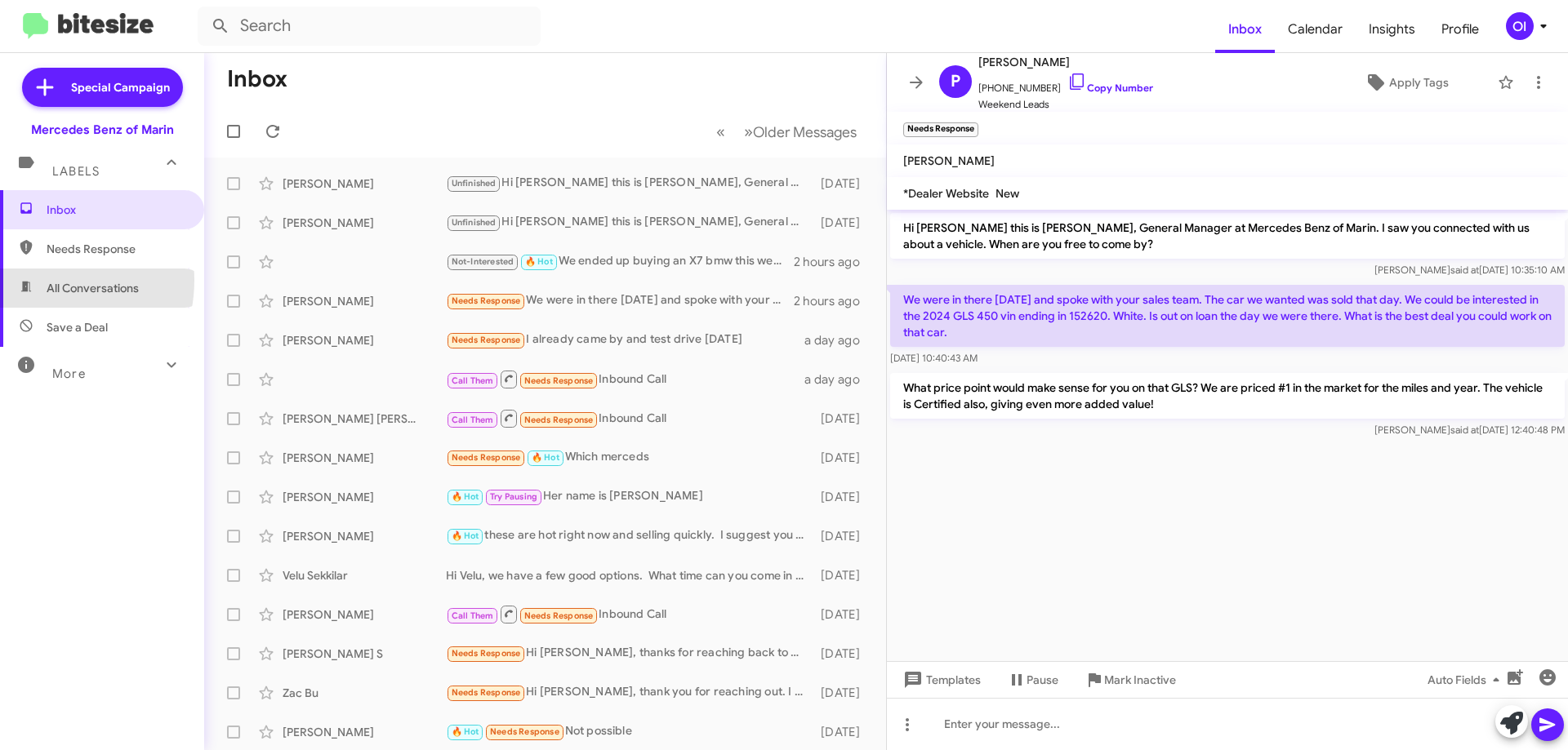
click at [31, 280] on span "All Conversations" at bounding box center [102, 289] width 204 height 40
type input "in:all-conversations"
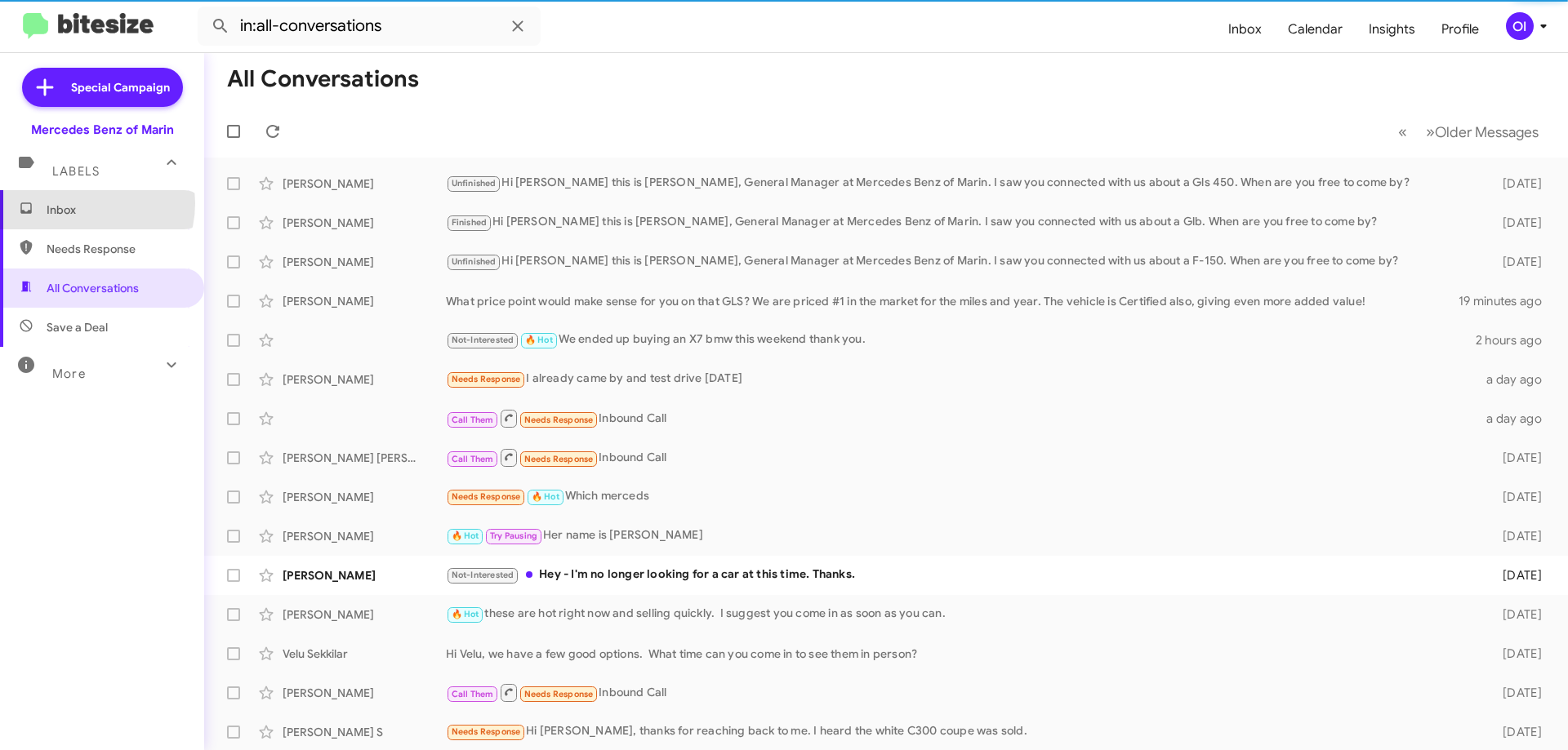
click at [82, 204] on span "Inbox" at bounding box center [116, 210] width 139 height 16
